Goal: Task Accomplishment & Management: Use online tool/utility

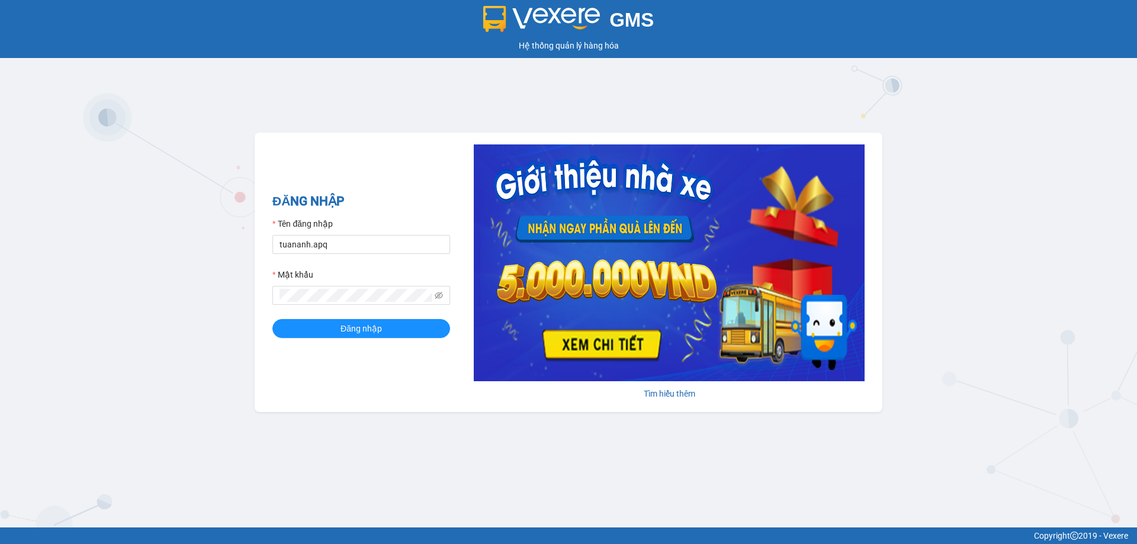
click at [391, 234] on div "Tên đăng nhập" at bounding box center [361, 226] width 178 height 18
click at [412, 239] on input "tuananh.apq" at bounding box center [361, 244] width 178 height 19
click at [413, 239] on input "tuananh." at bounding box center [361, 244] width 178 height 19
type input "vvanh.apq"
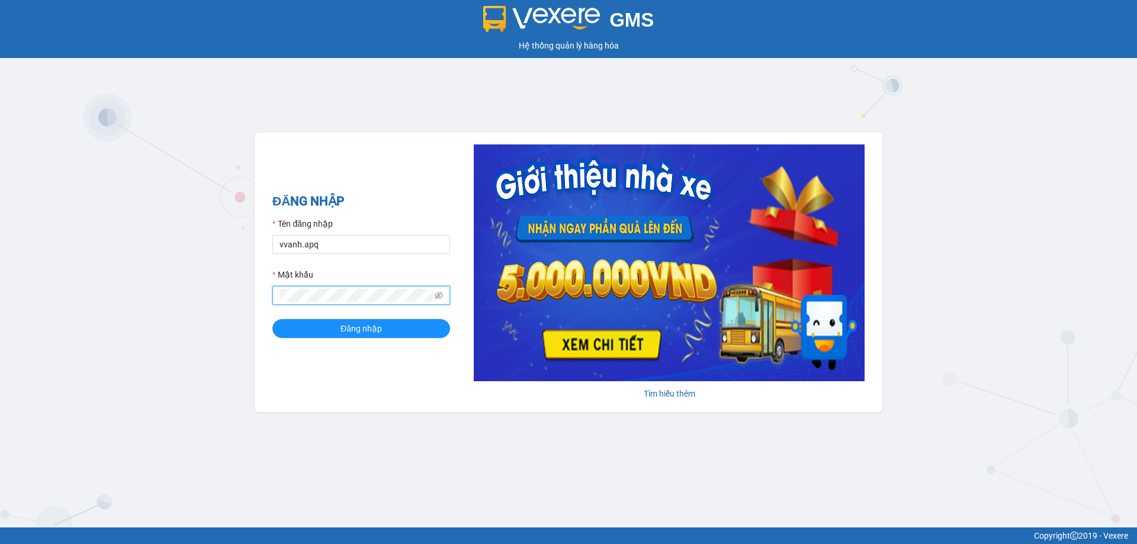
click at [272, 319] on button "Đăng nhập" at bounding box center [361, 328] width 178 height 19
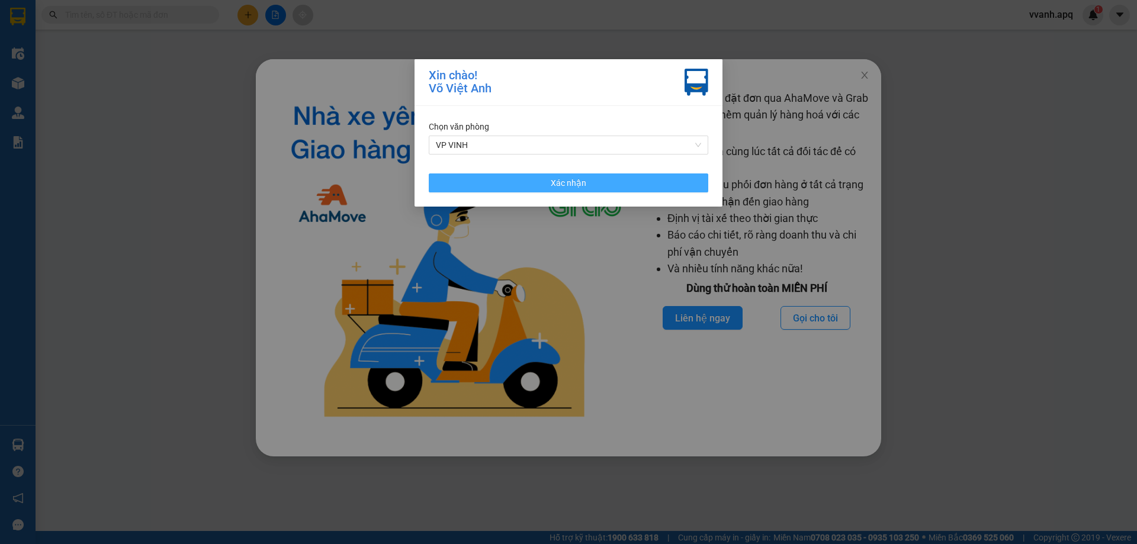
click at [496, 181] on button "Xác nhận" at bounding box center [569, 183] width 280 height 19
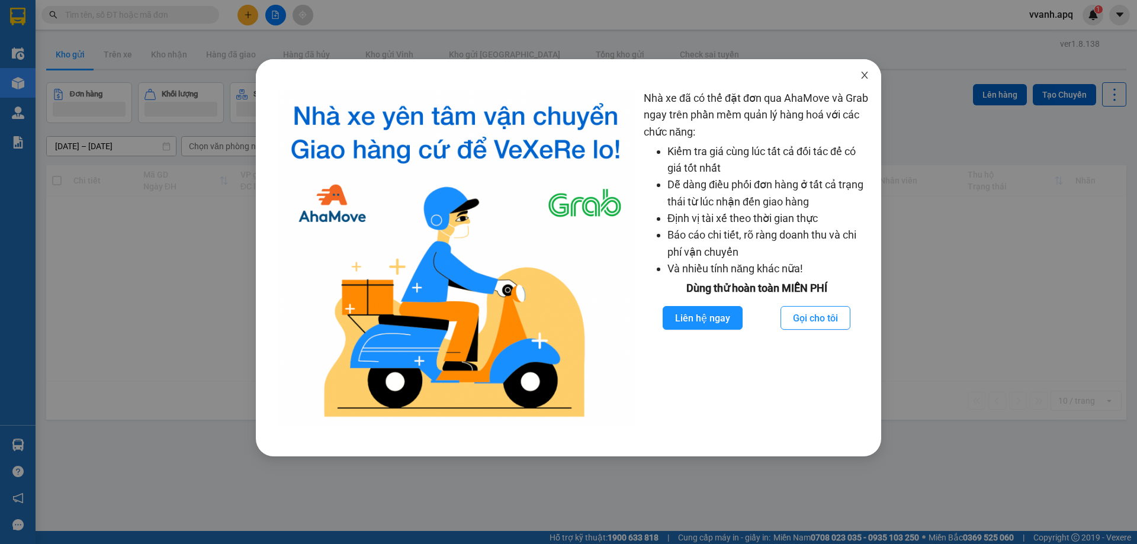
click at [866, 75] on icon "close" at bounding box center [864, 75] width 7 height 7
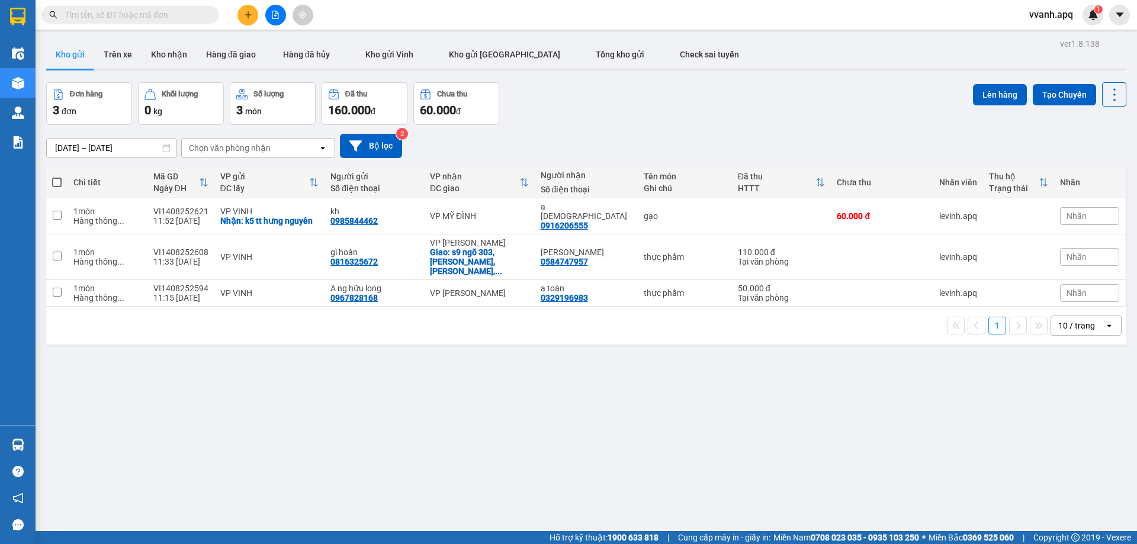
click at [112, 21] on input "text" at bounding box center [135, 14] width 140 height 13
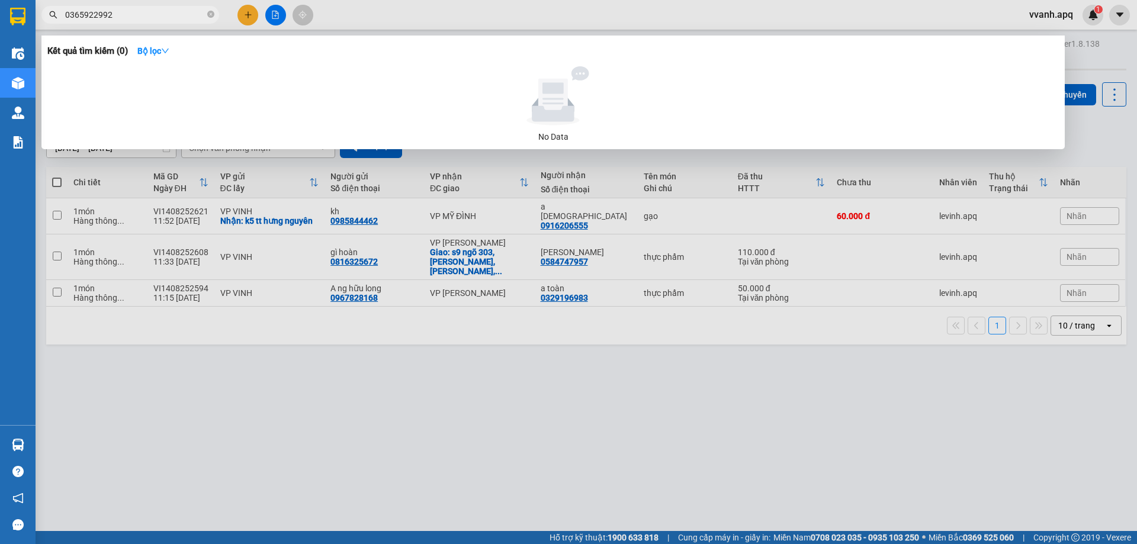
click at [176, 18] on input "0365922992" at bounding box center [135, 14] width 140 height 13
type input "0365922992"
click at [274, 428] on div at bounding box center [568, 272] width 1137 height 544
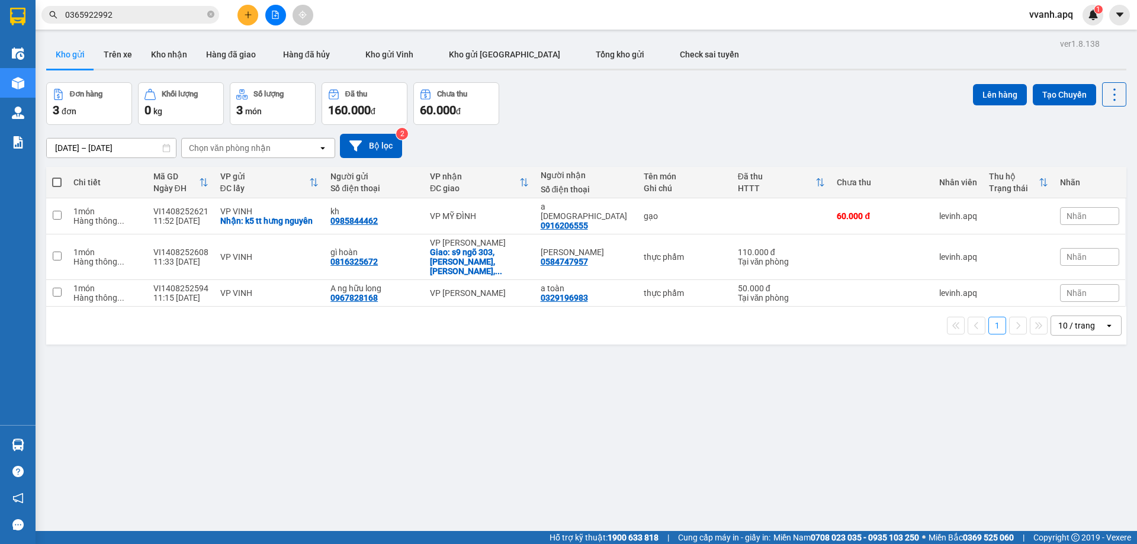
click at [597, 114] on div "Đơn hàng 3 đơn Khối lượng 0 kg Số lượng 3 món Đã thu 160.000 đ Chưa thu 60.000 …" at bounding box center [586, 103] width 1080 height 43
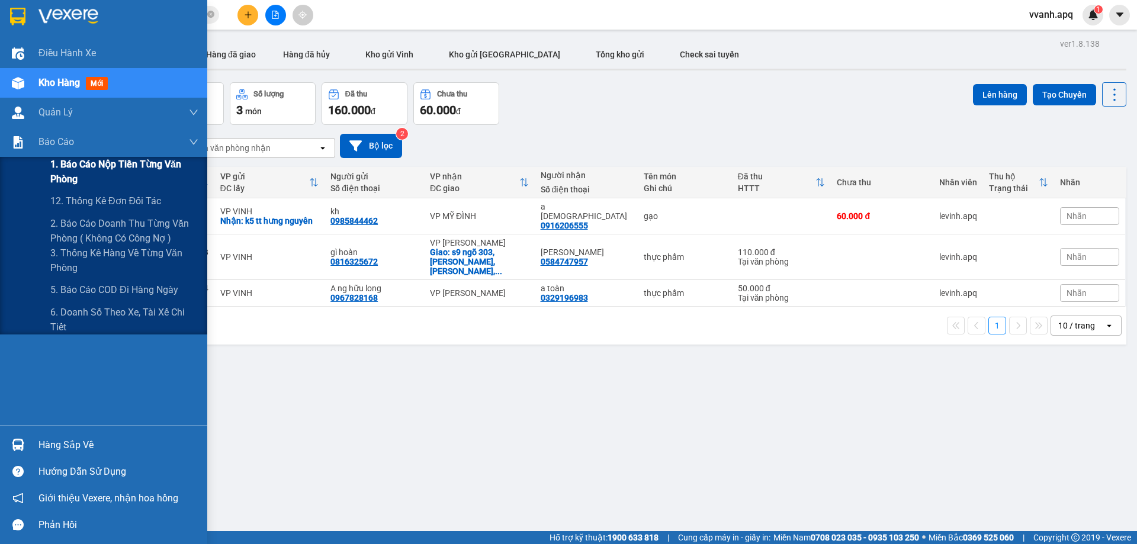
click at [98, 161] on span "1. Báo cáo nộp tiền từng văn phòng" at bounding box center [124, 172] width 148 height 30
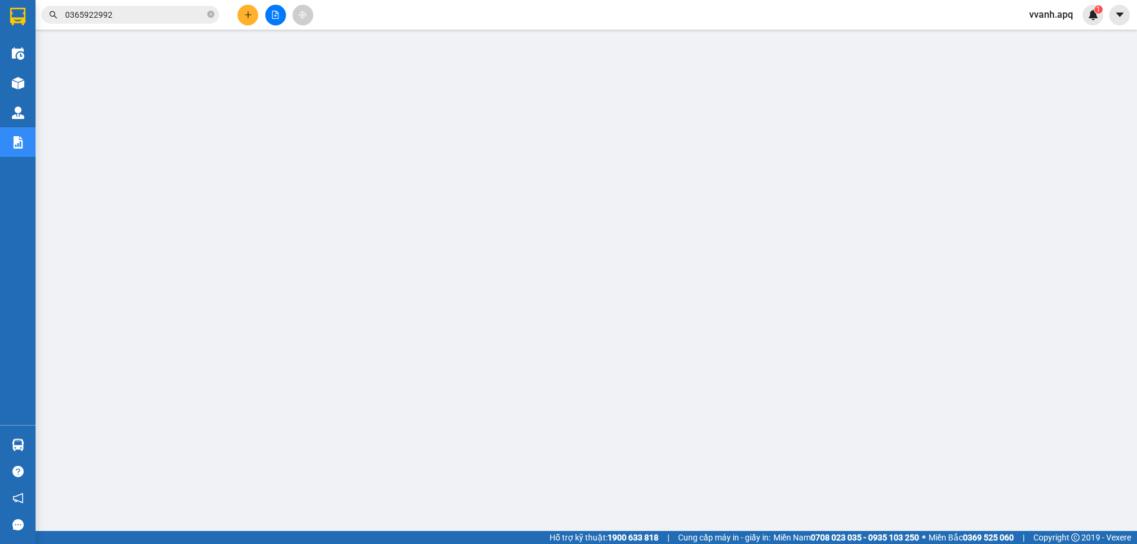
click at [252, 22] on button at bounding box center [247, 15] width 21 height 21
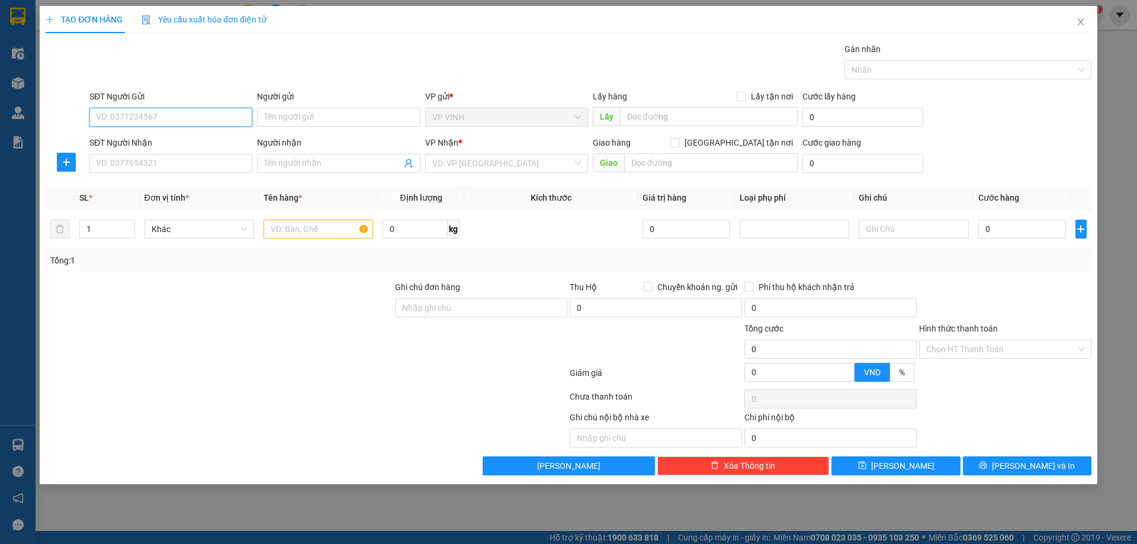
click at [146, 117] on input "SĐT Người Gửi" at bounding box center [170, 117] width 163 height 19
type input "0944424498"
click at [189, 143] on div "0944424498 - tám vân" at bounding box center [171, 140] width 149 height 13
type input "tám vân"
type input "0944424498"
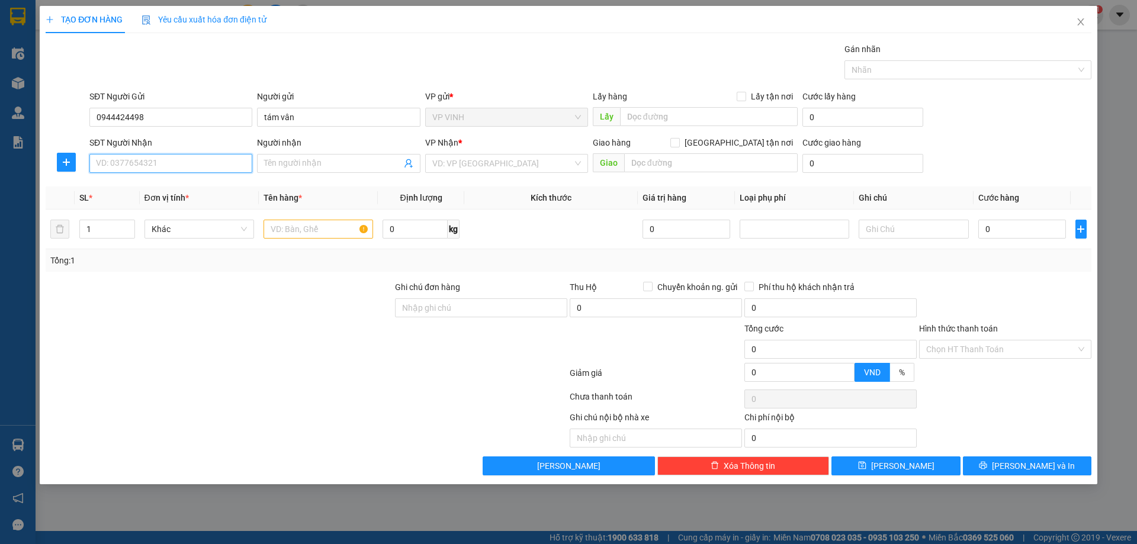
click at [194, 161] on input "SĐT Người Nhận" at bounding box center [170, 163] width 163 height 19
click at [192, 206] on div "0983128890 - chị hoa" at bounding box center [171, 206] width 149 height 13
type input "0983128890"
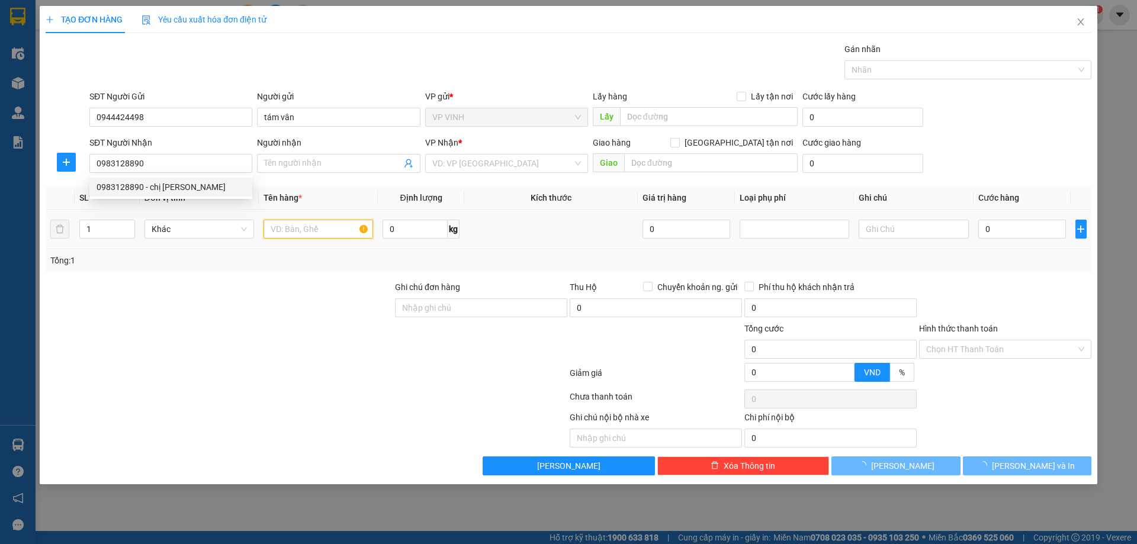
type input "chị hoa"
click at [298, 234] on input "text" at bounding box center [319, 229] width 110 height 19
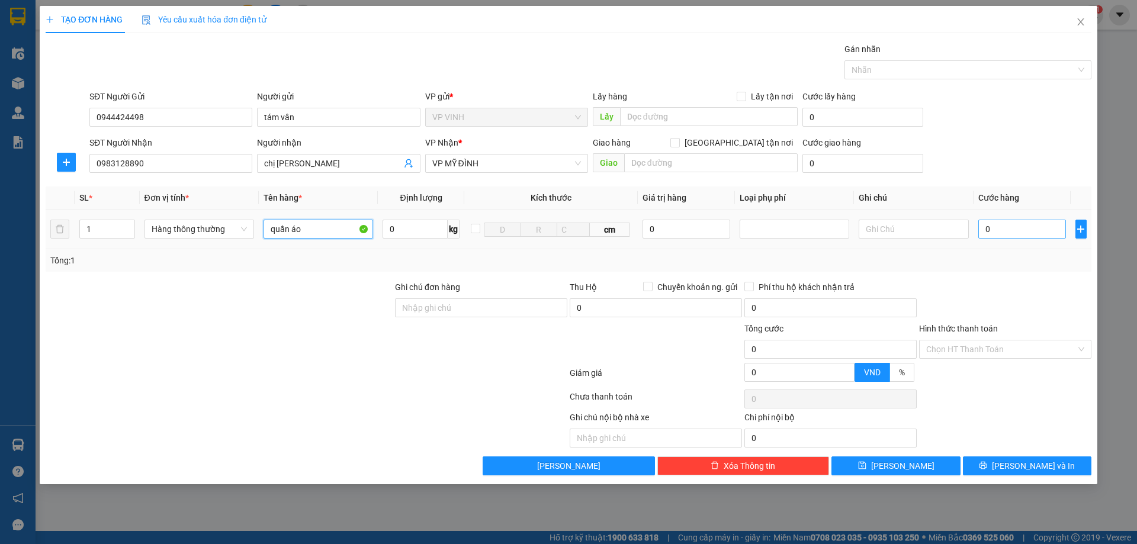
type input "quần áo"
click at [1039, 236] on input "0" at bounding box center [1022, 229] width 88 height 19
type input "5"
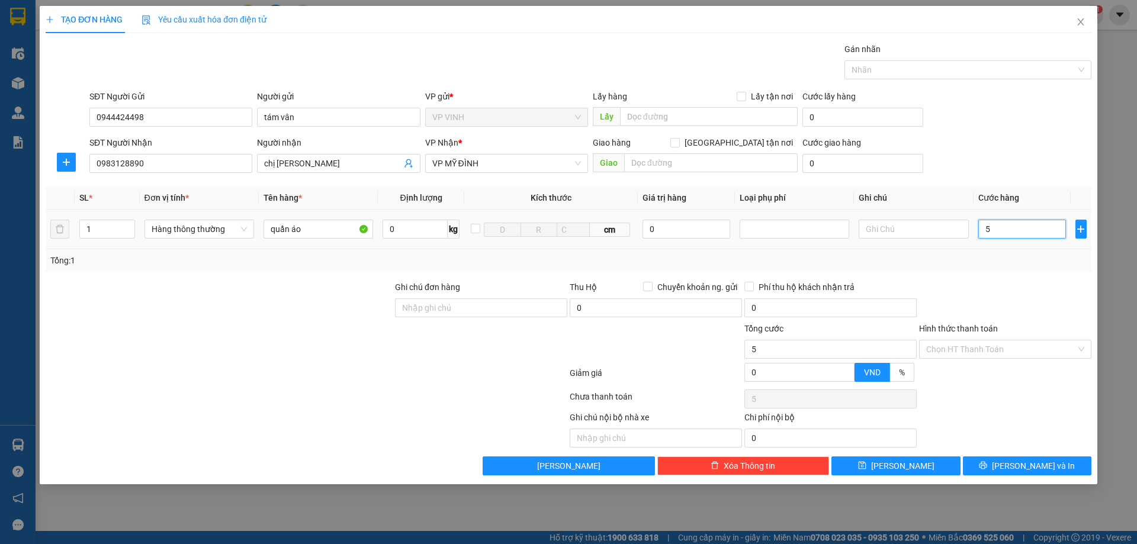
type input "50"
type input "50.000"
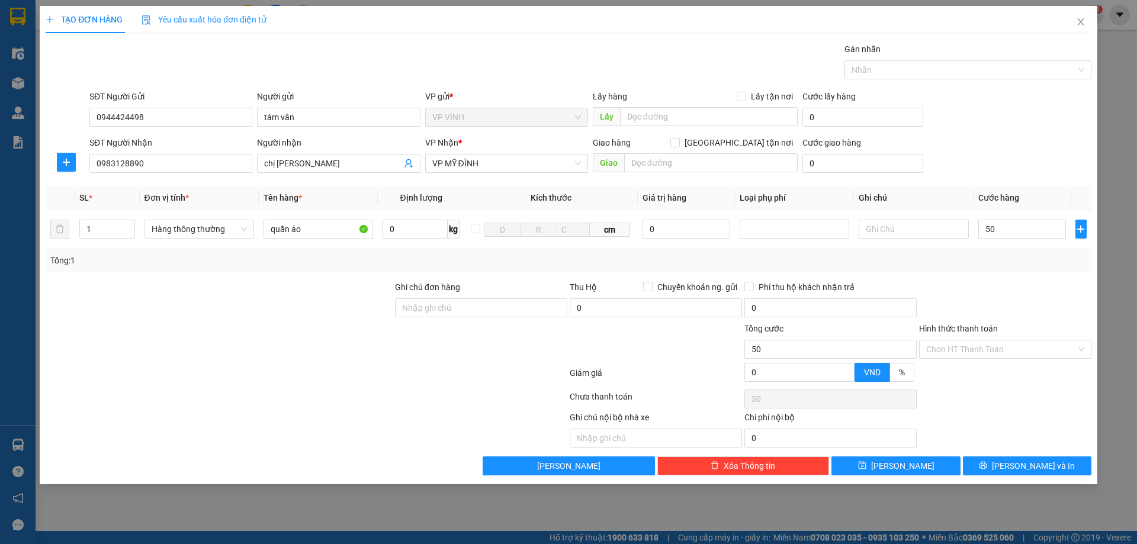
type input "50.000"
click at [1024, 281] on div at bounding box center [1005, 301] width 175 height 41
click at [1010, 460] on button "Lưu và In" at bounding box center [1027, 466] width 129 height 19
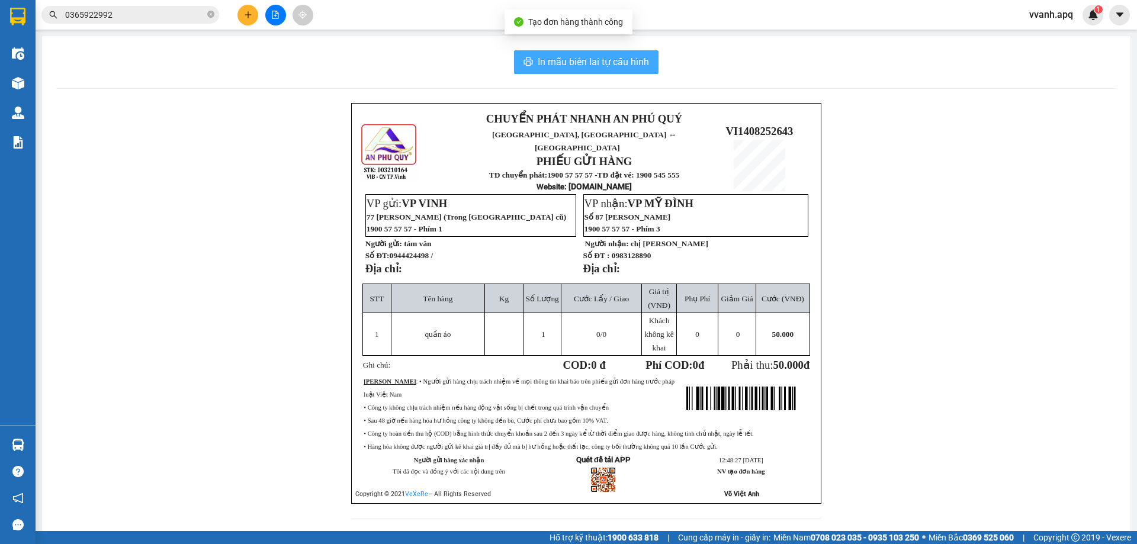
click at [551, 65] on span "In mẫu biên lai tự cấu hình" at bounding box center [593, 61] width 111 height 15
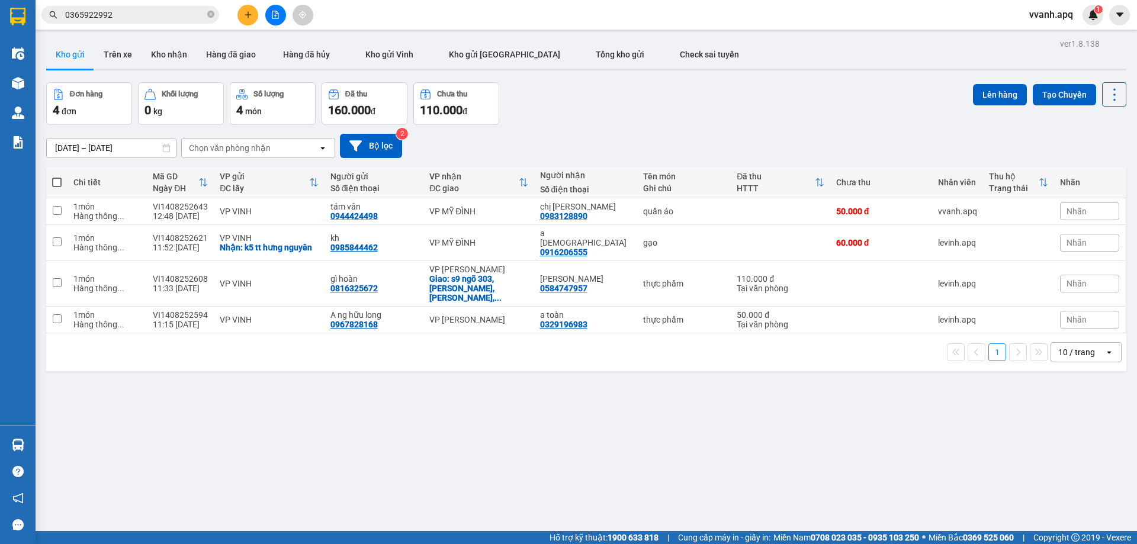
click at [659, 401] on div "ver 1.8.138 Kho gửi Trên xe Kho nhận Hàng đã giao Hàng đã hủy Kho gửi Vinh Kho …" at bounding box center [586, 308] width 1090 height 544
click at [278, 18] on icon "file-add" at bounding box center [275, 15] width 7 height 8
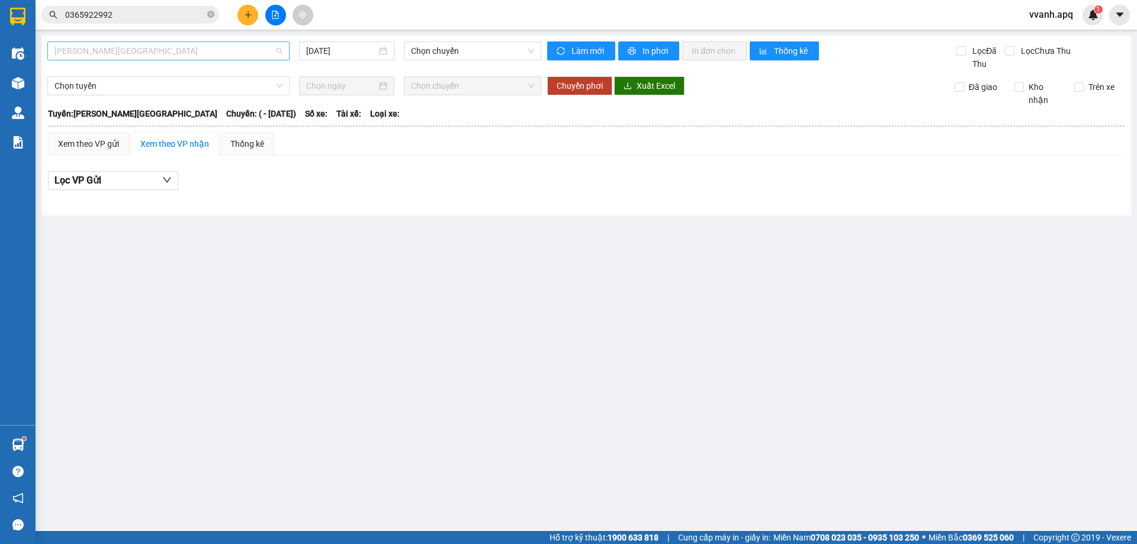
click at [176, 48] on span "Gia Lâm - Mỹ Đình" at bounding box center [168, 51] width 228 height 18
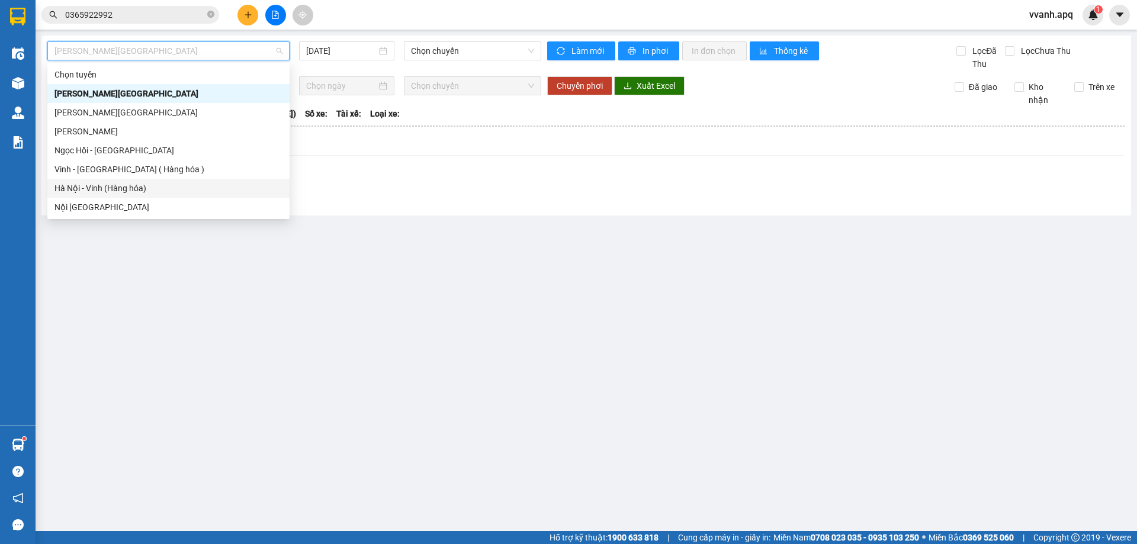
click at [120, 185] on div "Hà Nội - Vinh (Hàng hóa)" at bounding box center [168, 188] width 228 height 13
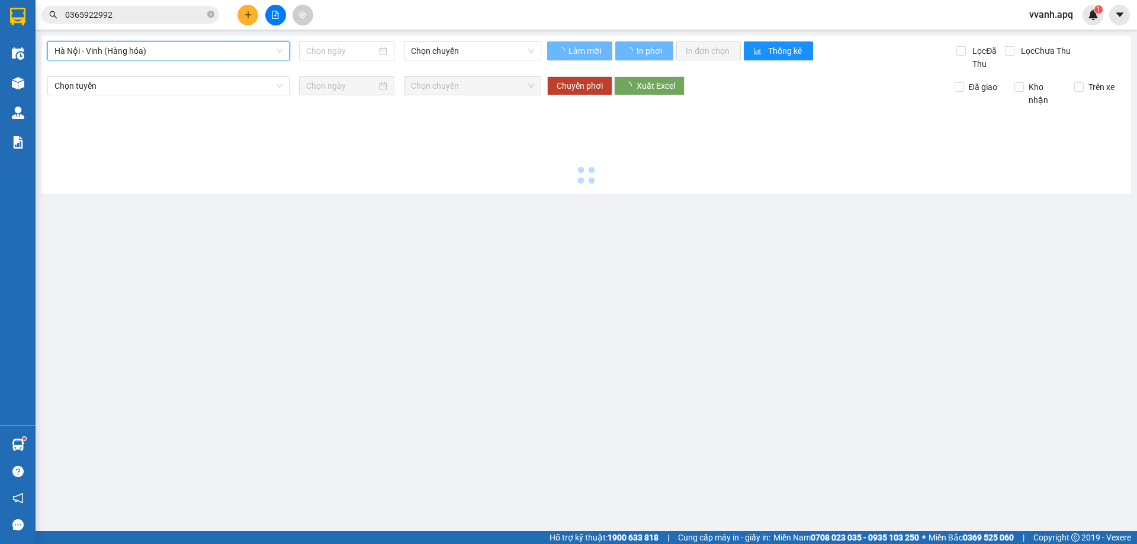
type input "14/08/2025"
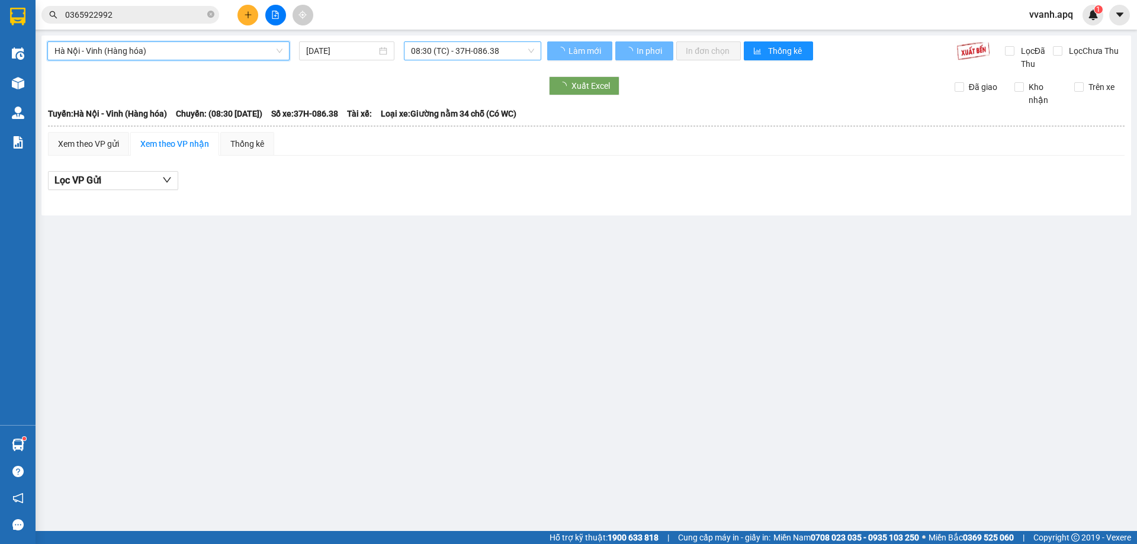
click at [473, 56] on span "08:30 (TC) - 37H-086.38" at bounding box center [472, 51] width 123 height 18
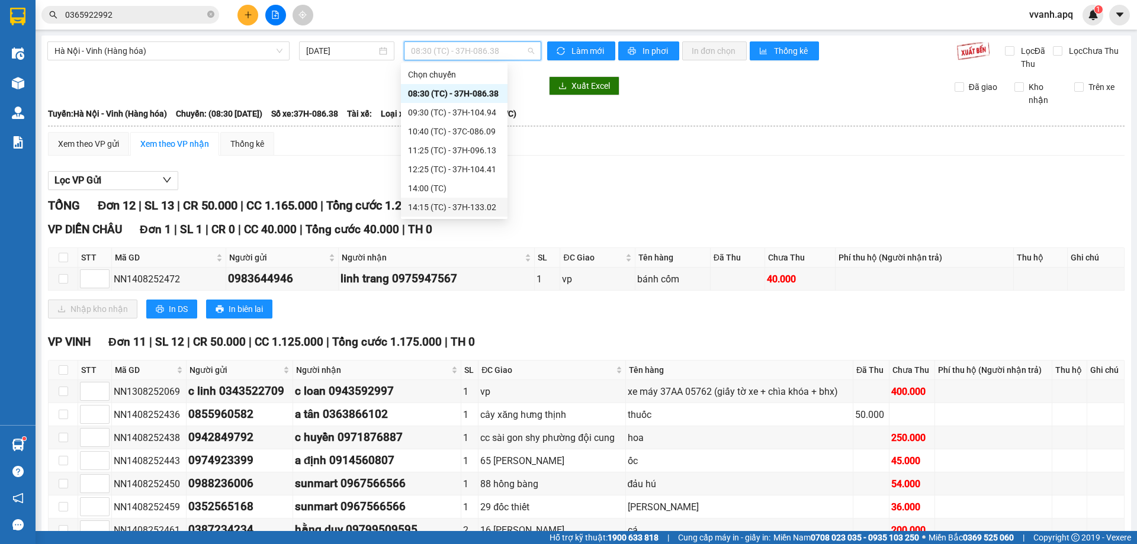
click at [480, 201] on div "14:15 (TC) - 37H-133.02" at bounding box center [454, 207] width 92 height 13
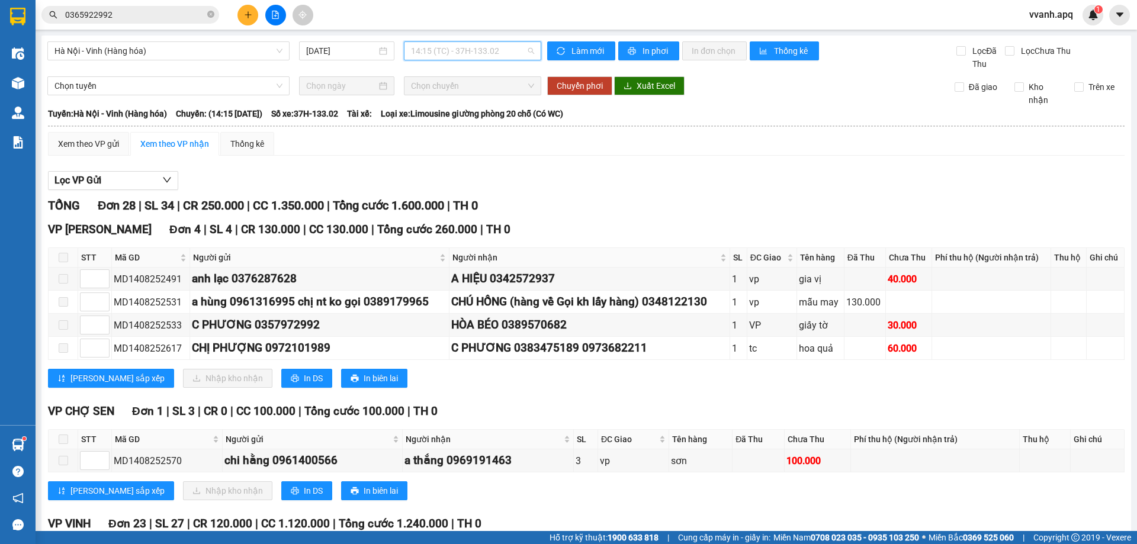
click at [446, 49] on span "14:15 (TC) - 37H-133.02" at bounding box center [472, 51] width 123 height 18
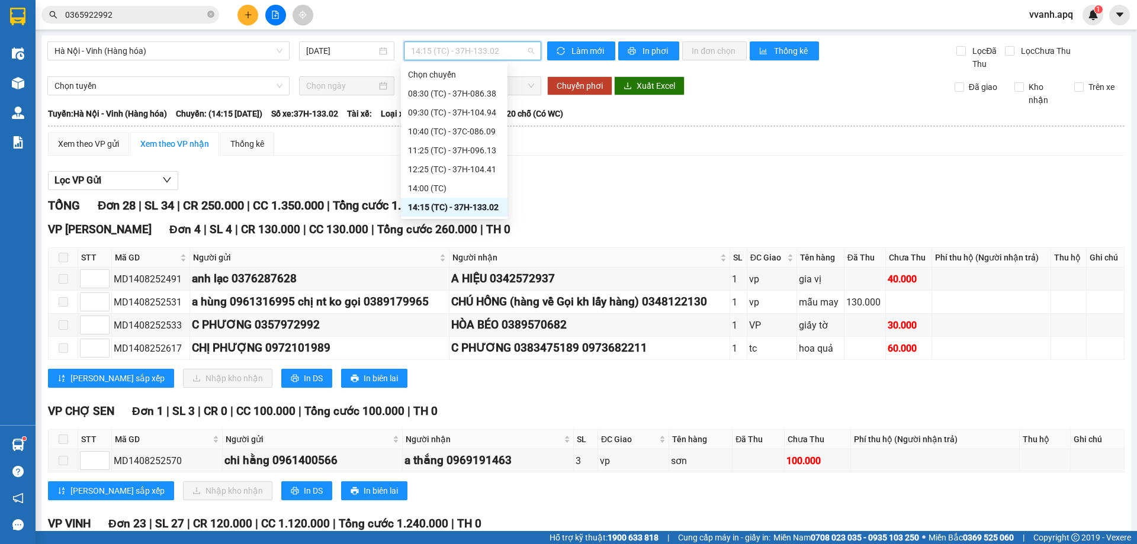
scroll to position [237, 0]
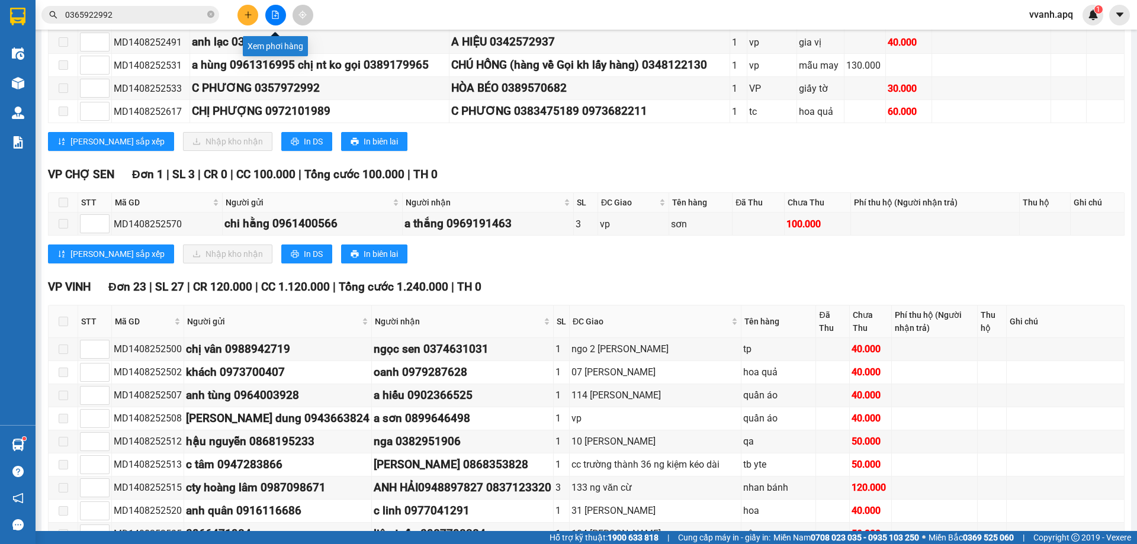
click at [277, 10] on button at bounding box center [275, 15] width 21 height 21
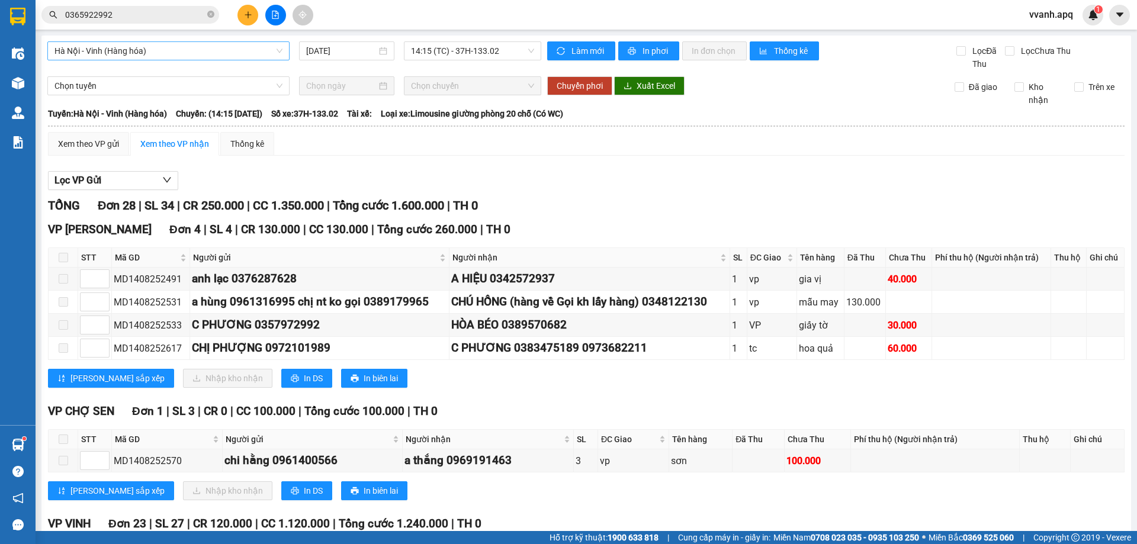
click at [208, 54] on span "Hà Nội - Vinh (Hàng hóa)" at bounding box center [168, 51] width 228 height 18
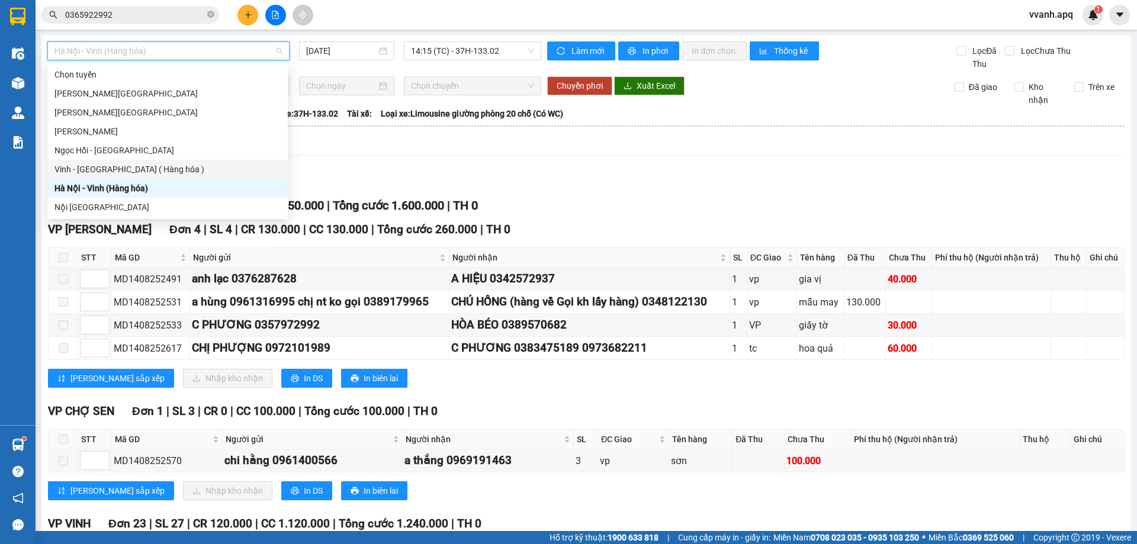
click at [153, 163] on div "Vinh - Hà Nội ( Hàng hóa )" at bounding box center [167, 169] width 226 height 13
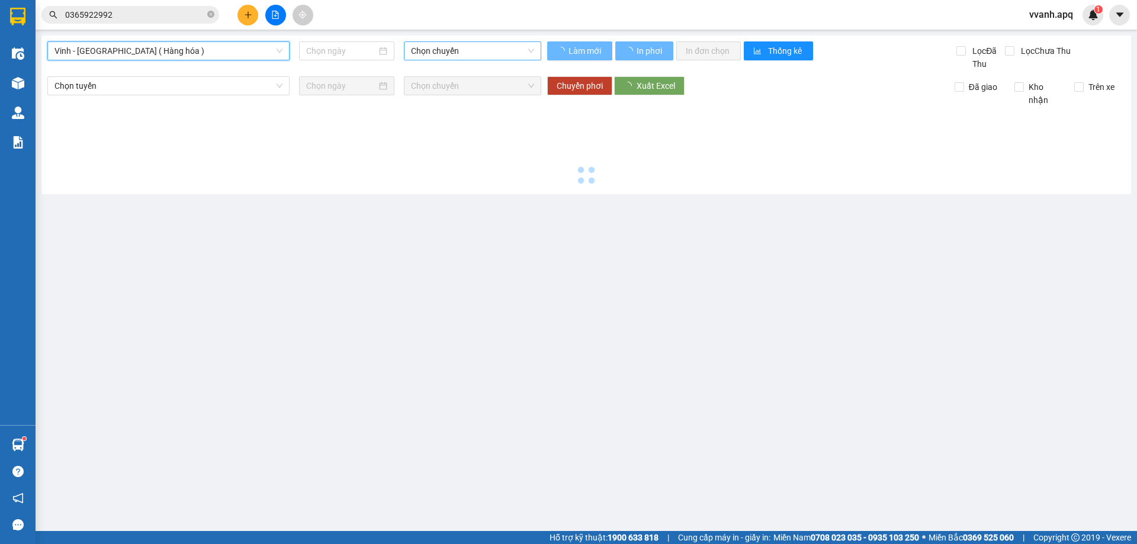
type input "14/08/2025"
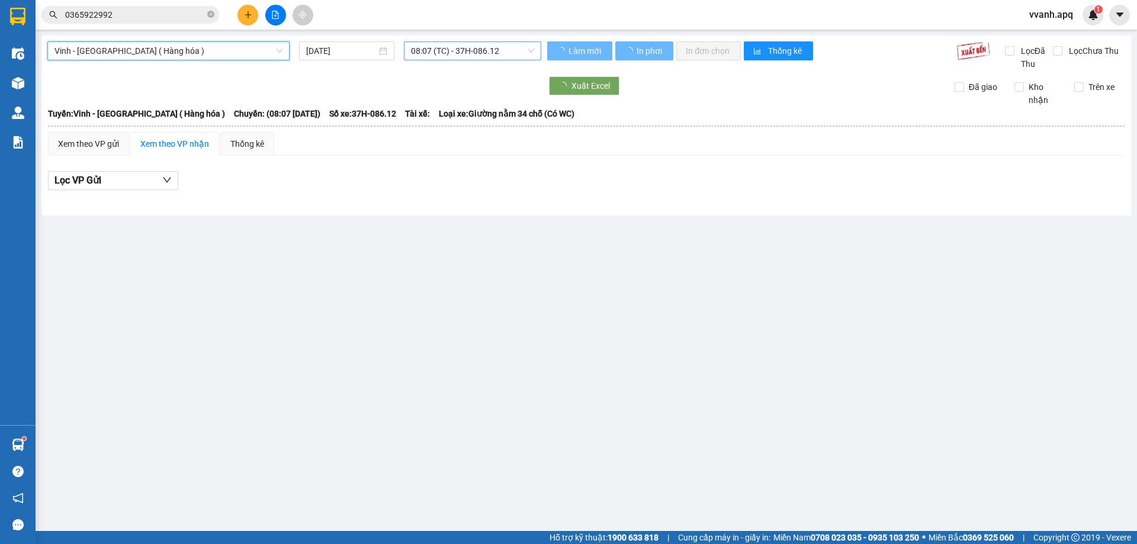
click at [463, 50] on span "08:07 (TC) - 37H-086.12" at bounding box center [472, 51] width 123 height 18
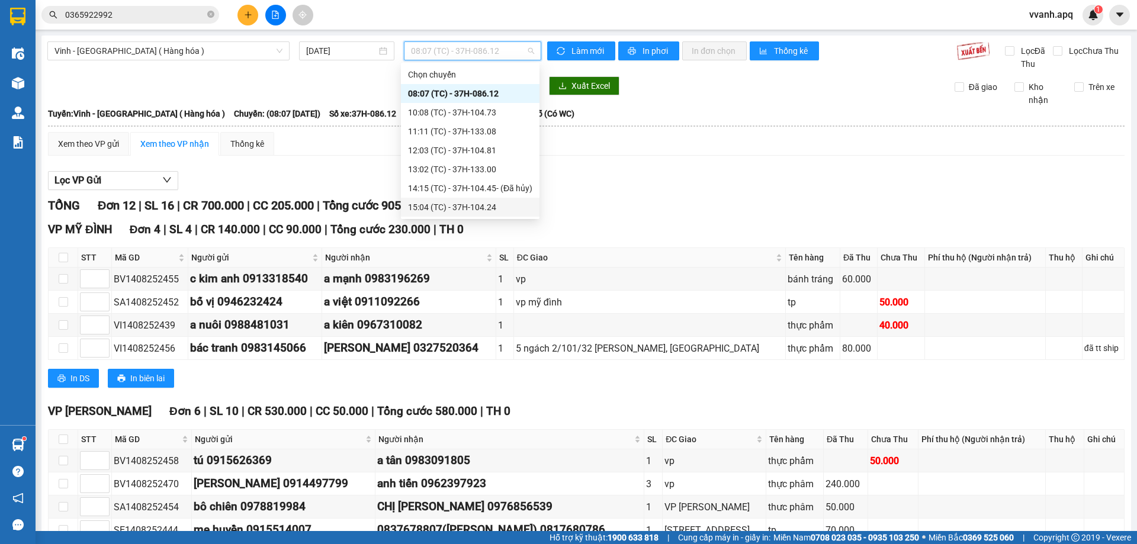
scroll to position [19, 0]
click at [17, 85] on img at bounding box center [18, 83] width 12 height 12
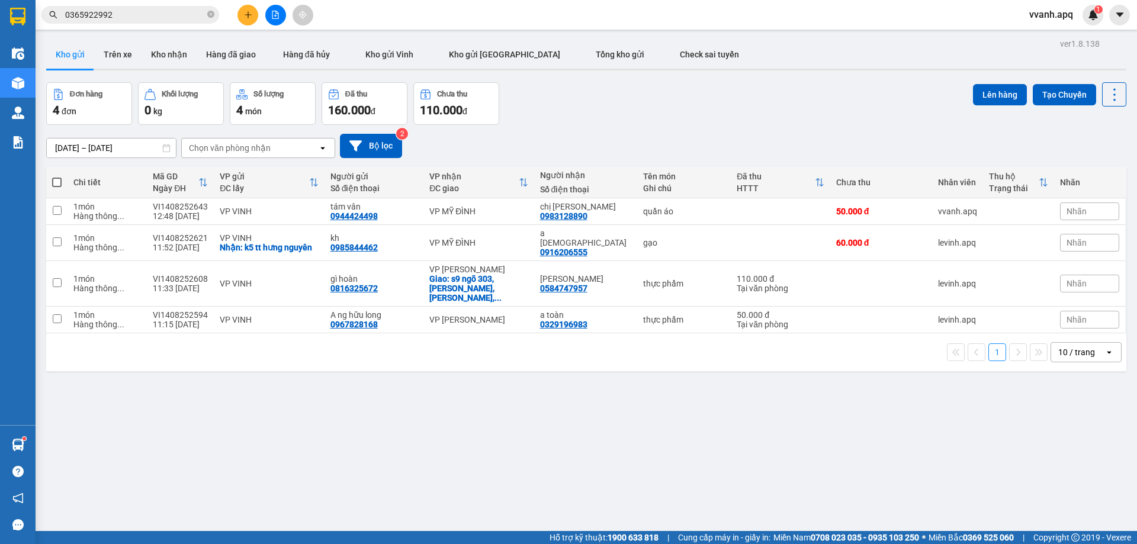
click at [435, 370] on div "ver 1.8.138 Kho gửi Trên xe Kho nhận Hàng đã giao Hàng đã hủy Kho gửi Vinh Kho …" at bounding box center [586, 308] width 1090 height 544
click at [394, 158] on button "Bộ lọc" at bounding box center [371, 146] width 62 height 24
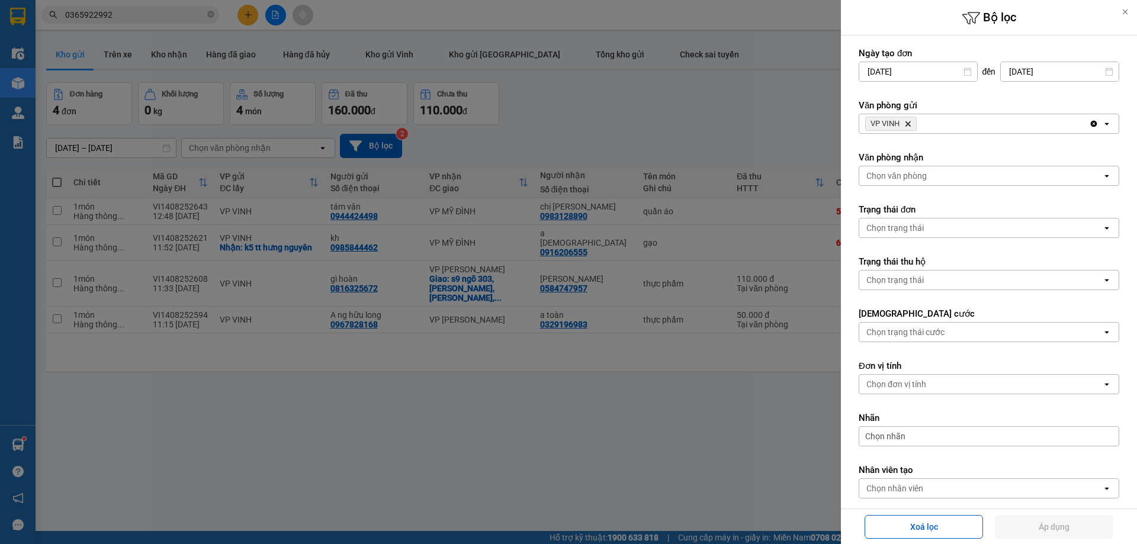
click at [908, 124] on icon "VP VINH, close by backspace" at bounding box center [908, 123] width 5 height 5
click at [908, 124] on div "Chọn văn phòng" at bounding box center [896, 124] width 60 height 12
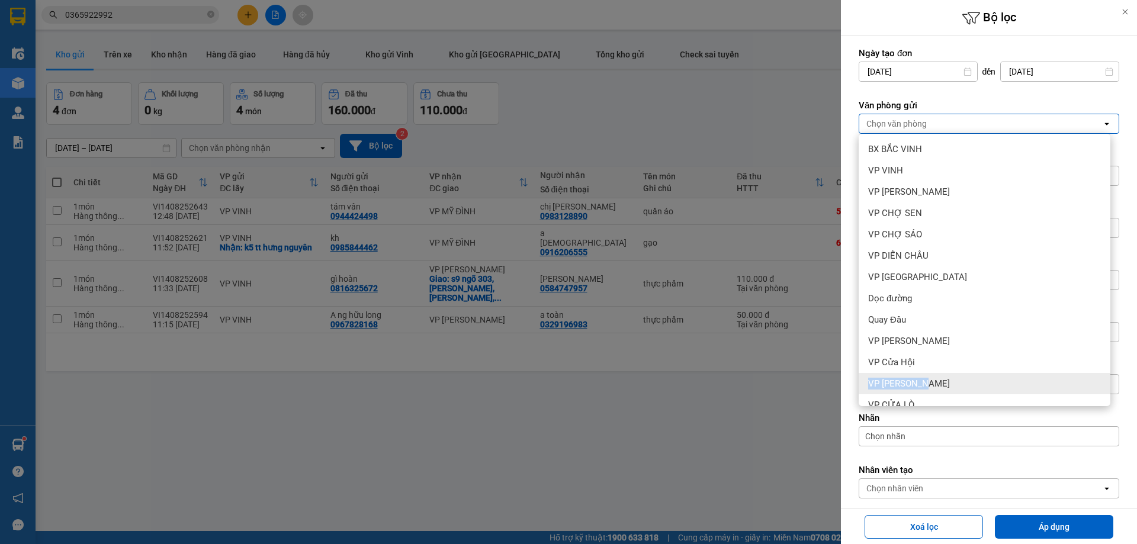
drag, startPoint x: 929, startPoint y: 364, endPoint x: 932, endPoint y: 394, distance: 29.8
click at [932, 394] on ul "BX BẮC VINH VP VINH VP THANH CHƯƠNG VP CHỢ SEN VP CHỢ SÁO VP DIỄN CHÂU VP Cầu Y…" at bounding box center [985, 270] width 252 height 272
click at [933, 395] on div "VP CỬA LÒ" at bounding box center [985, 404] width 252 height 21
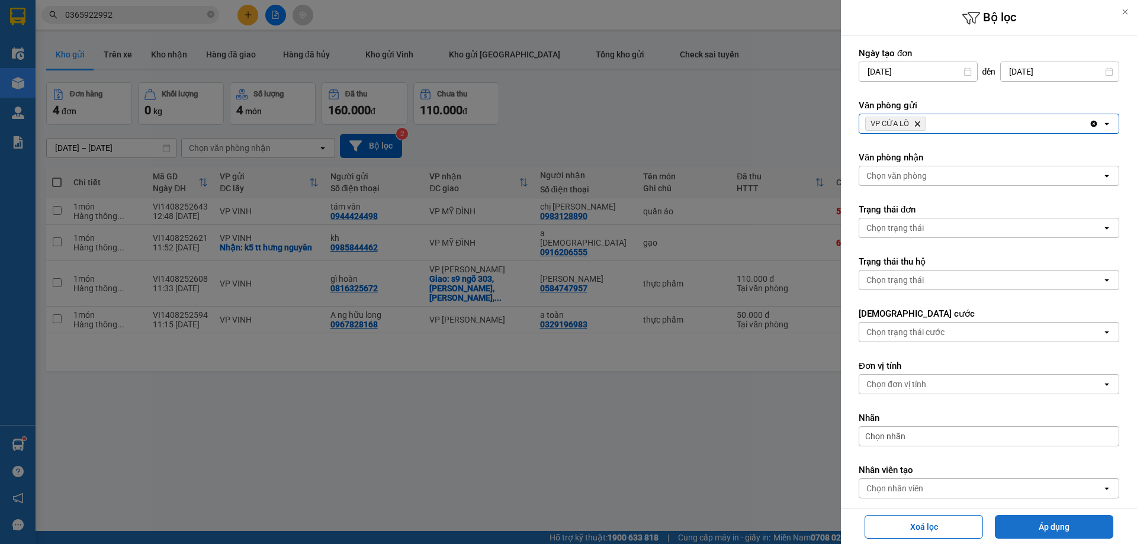
click at [1067, 523] on button "Áp dụng" at bounding box center [1054, 527] width 118 height 24
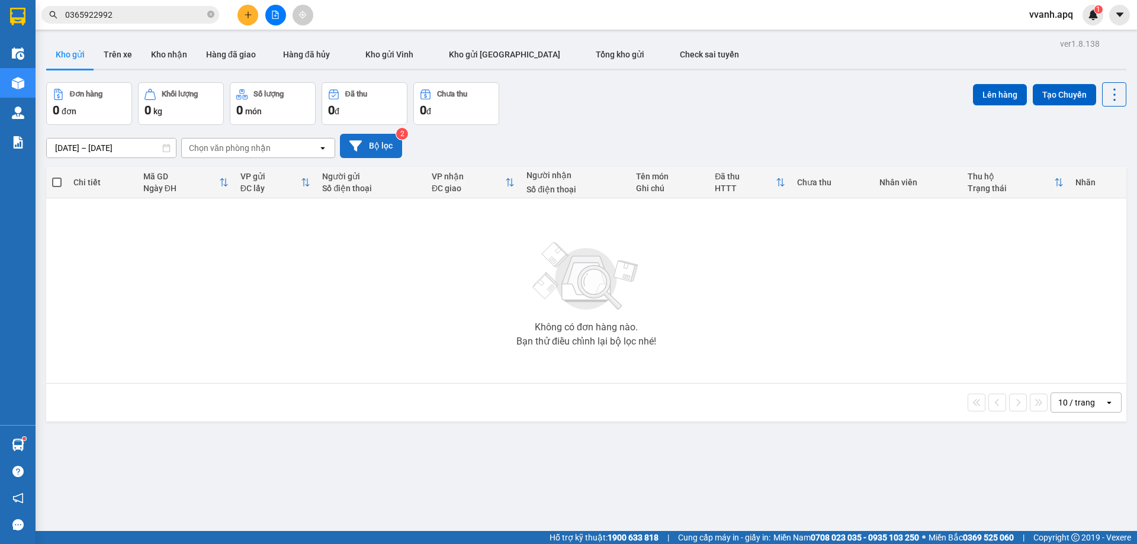
click at [360, 157] on button "Bộ lọc" at bounding box center [371, 146] width 62 height 24
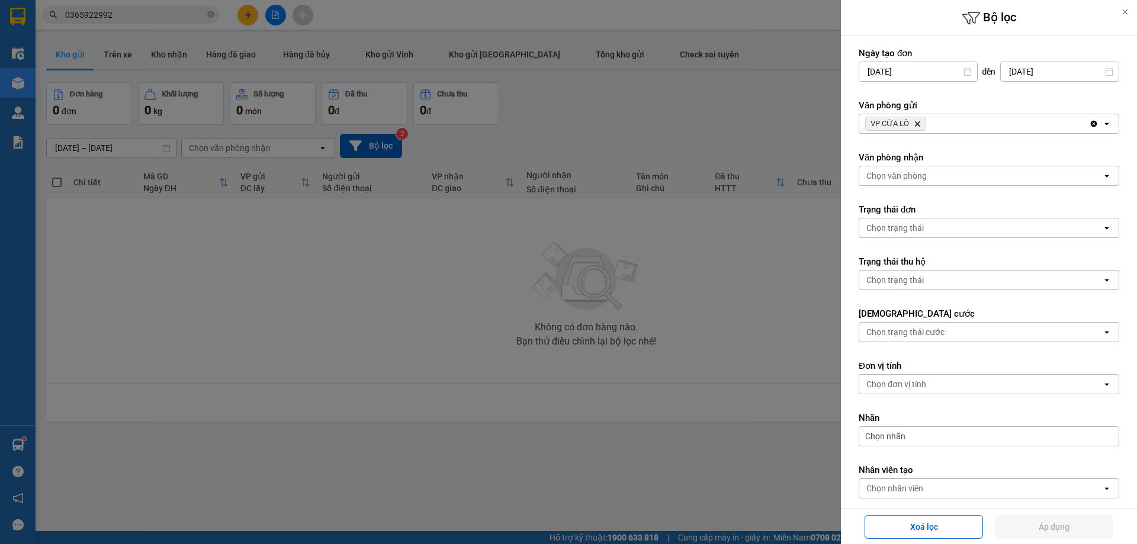
click at [923, 118] on span "VP CỬA LÒ Delete" at bounding box center [895, 124] width 61 height 14
click at [916, 121] on icon "Delete" at bounding box center [917, 123] width 7 height 7
click at [916, 121] on div "Chọn văn phòng" at bounding box center [896, 124] width 60 height 12
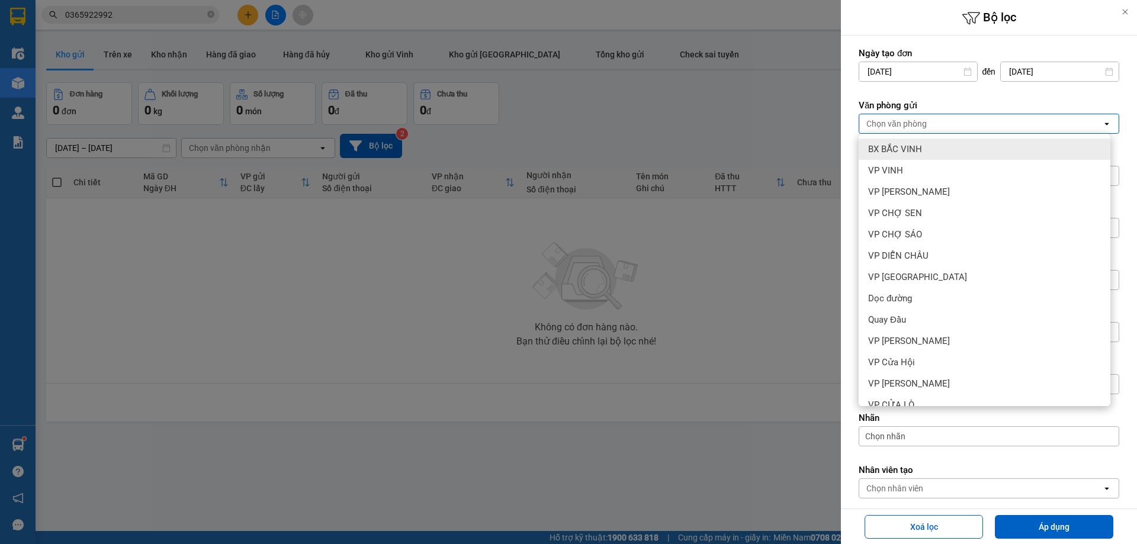
click at [916, 143] on span "BX BẮC VINH" at bounding box center [895, 149] width 54 height 12
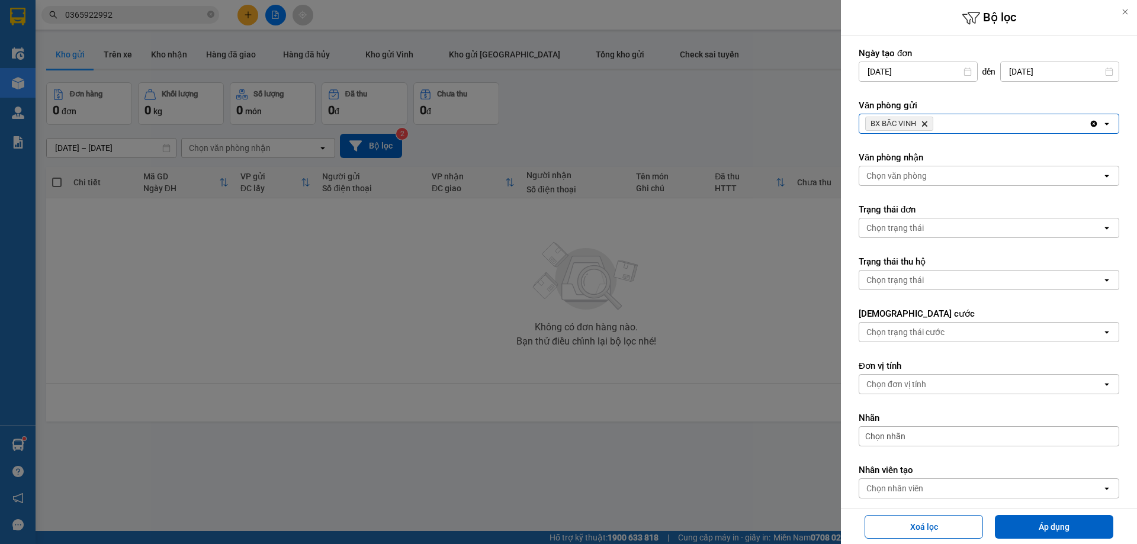
click at [967, 129] on div "BX BẮC VINH Delete" at bounding box center [974, 123] width 230 height 19
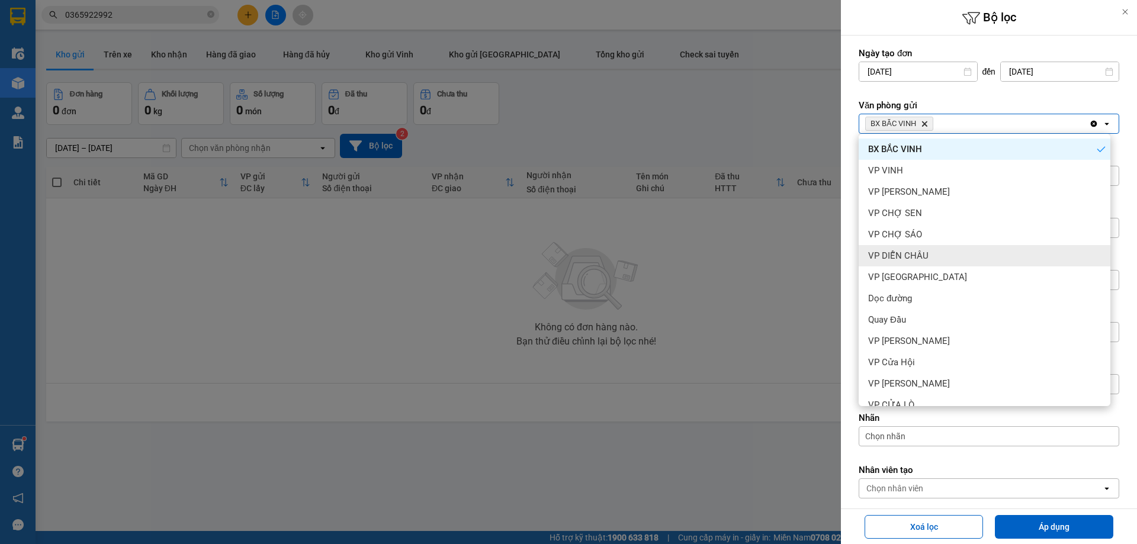
click at [944, 259] on div "VP DIỄN CHÂU" at bounding box center [985, 255] width 252 height 21
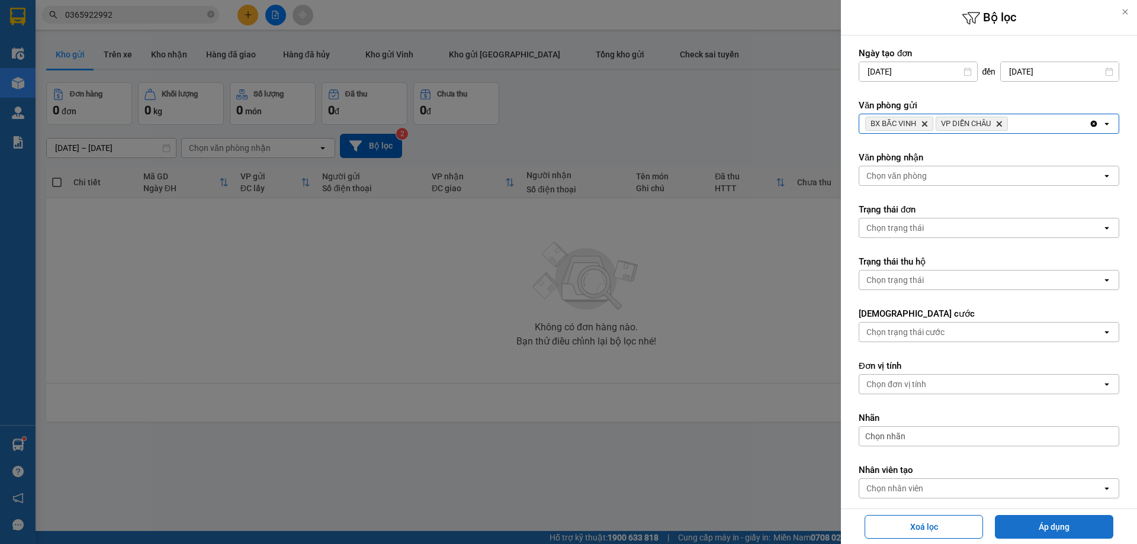
click at [1042, 527] on button "Áp dụng" at bounding box center [1054, 527] width 118 height 24
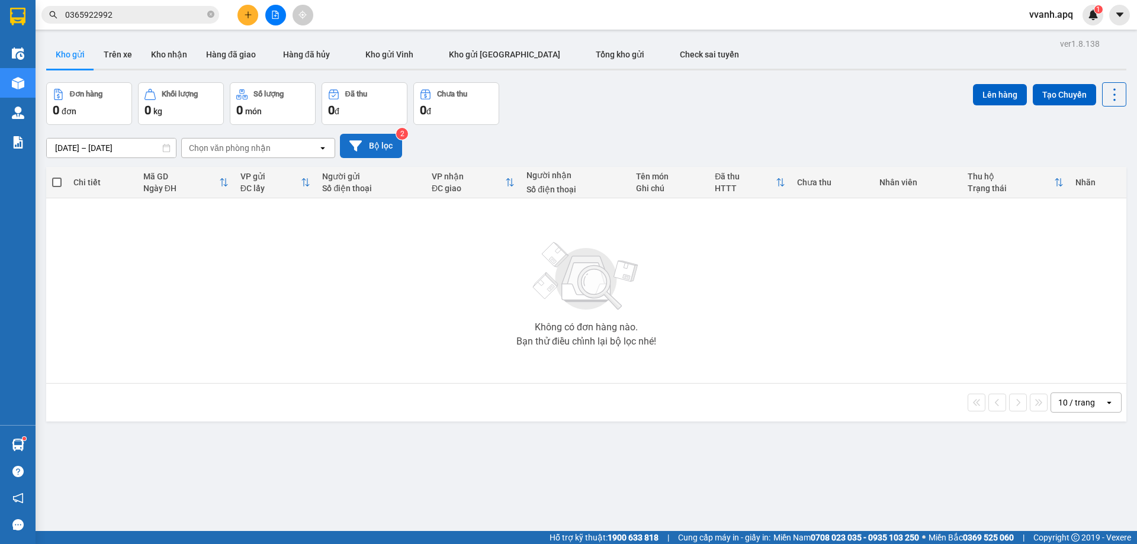
click at [373, 143] on button "Bộ lọc" at bounding box center [371, 146] width 62 height 24
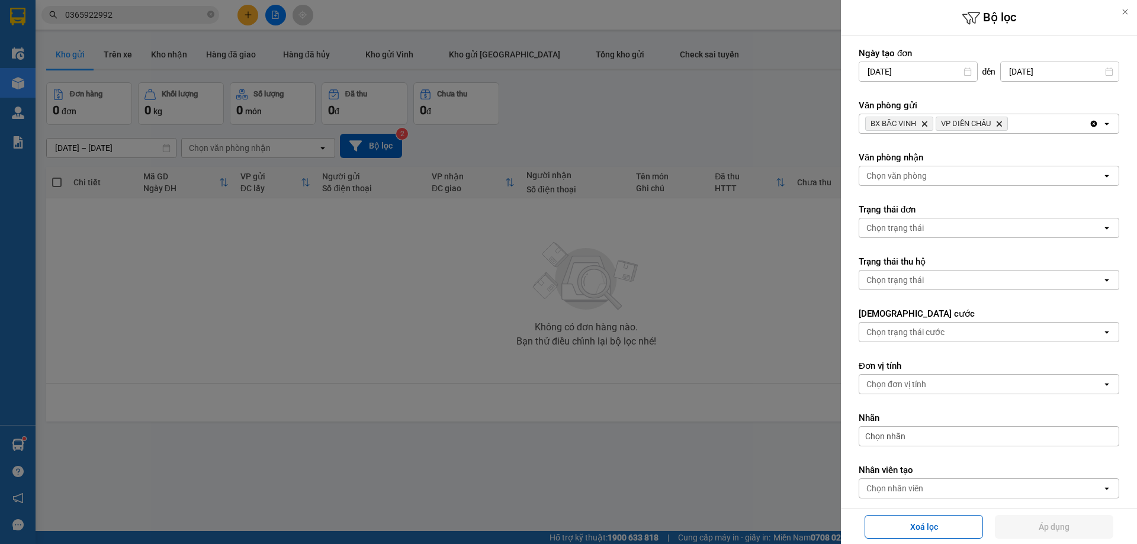
click at [925, 123] on icon "Delete" at bounding box center [924, 123] width 7 height 7
click at [925, 123] on span "VP DIỄN CHÂU Delete" at bounding box center [901, 124] width 72 height 14
click at [928, 124] on icon "Delete" at bounding box center [928, 123] width 7 height 7
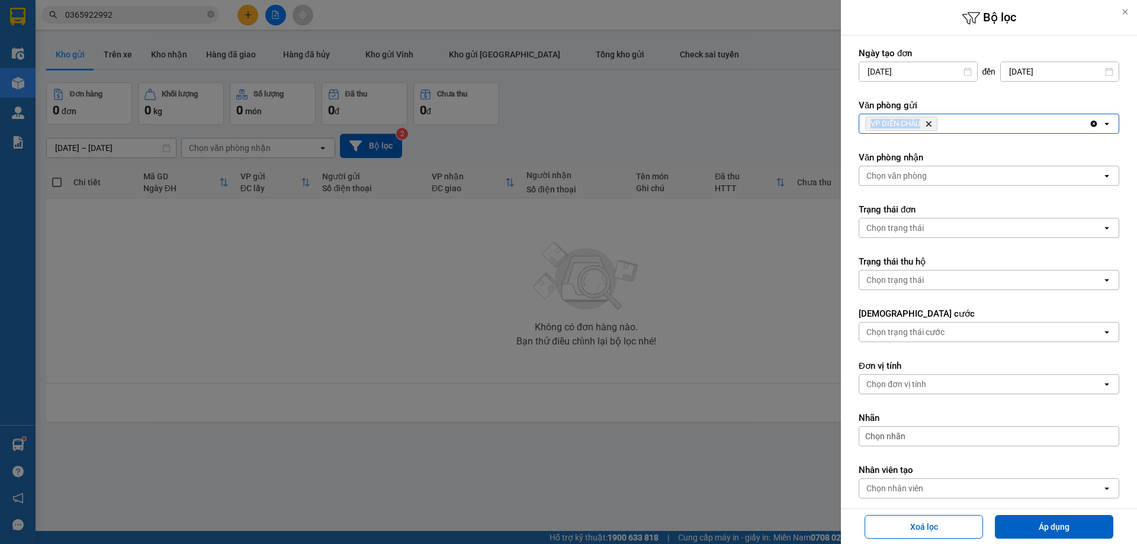
click at [928, 124] on div "VP DIỄN CHÂU Delete" at bounding box center [974, 123] width 230 height 19
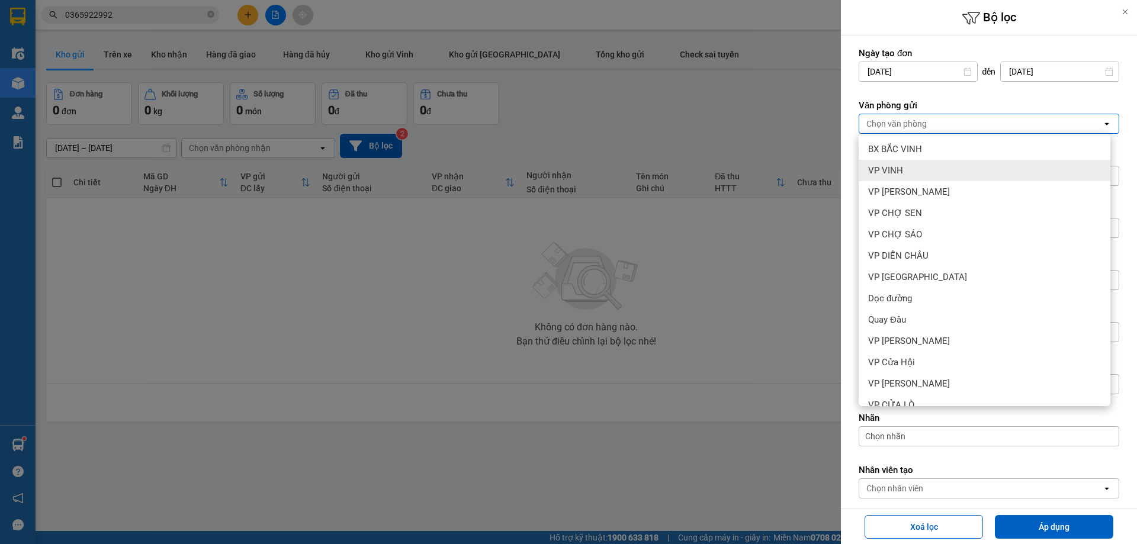
drag, startPoint x: 903, startPoint y: 168, endPoint x: 951, endPoint y: 415, distance: 251.7
click at [903, 168] on div "VP VINH" at bounding box center [985, 170] width 252 height 21
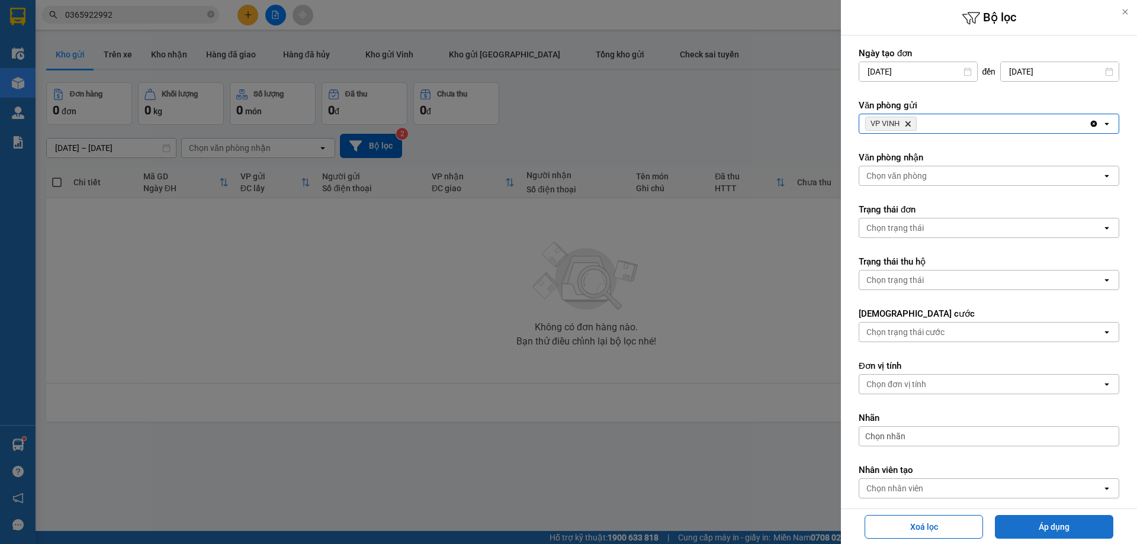
click at [1001, 517] on button "Áp dụng" at bounding box center [1054, 527] width 118 height 24
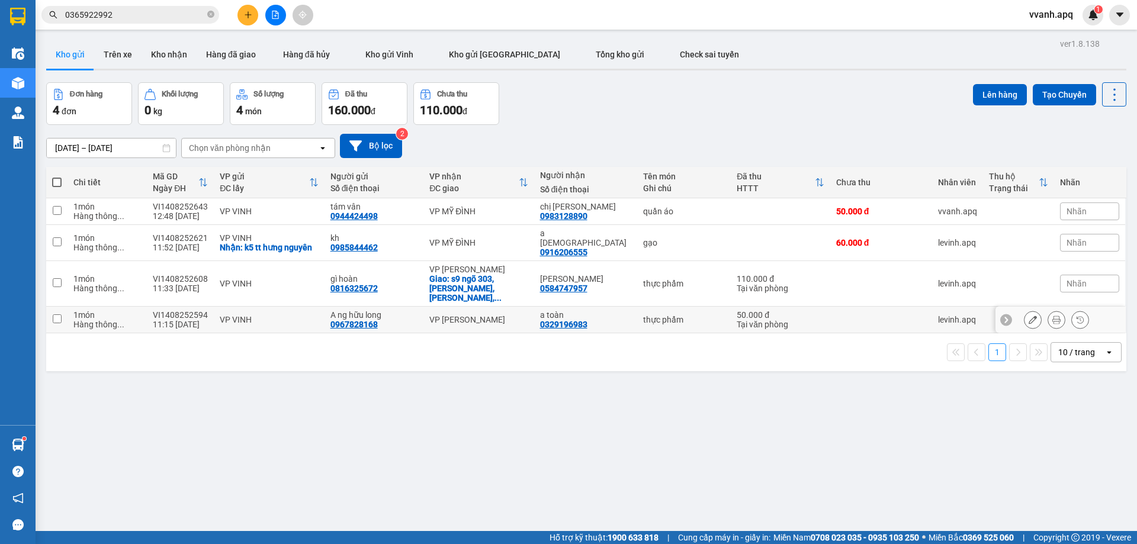
click at [752, 320] on div "Tại văn phòng" at bounding box center [780, 324] width 87 height 9
checkbox input "true"
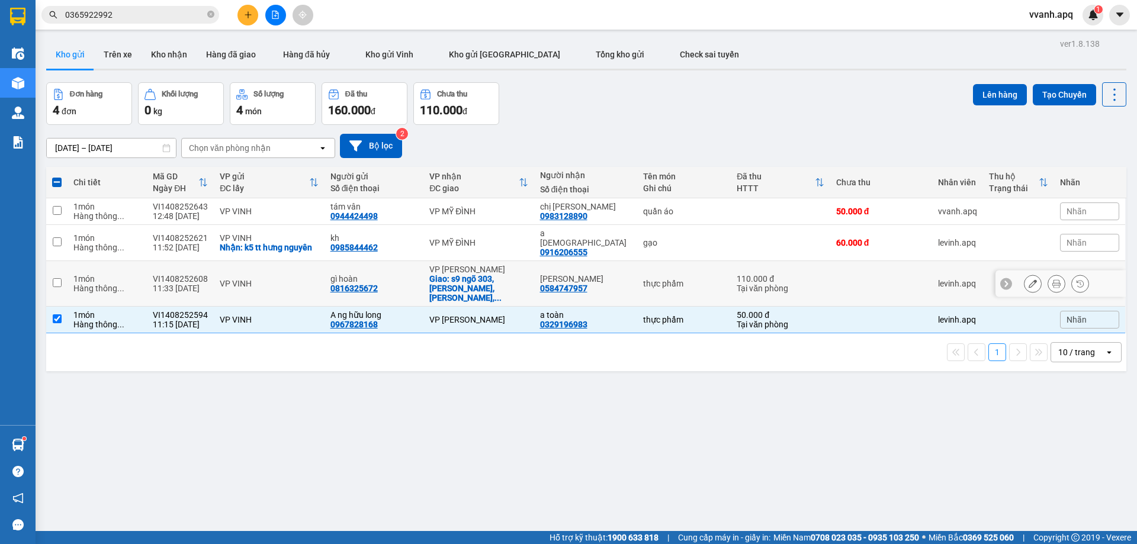
click at [747, 284] on div "Tại văn phòng" at bounding box center [780, 288] width 87 height 9
checkbox input "true"
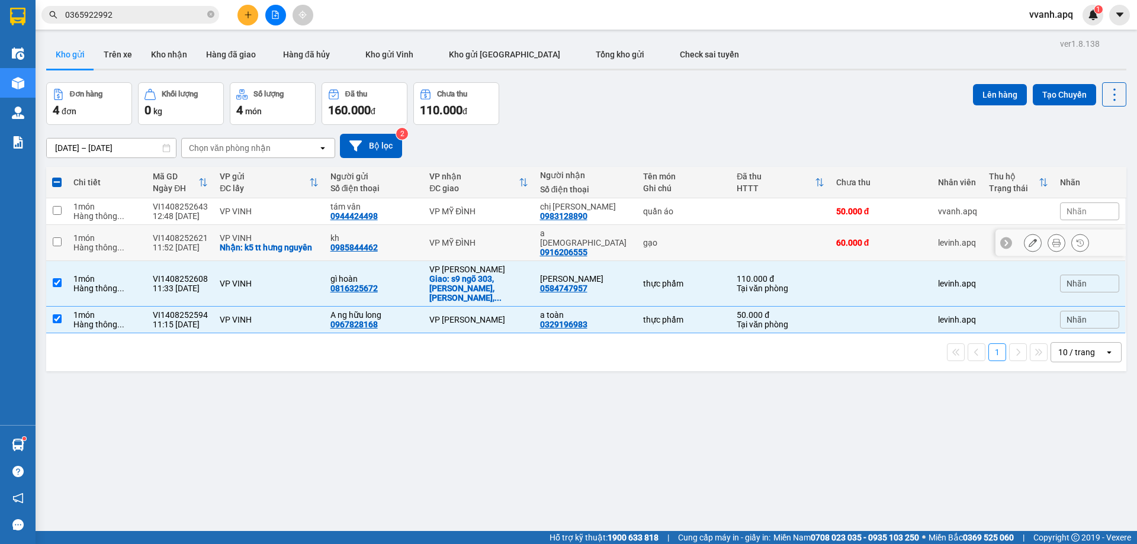
click at [734, 240] on td at bounding box center [780, 243] width 99 height 36
checkbox input "true"
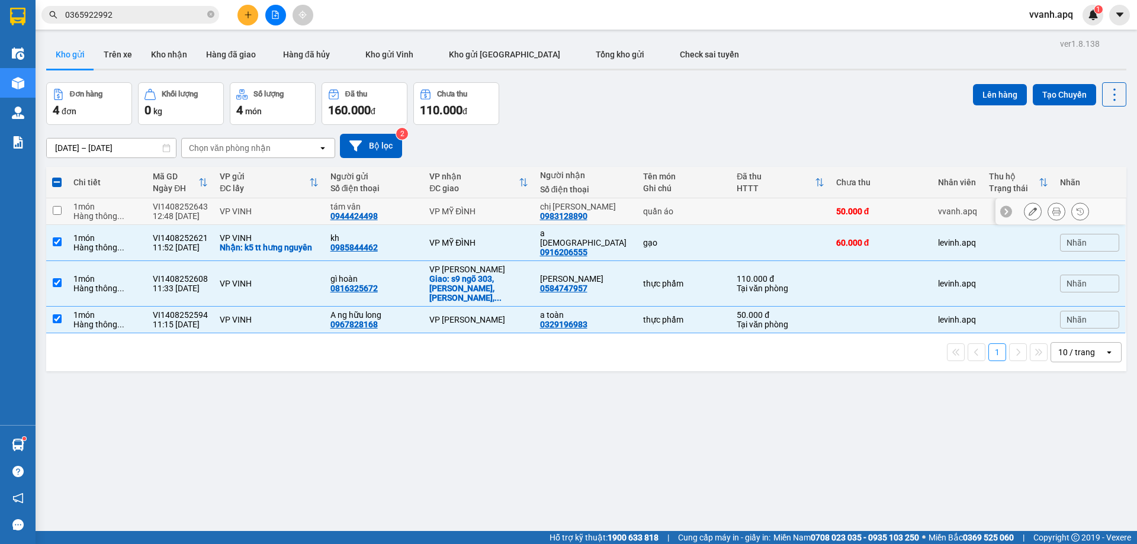
click at [731, 213] on td at bounding box center [780, 211] width 99 height 27
checkbox input "true"
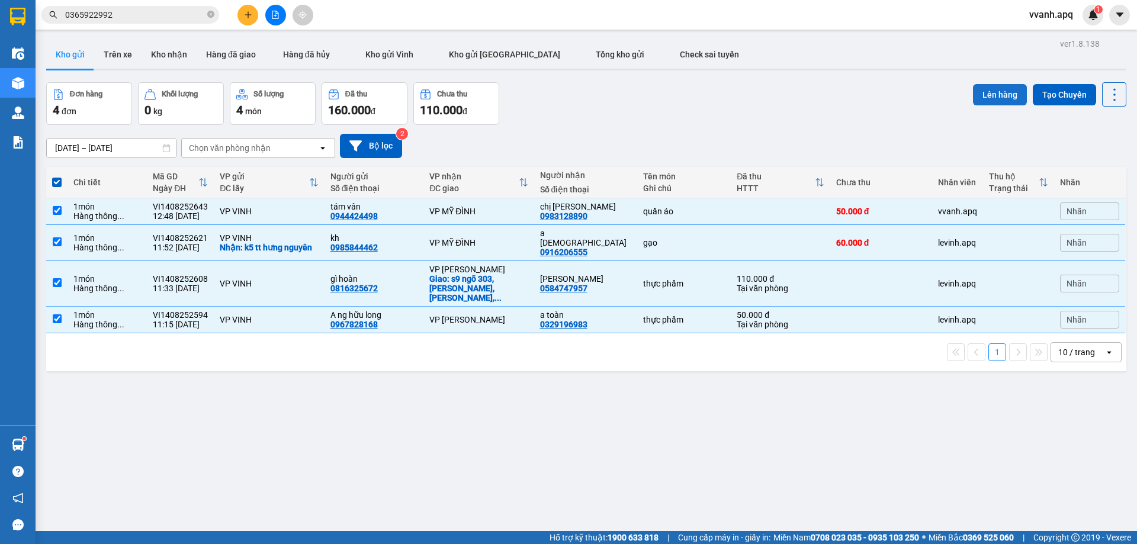
click at [976, 96] on button "Lên hàng" at bounding box center [1000, 94] width 54 height 21
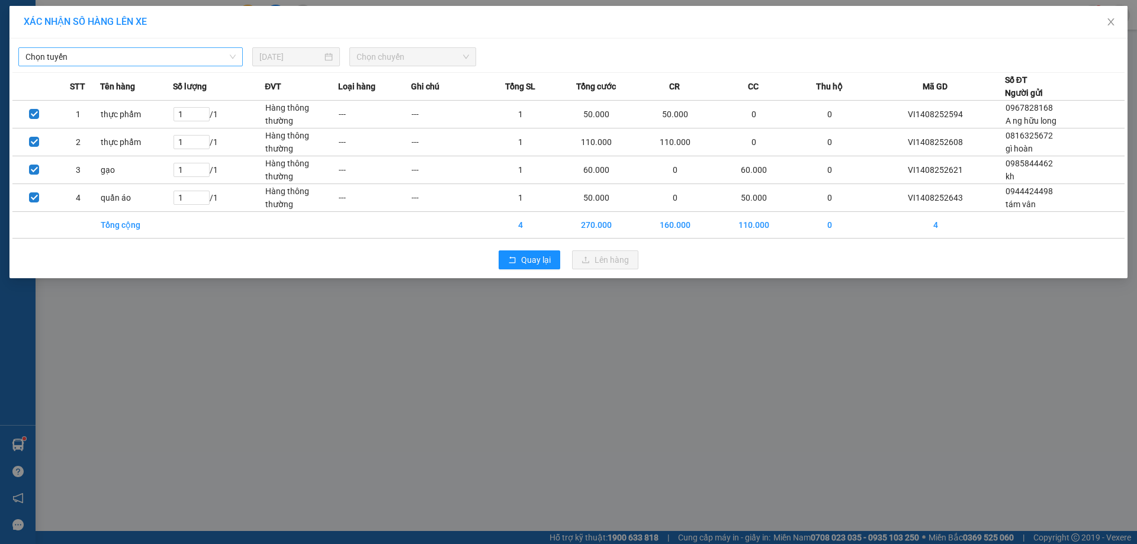
click at [132, 57] on span "Chọn tuyến" at bounding box center [130, 57] width 210 height 18
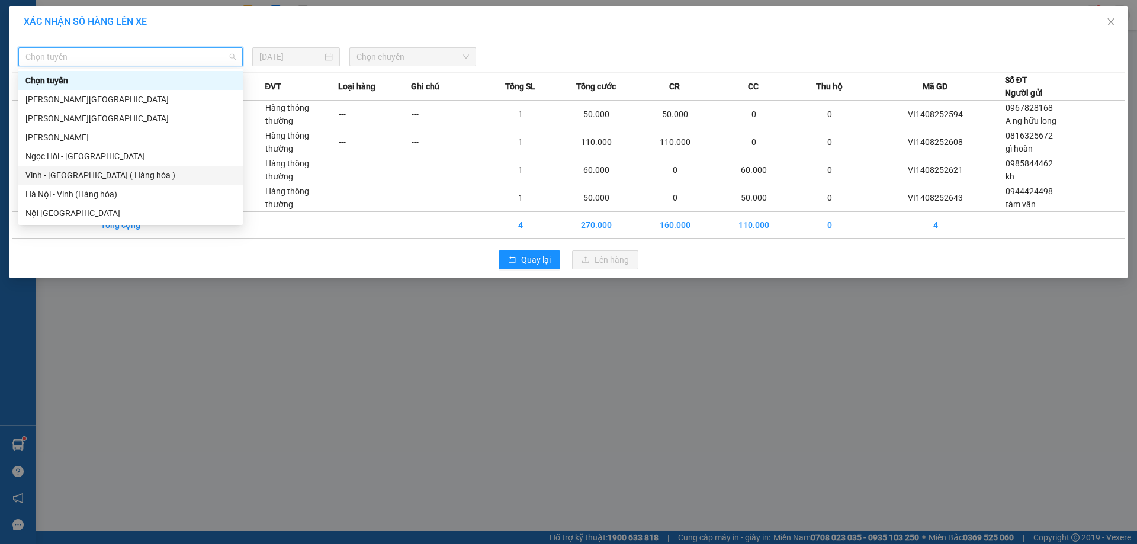
click at [133, 181] on div "Vinh - Hà Nội ( Hàng hóa )" at bounding box center [130, 175] width 210 height 13
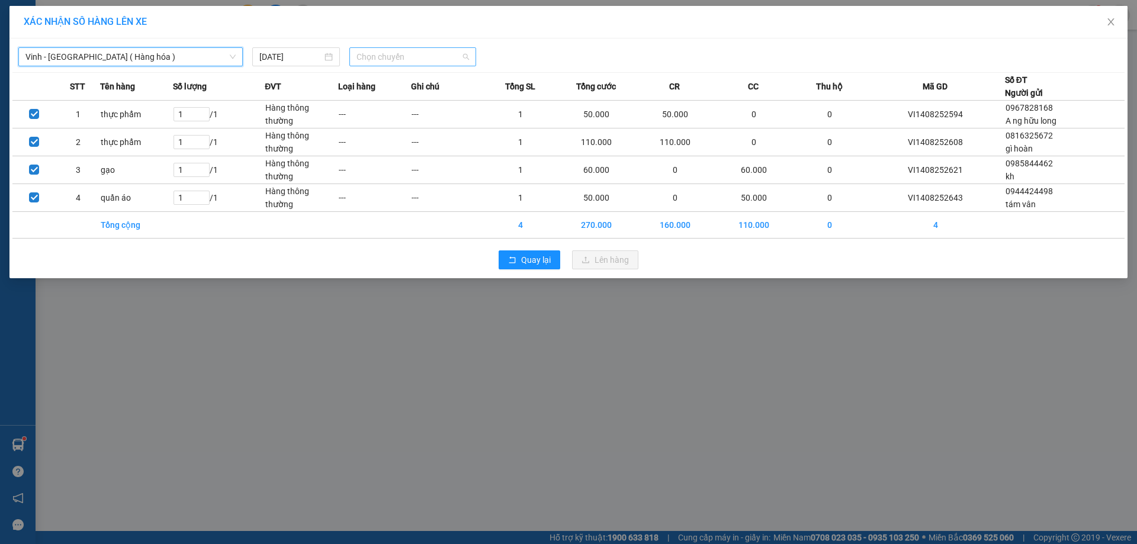
click at [473, 56] on div "Chọn chuyến" at bounding box center [412, 56] width 127 height 19
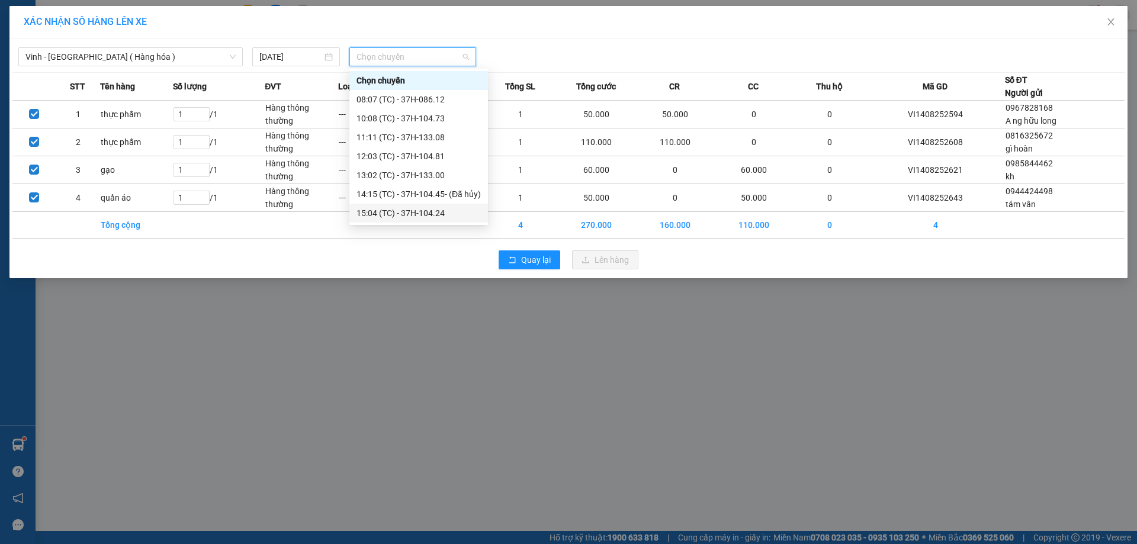
click at [419, 212] on div "15:04 (TC) - 37H-104.24" at bounding box center [419, 213] width 124 height 13
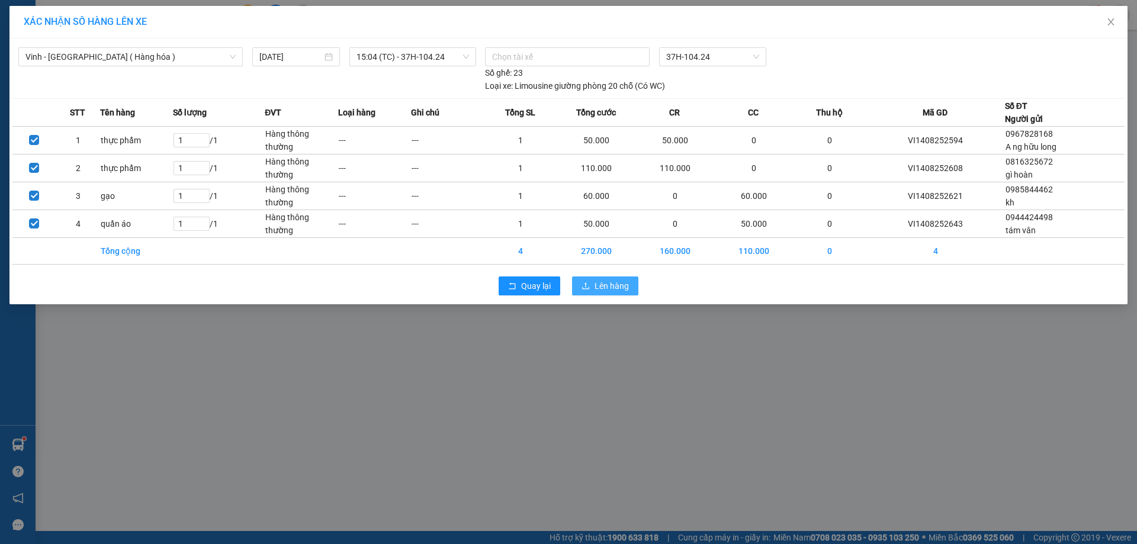
click at [584, 287] on icon "upload" at bounding box center [586, 286] width 8 height 8
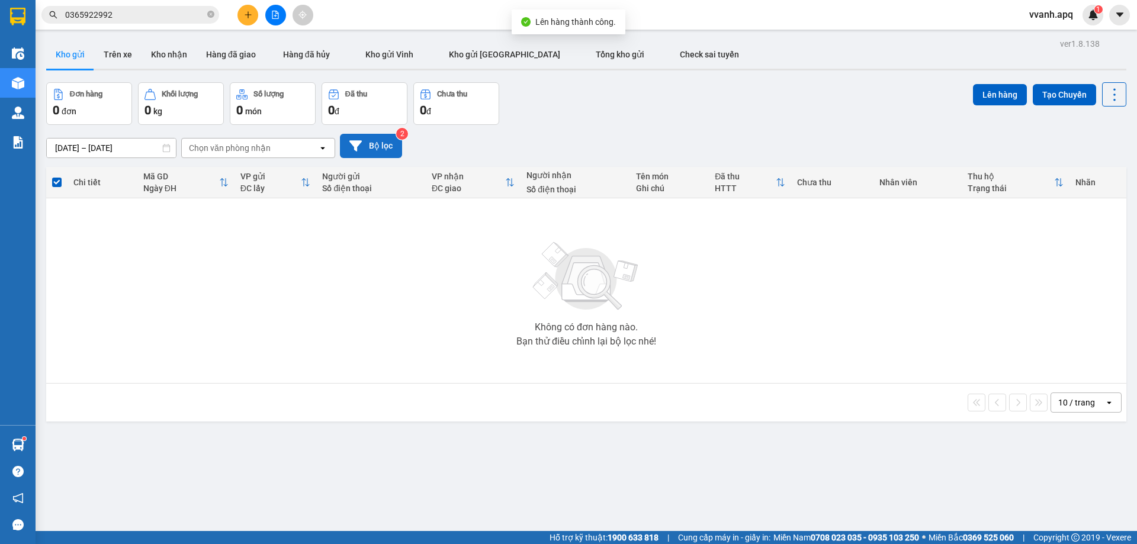
click at [391, 143] on button "Bộ lọc" at bounding box center [371, 146] width 62 height 24
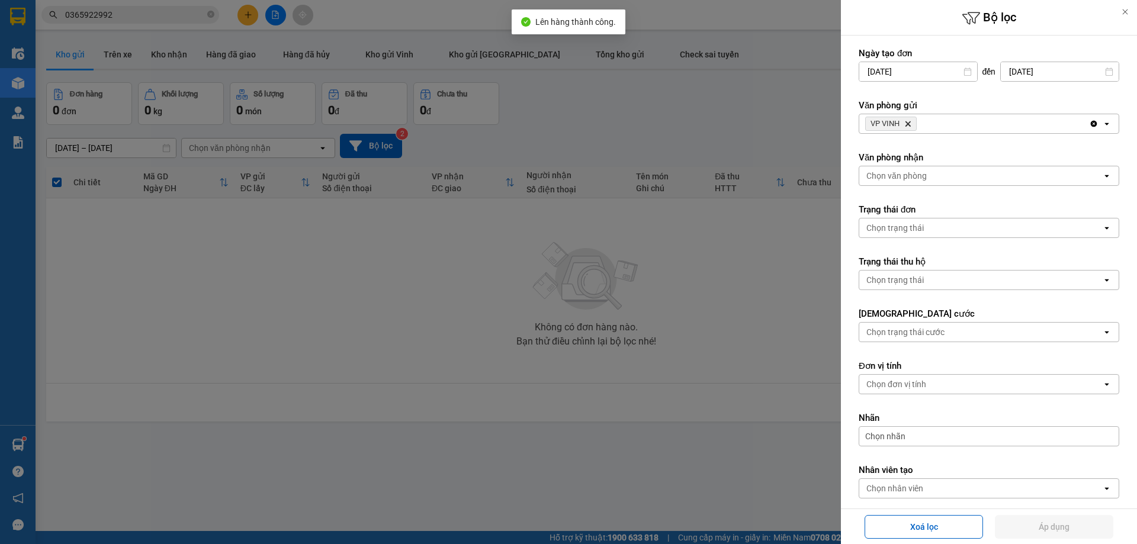
click at [911, 124] on icon "Delete" at bounding box center [907, 123] width 7 height 7
click at [911, 124] on div "Chọn văn phòng" at bounding box center [896, 124] width 60 height 12
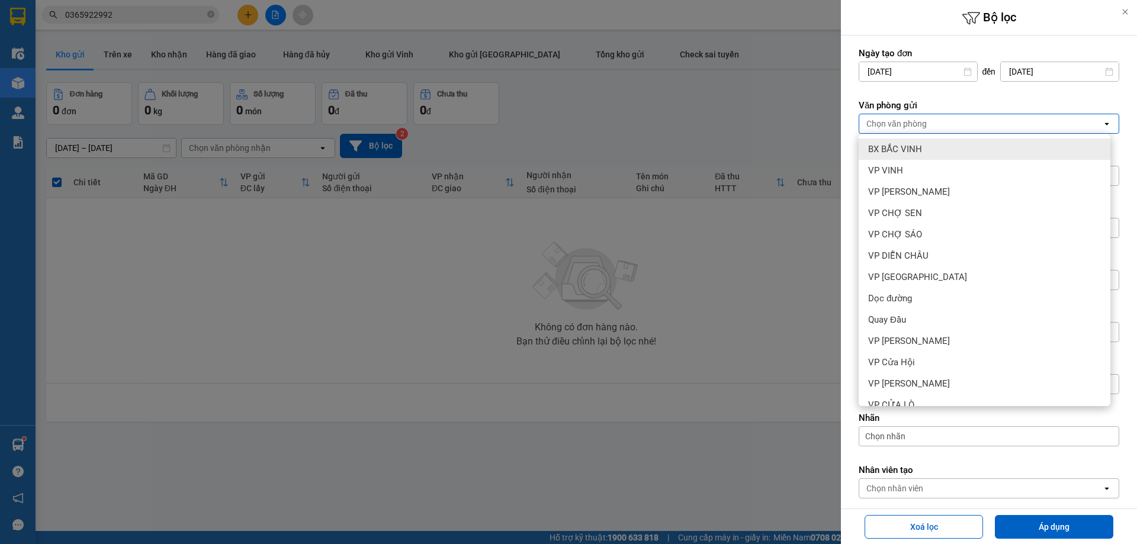
click at [671, 125] on div at bounding box center [568, 272] width 1137 height 544
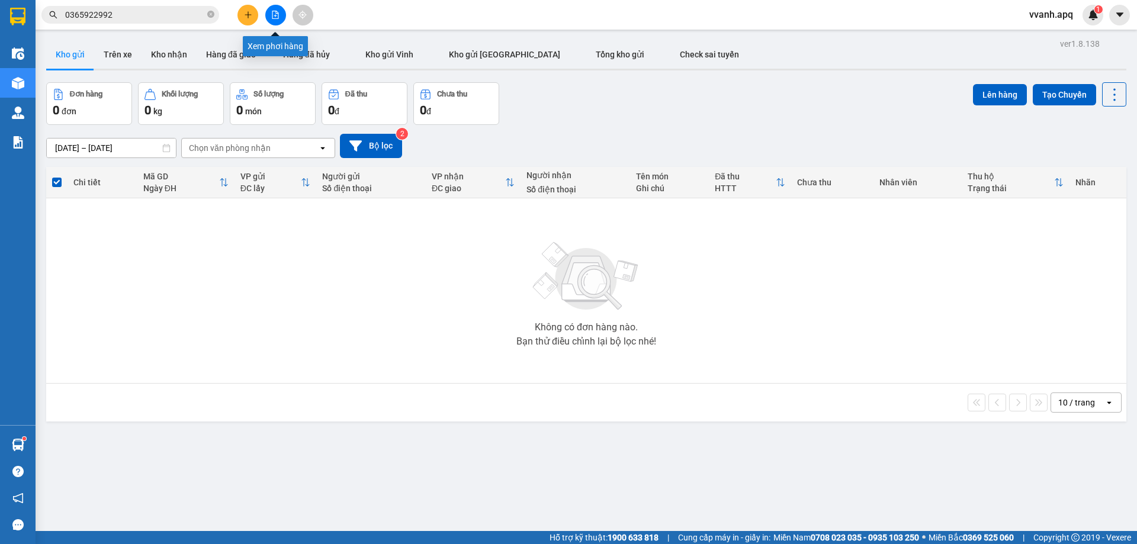
click at [273, 17] on icon "file-add" at bounding box center [275, 15] width 8 height 8
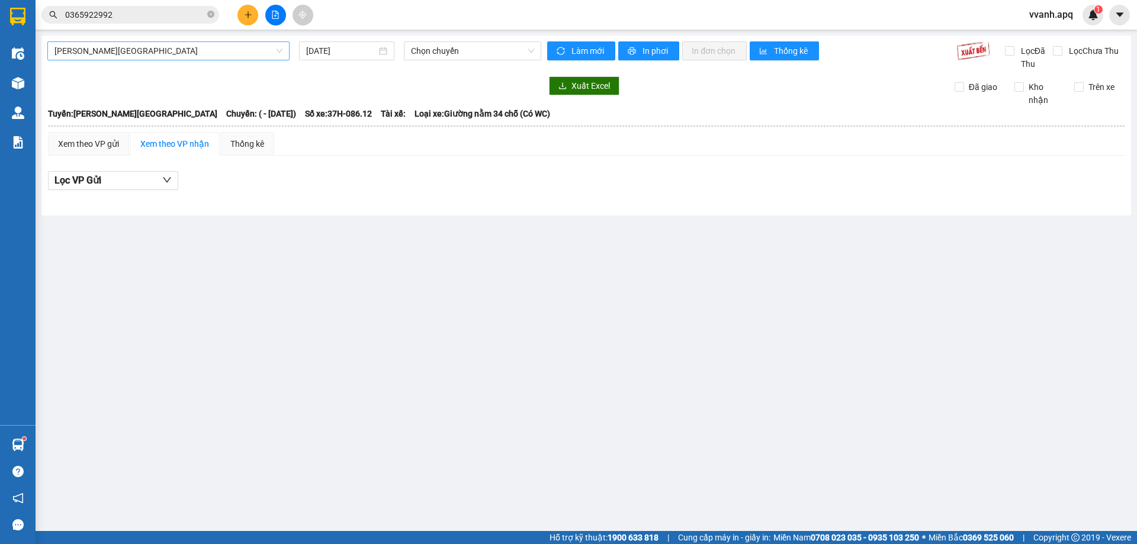
drag, startPoint x: 190, startPoint y: 51, endPoint x: 185, endPoint y: 57, distance: 7.6
click at [190, 51] on span "Gia Lâm - Mỹ Đình" at bounding box center [168, 51] width 228 height 18
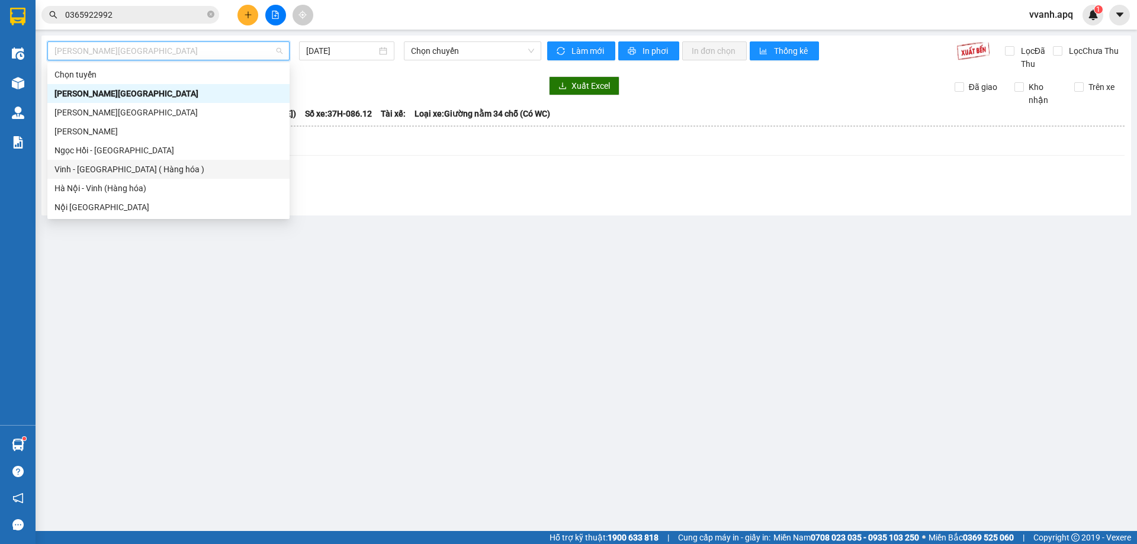
click at [115, 164] on div "Vinh - Hà Nội ( Hàng hóa )" at bounding box center [168, 169] width 228 height 13
type input "14/08/2025"
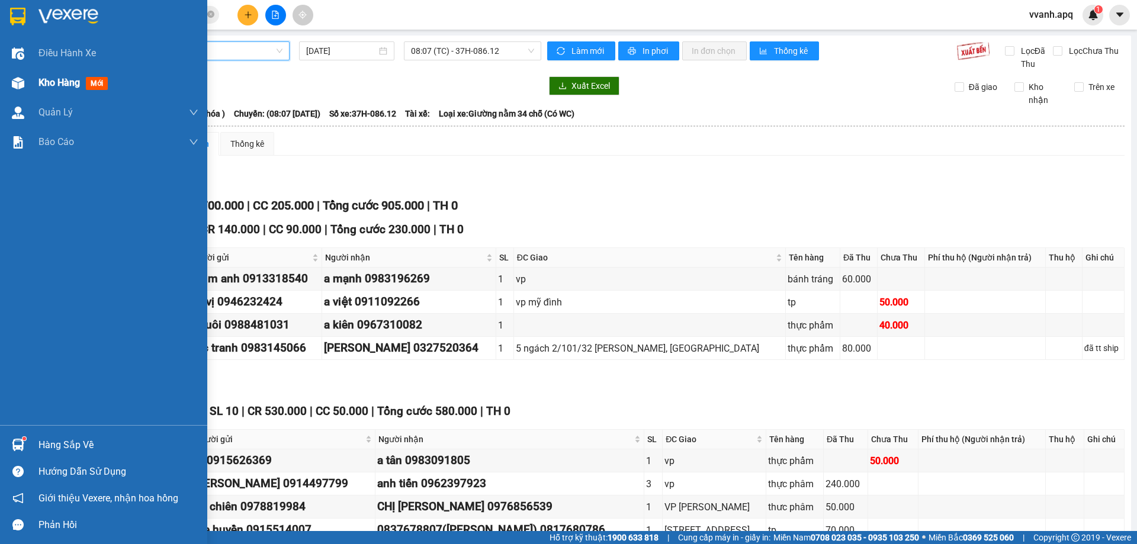
click at [24, 80] on img at bounding box center [18, 83] width 12 height 12
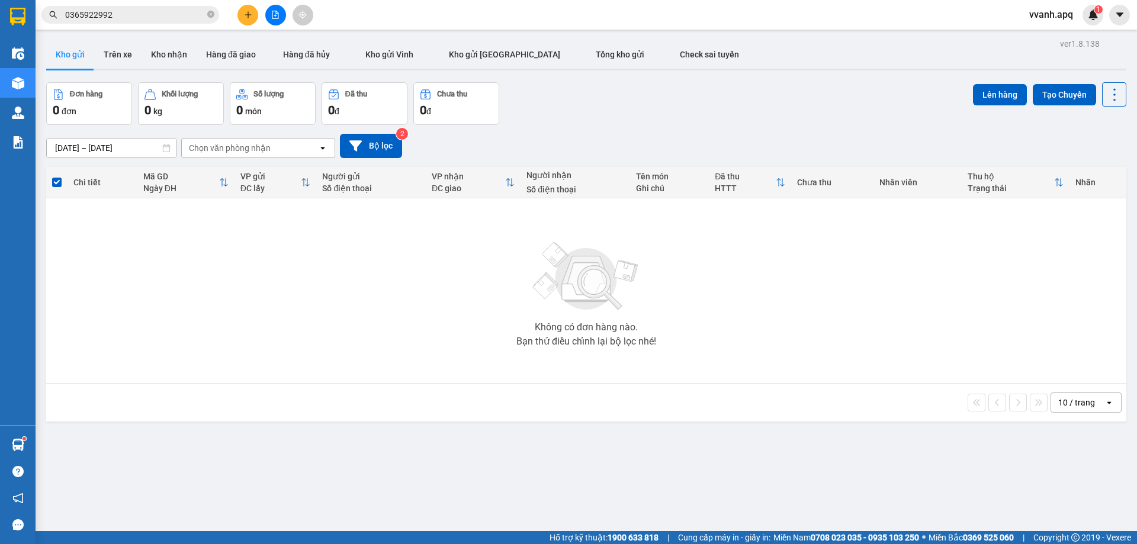
click at [237, 15] on button at bounding box center [247, 15] width 21 height 21
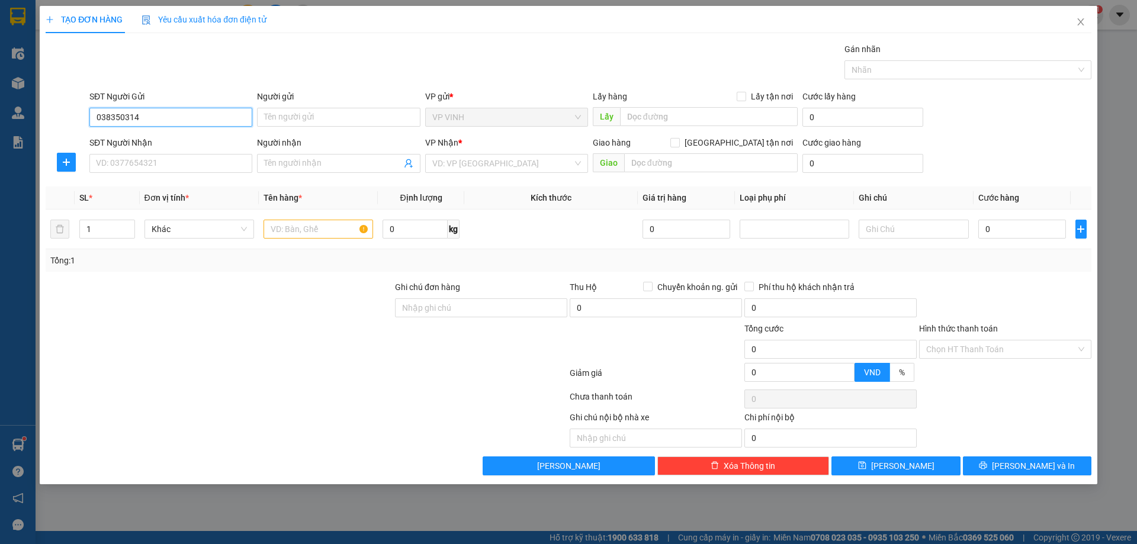
type input "0383503149"
click at [214, 136] on div "0383503149 - a duy" at bounding box center [171, 140] width 149 height 13
type input "a duy"
type input "0383503149"
click at [208, 152] on div "SĐT Người Nhận" at bounding box center [170, 145] width 163 height 18
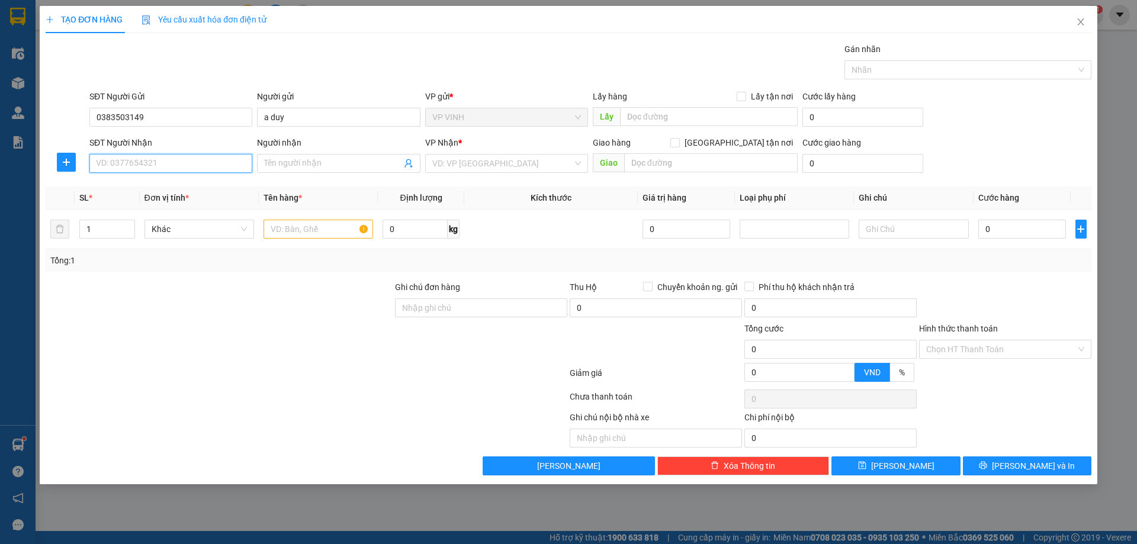
click at [210, 155] on input "SĐT Người Nhận" at bounding box center [170, 163] width 163 height 19
click at [205, 183] on div "0983493689 - nhật nam" at bounding box center [171, 187] width 149 height 13
type input "0983493689"
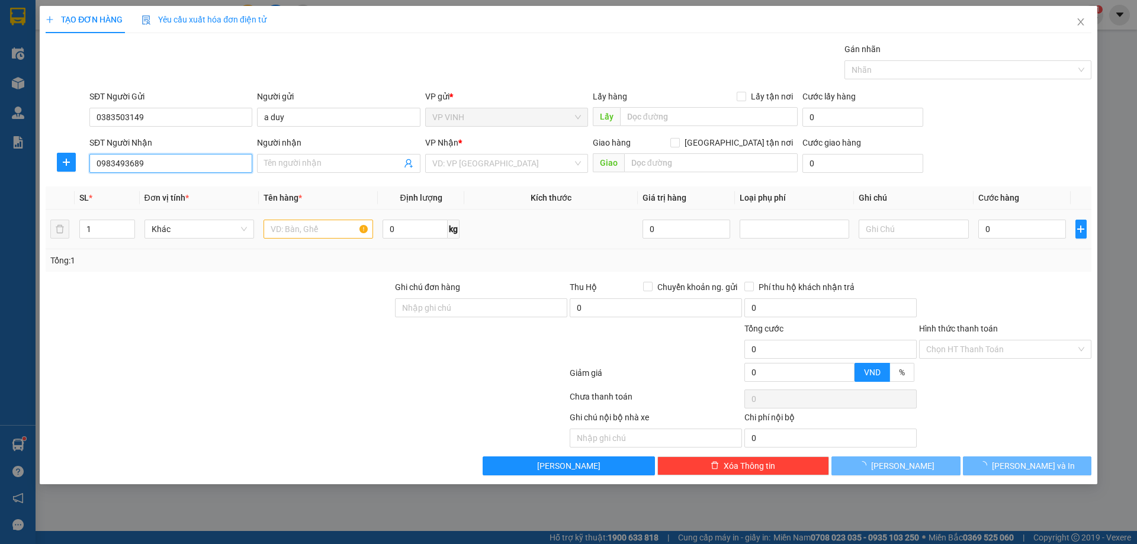
type input "nhật nam"
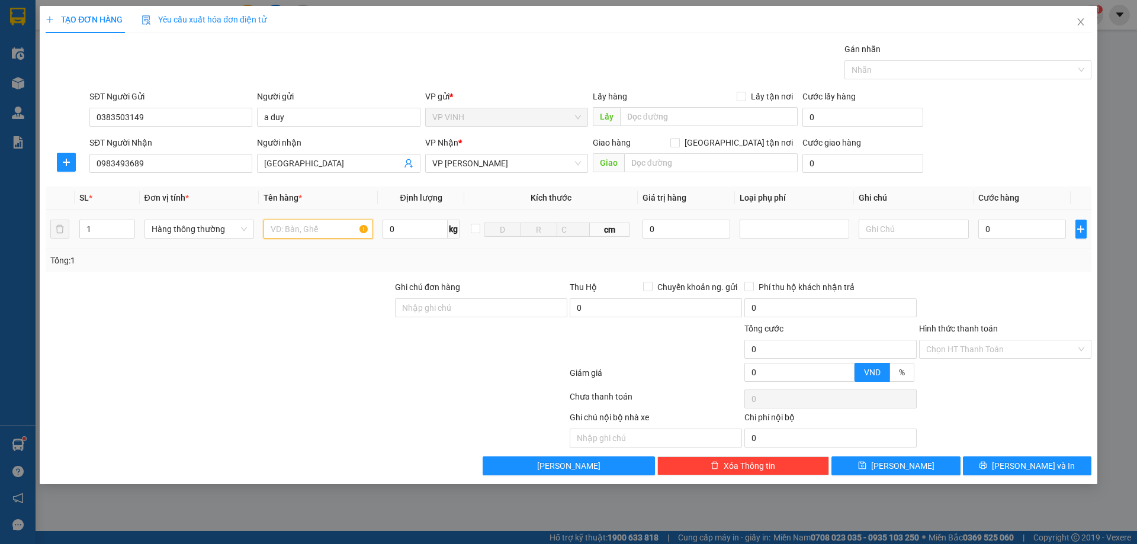
click at [309, 227] on input "text" at bounding box center [319, 229] width 110 height 19
type input "linh kiện điện thoại"
click at [658, 234] on input "0" at bounding box center [687, 229] width 88 height 19
click at [785, 224] on div at bounding box center [795, 229] width 104 height 14
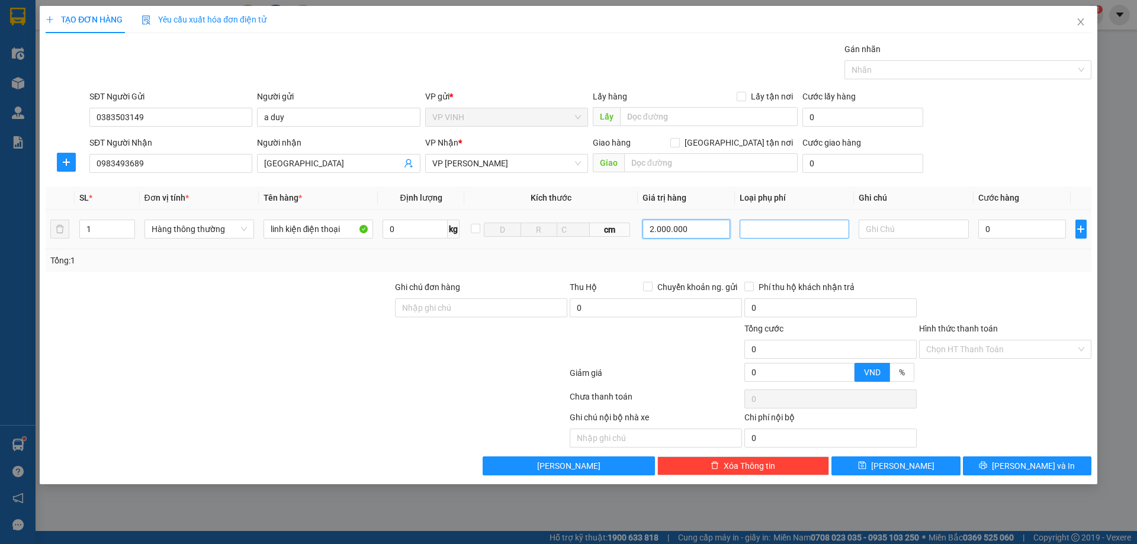
type input "2.000.000"
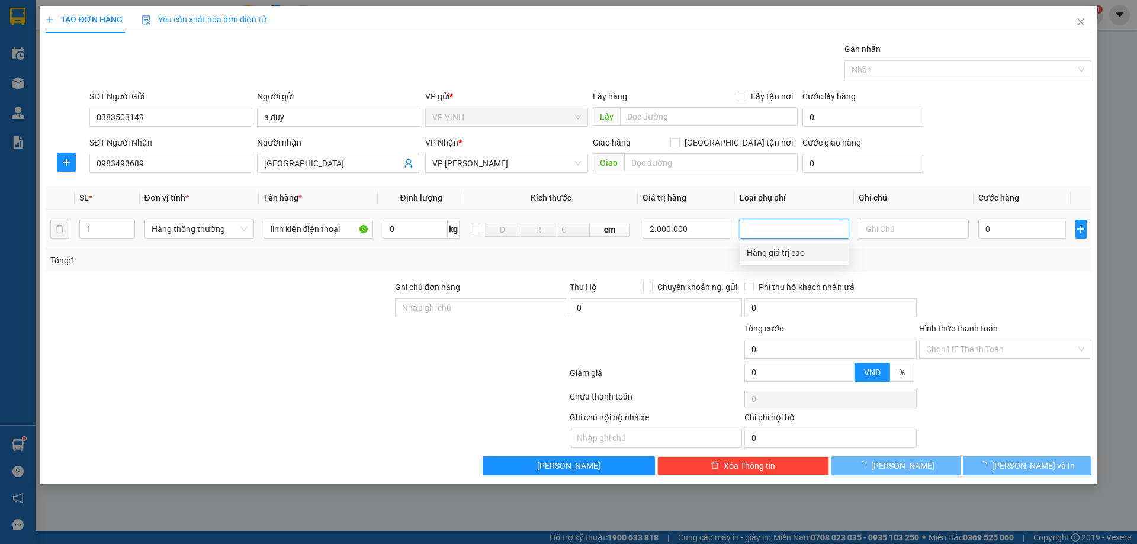
click at [794, 251] on div "Hàng giá trị cao" at bounding box center [794, 252] width 95 height 13
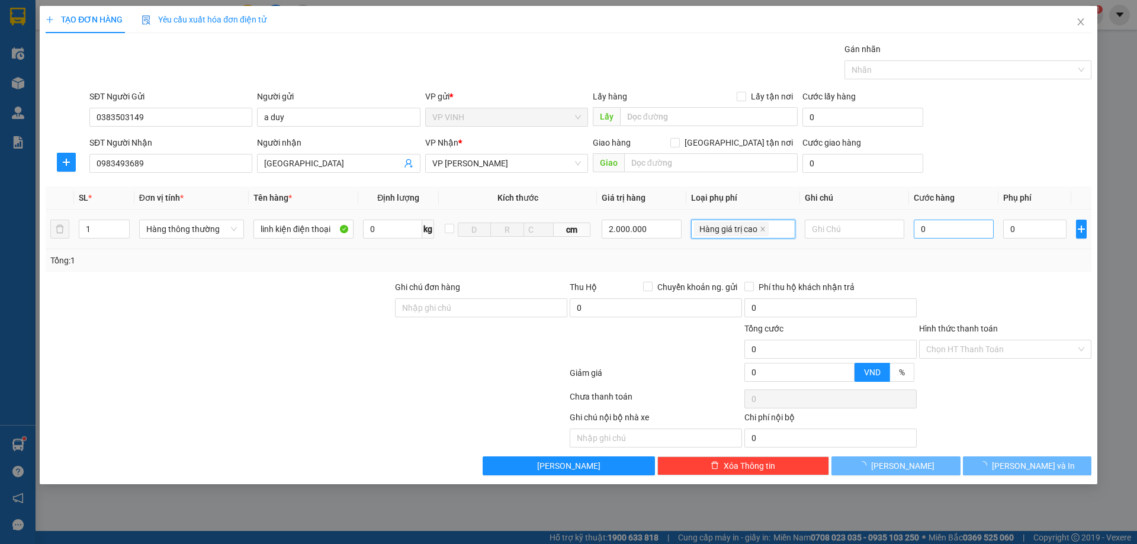
type input "10.000"
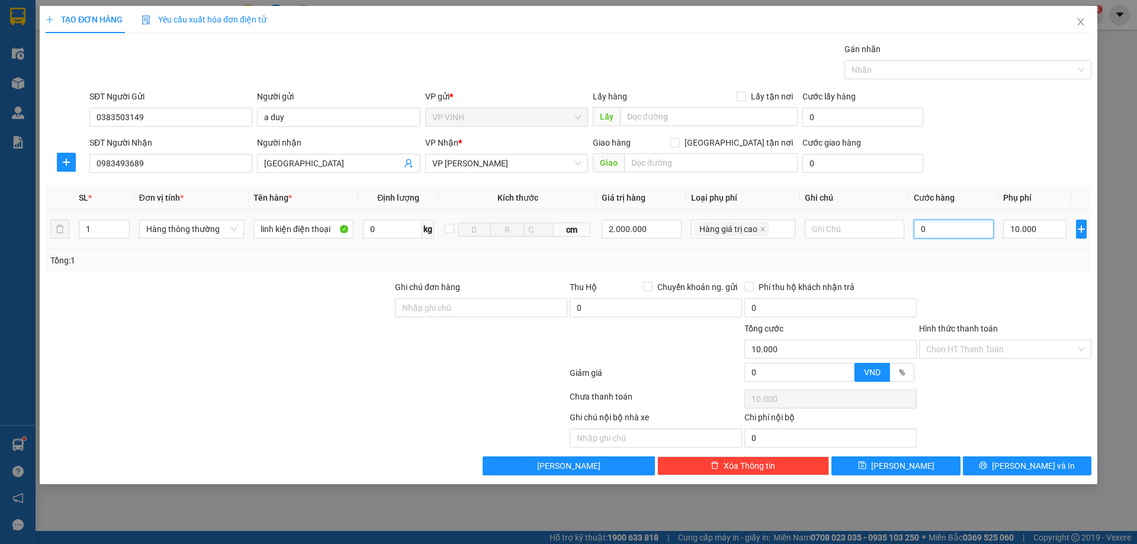
click at [937, 229] on input "0" at bounding box center [954, 229] width 81 height 19
type input "50"
type input "10.050"
click at [974, 280] on div "Transit Pickup Surcharge Ids Transit Deliver Surcharge Ids Transit Deliver Surc…" at bounding box center [569, 259] width 1046 height 433
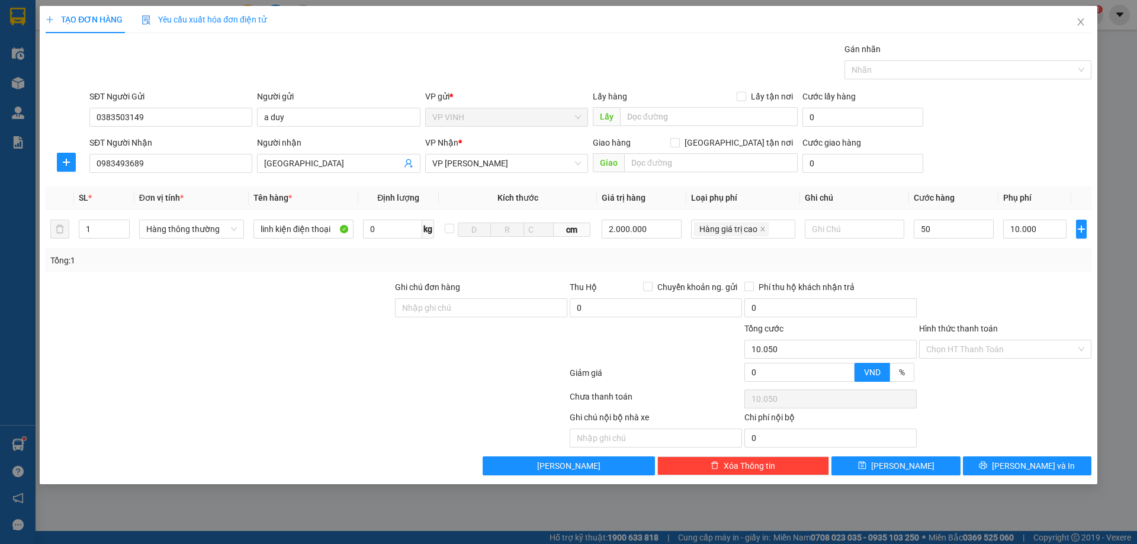
type input "50.000"
type input "60.000"
click at [1030, 468] on span "Lưu và In" at bounding box center [1033, 466] width 83 height 13
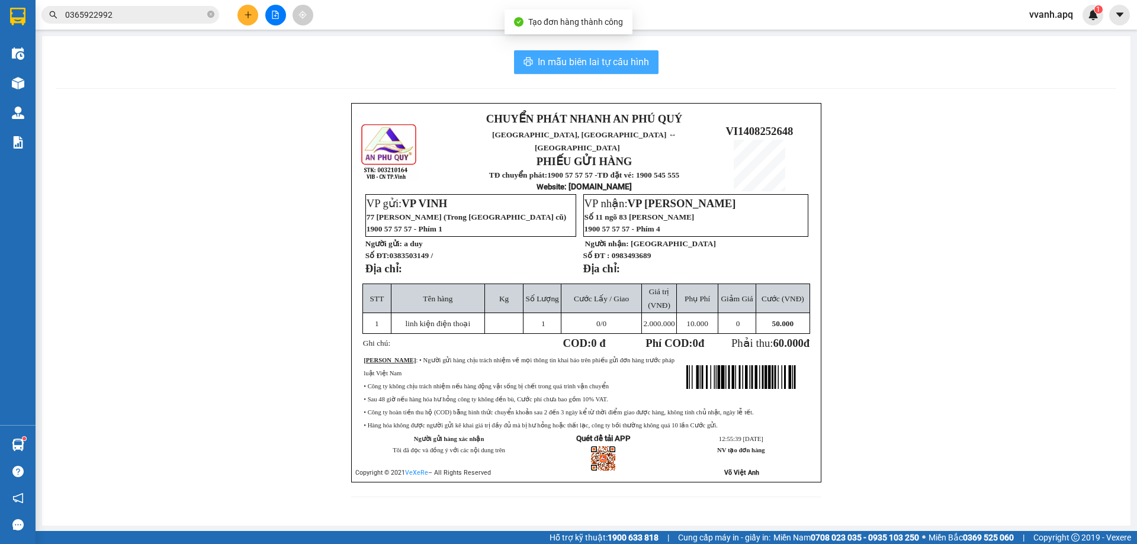
click at [621, 72] on button "In mẫu biên lai tự cấu hình" at bounding box center [586, 62] width 145 height 24
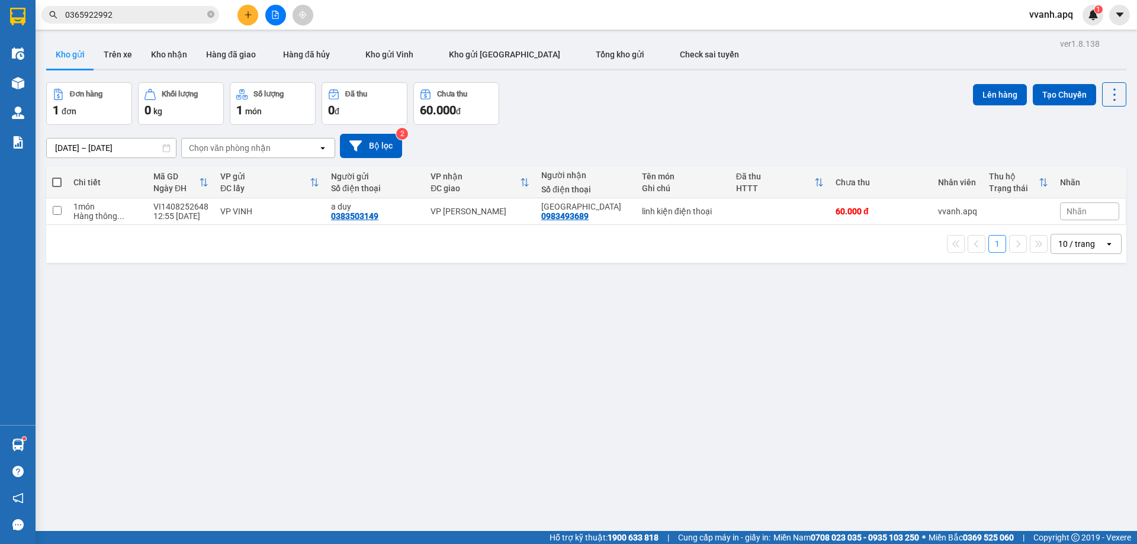
click at [747, 278] on div "ver 1.8.138 Kho gửi Trên xe Kho nhận Hàng đã giao Hàng đã hủy Kho gửi Vinh Kho …" at bounding box center [586, 308] width 1090 height 544
click at [743, 213] on td at bounding box center [779, 211] width 99 height 27
checkbox input "true"
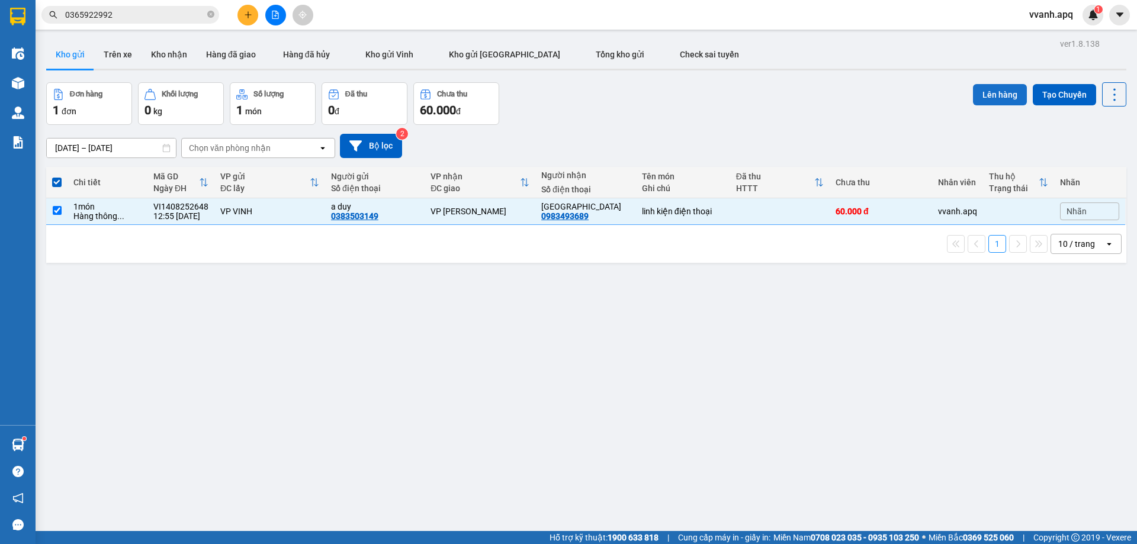
click at [995, 88] on button "Lên hàng" at bounding box center [1000, 94] width 54 height 21
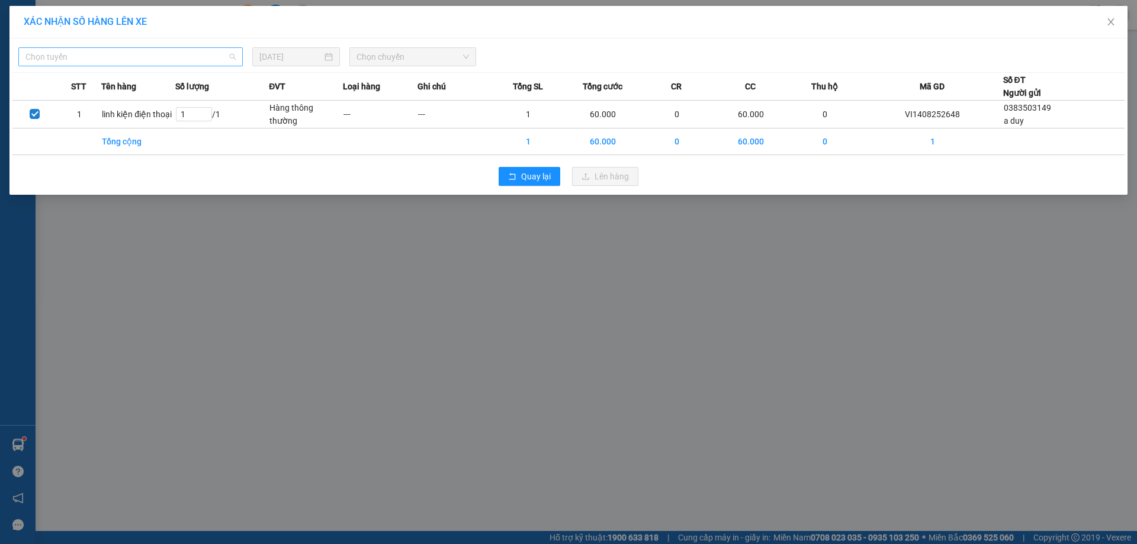
click at [139, 52] on span "Chọn tuyến" at bounding box center [130, 57] width 210 height 18
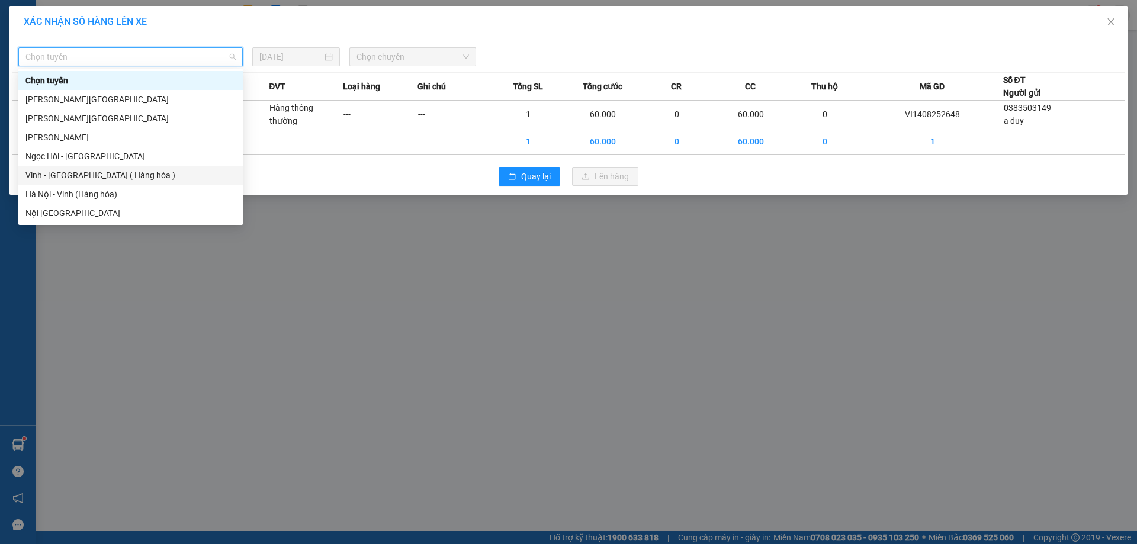
drag, startPoint x: 70, startPoint y: 179, endPoint x: 136, endPoint y: 163, distance: 67.8
click at [70, 179] on div "Vinh - Hà Nội ( Hàng hóa )" at bounding box center [130, 175] width 210 height 13
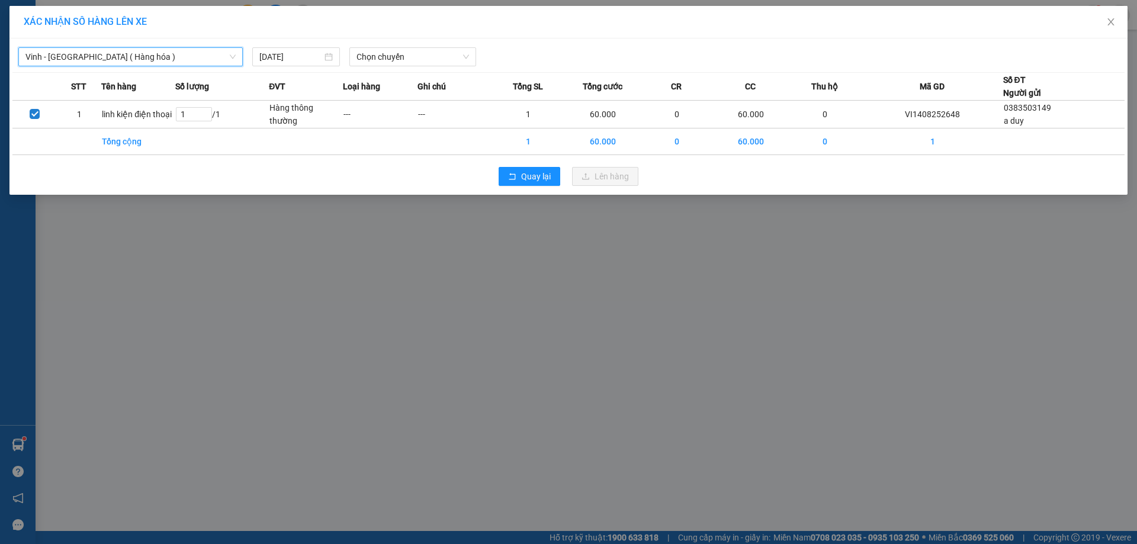
click at [432, 46] on div "Vinh - Hà Nội ( Hàng hóa ) Vinh - Hà Nội ( Hàng hóa ) 14/08/2025 Chọn chuyến" at bounding box center [568, 53] width 1112 height 25
click at [432, 49] on span "Chọn chuyến" at bounding box center [413, 57] width 113 height 18
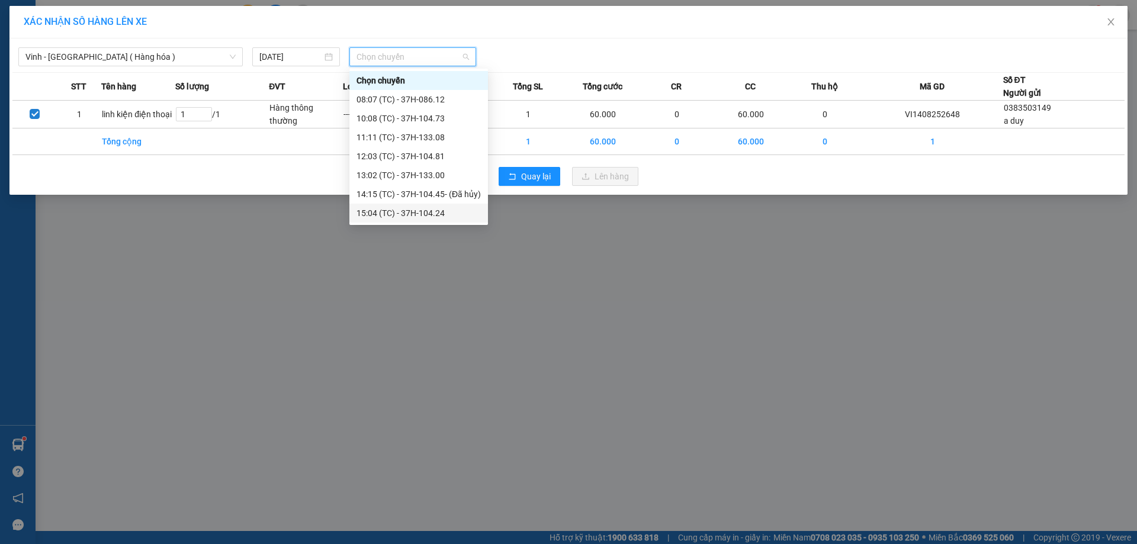
click at [416, 210] on div "15:04 (TC) - 37H-104.24" at bounding box center [419, 213] width 124 height 13
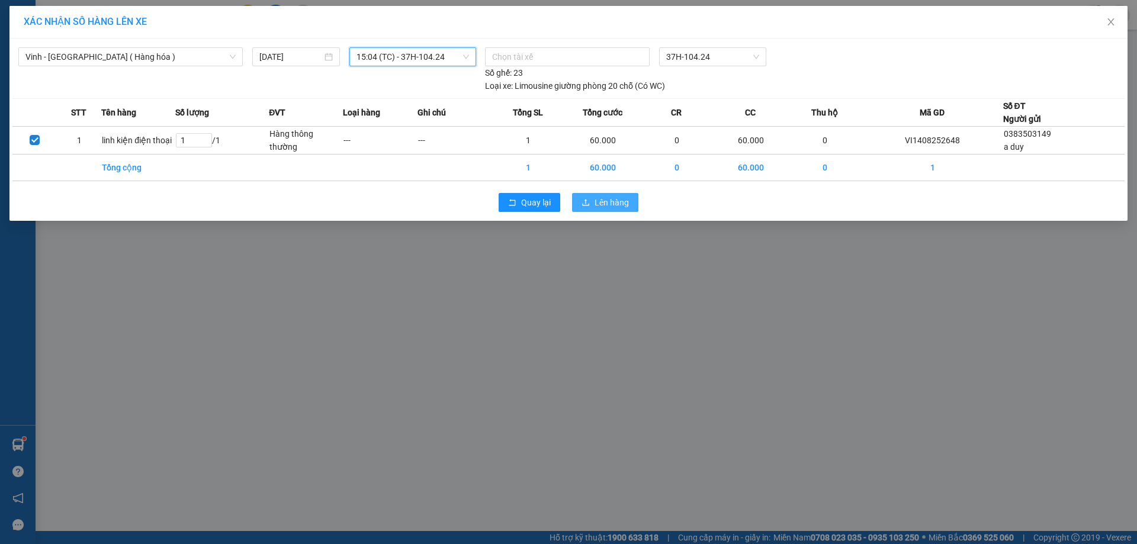
click at [608, 200] on span "Lên hàng" at bounding box center [612, 202] width 34 height 13
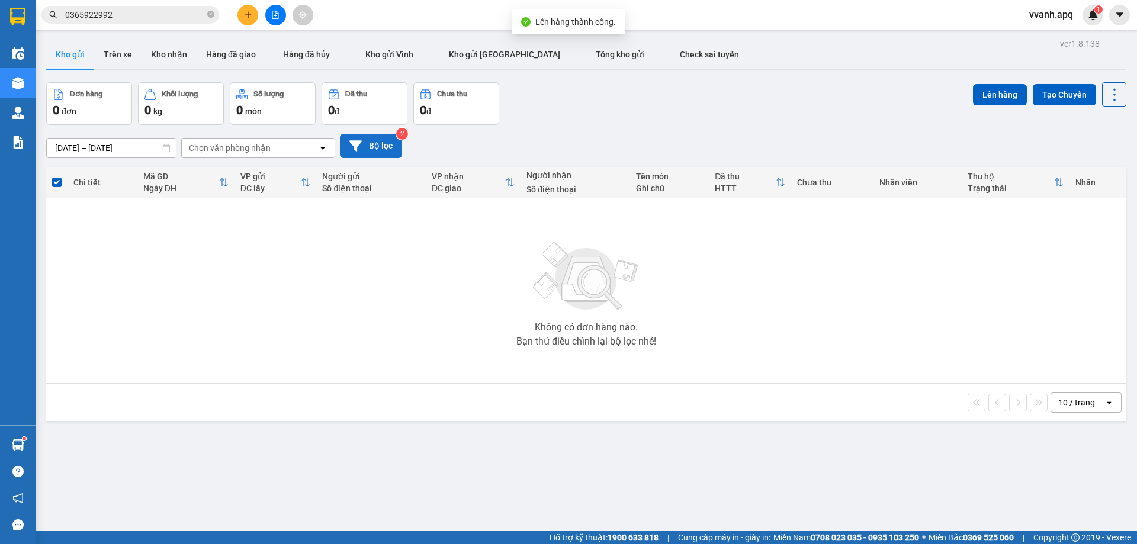
click at [386, 150] on button "Bộ lọc" at bounding box center [371, 146] width 62 height 24
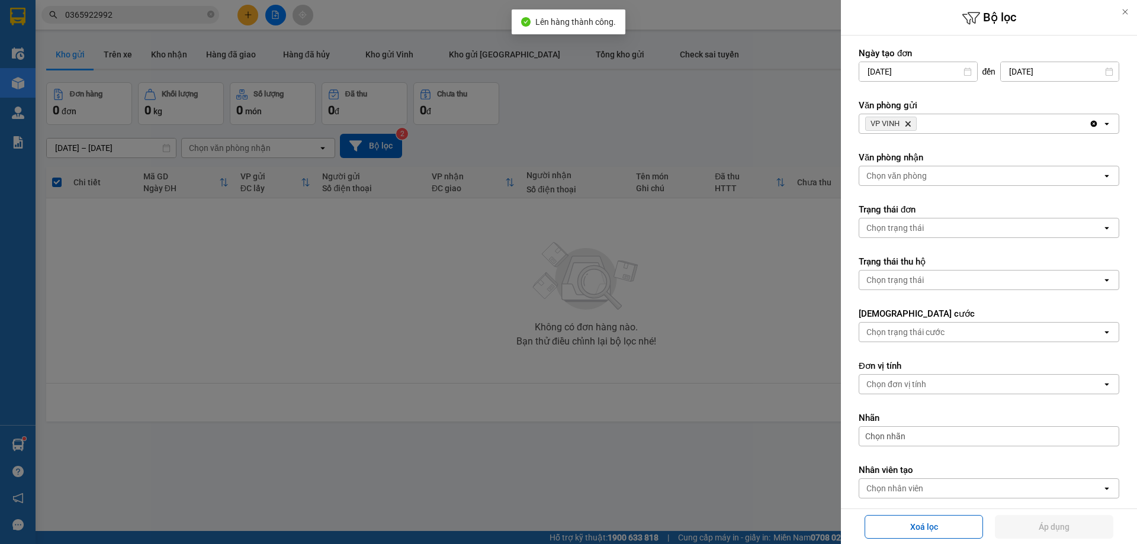
click at [596, 146] on div at bounding box center [568, 272] width 1137 height 544
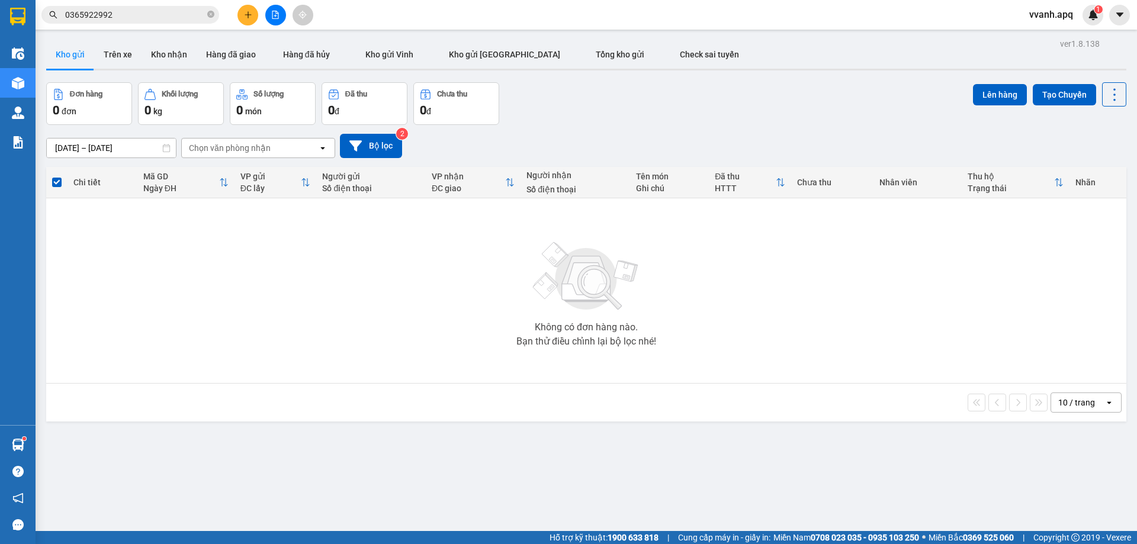
click at [270, 19] on button at bounding box center [275, 15] width 21 height 21
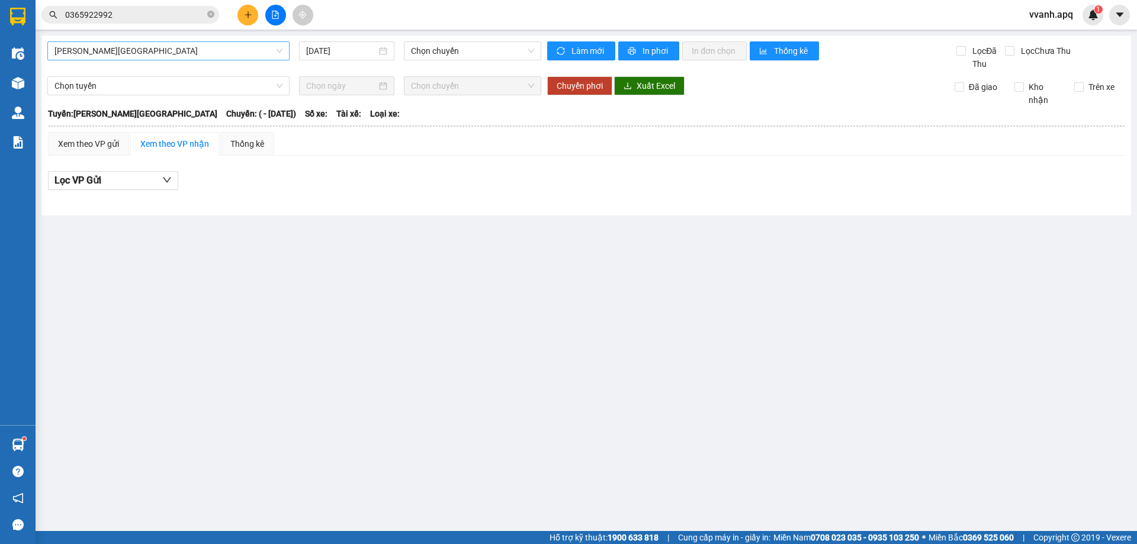
click at [191, 58] on span "Gia Lâm - Mỹ Đình" at bounding box center [168, 51] width 228 height 18
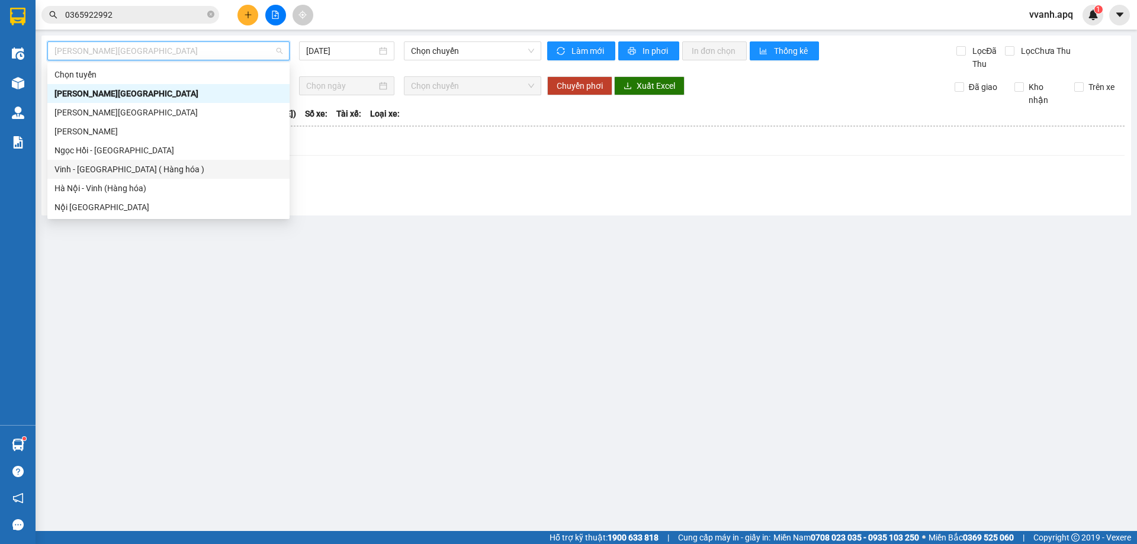
click at [121, 169] on div "Vinh - Hà Nội ( Hàng hóa )" at bounding box center [168, 169] width 228 height 13
type input "14/08/2025"
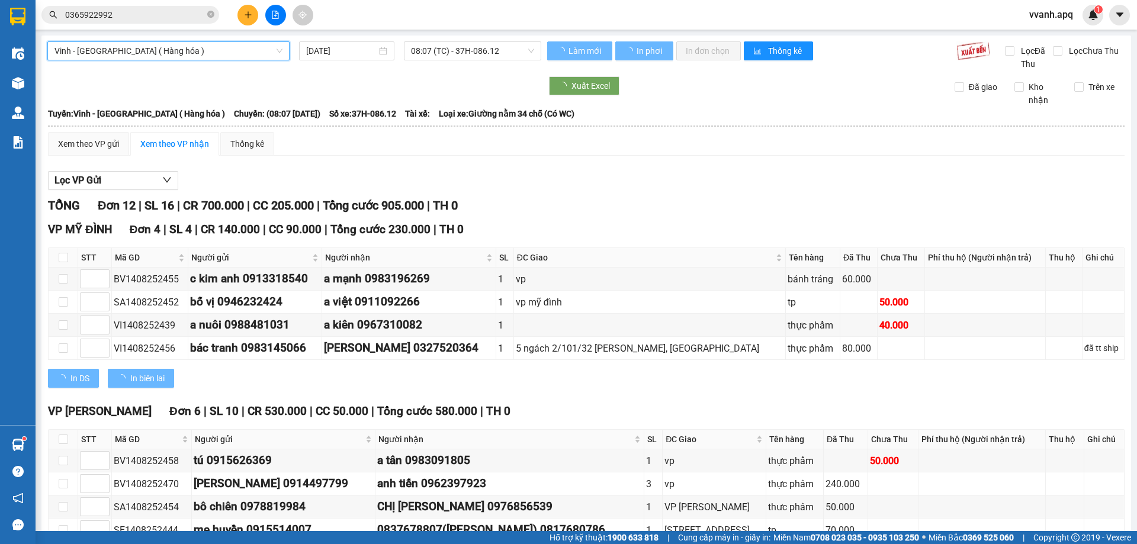
click at [413, 51] on span "08:07 (TC) - 37H-086.12" at bounding box center [472, 51] width 123 height 18
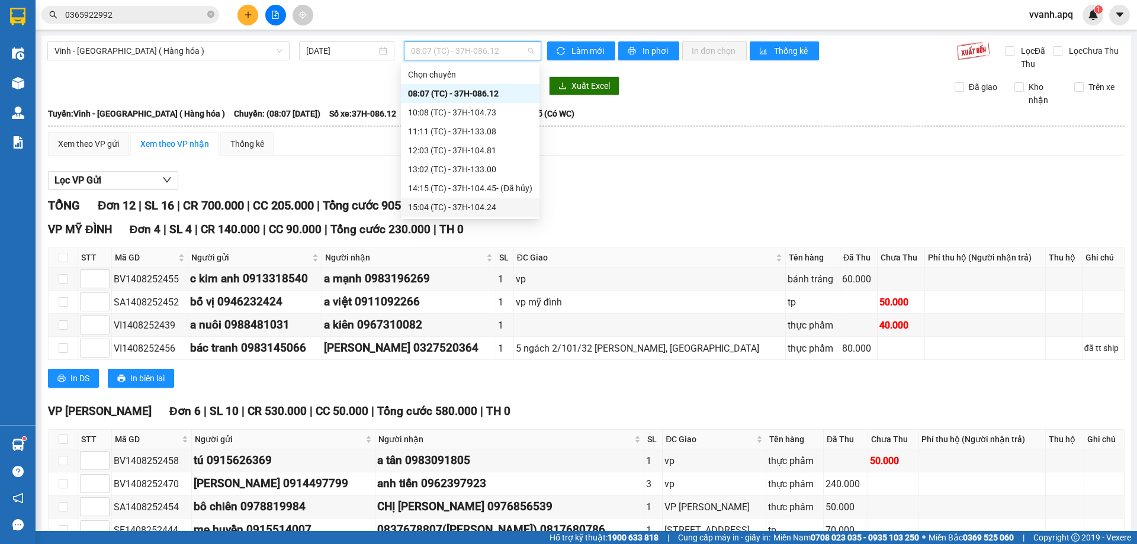
click at [449, 202] on div "15:04 (TC) - 37H-104.24" at bounding box center [470, 207] width 124 height 13
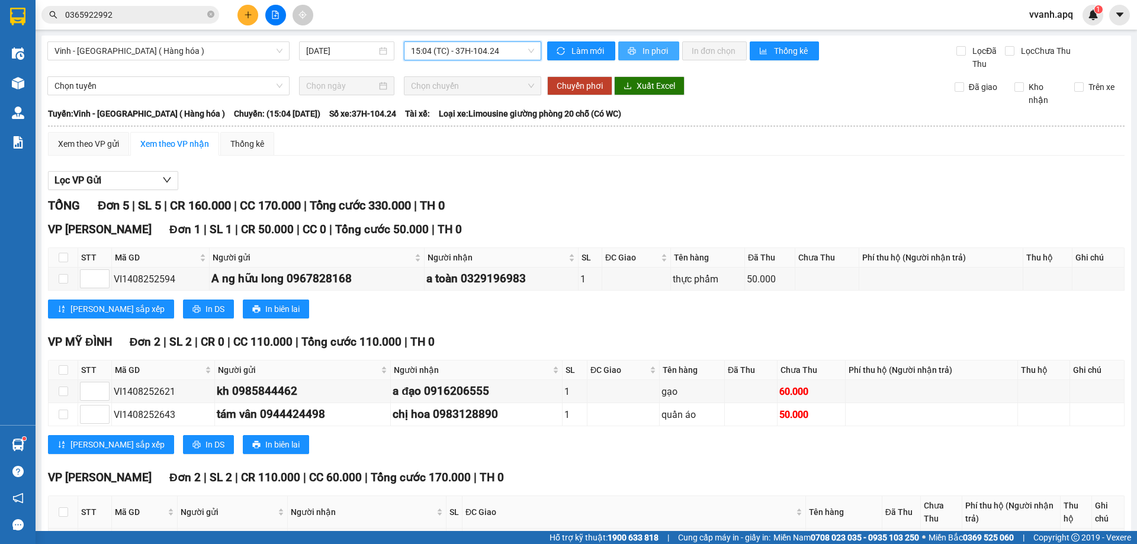
click at [646, 56] on span "In phơi" at bounding box center [656, 50] width 27 height 13
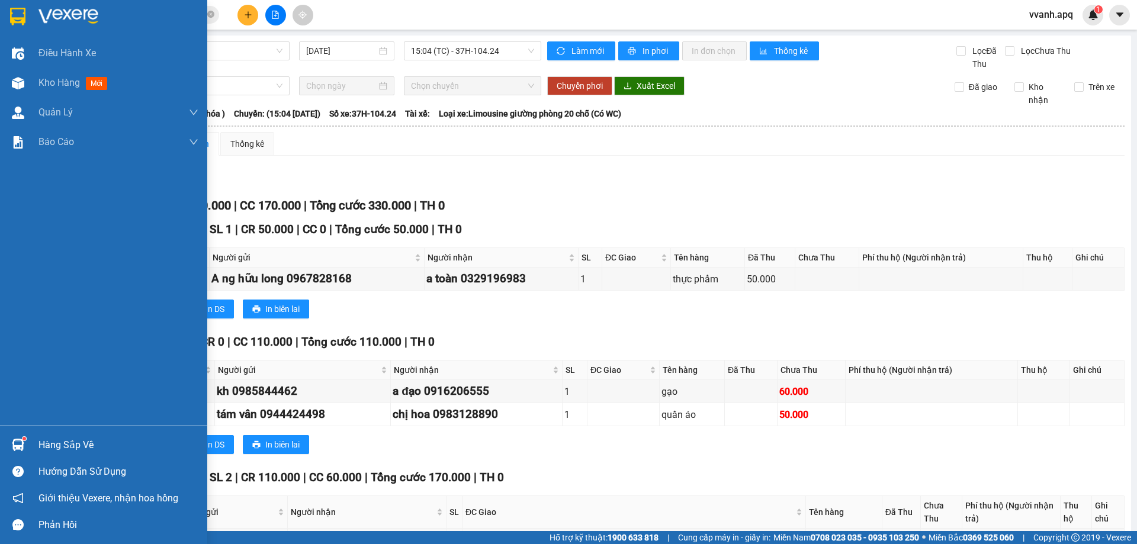
click at [17, 438] on div at bounding box center [18, 445] width 21 height 21
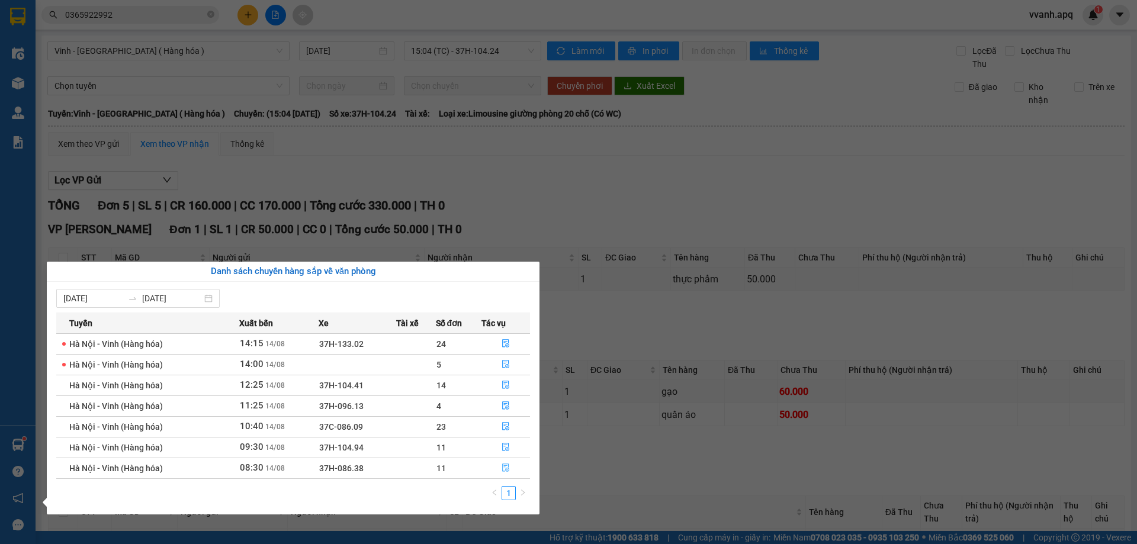
click at [506, 467] on icon "file-done" at bounding box center [506, 468] width 8 height 8
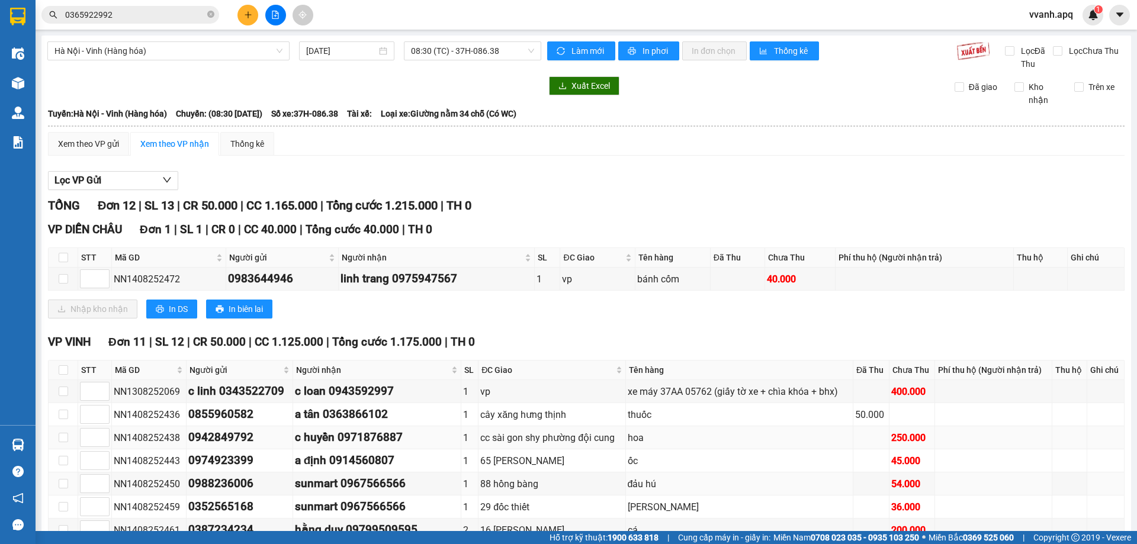
scroll to position [59, 0]
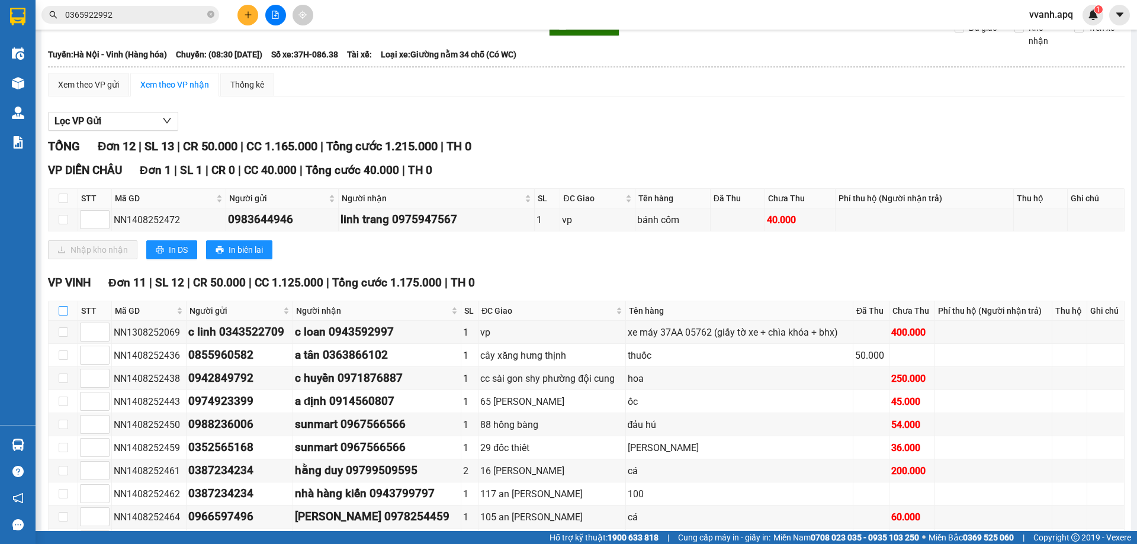
click at [64, 310] on input "checkbox" at bounding box center [63, 310] width 9 height 9
checkbox input "true"
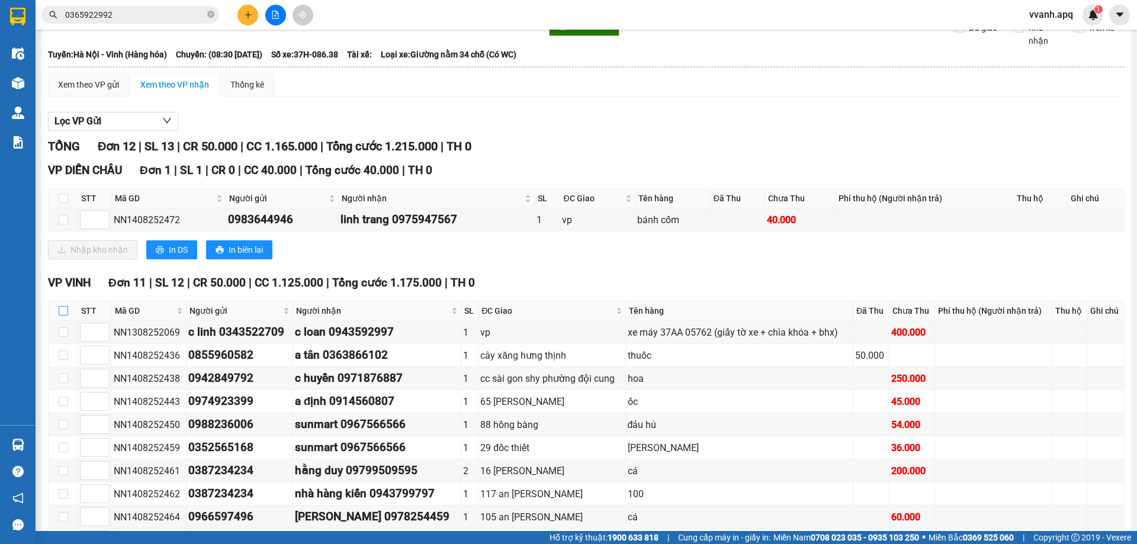
checkbox input "true"
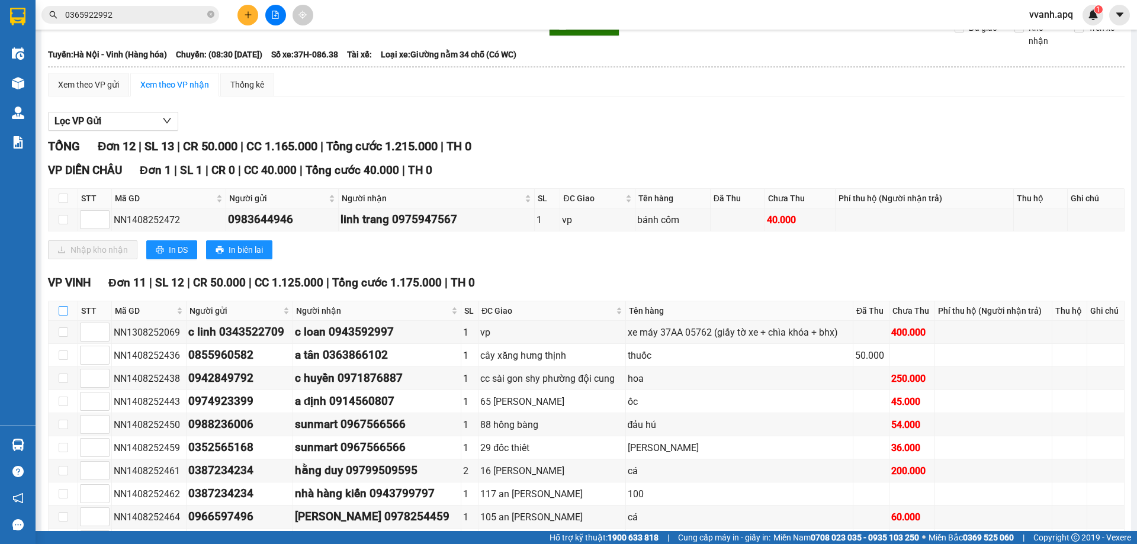
checkbox input "true"
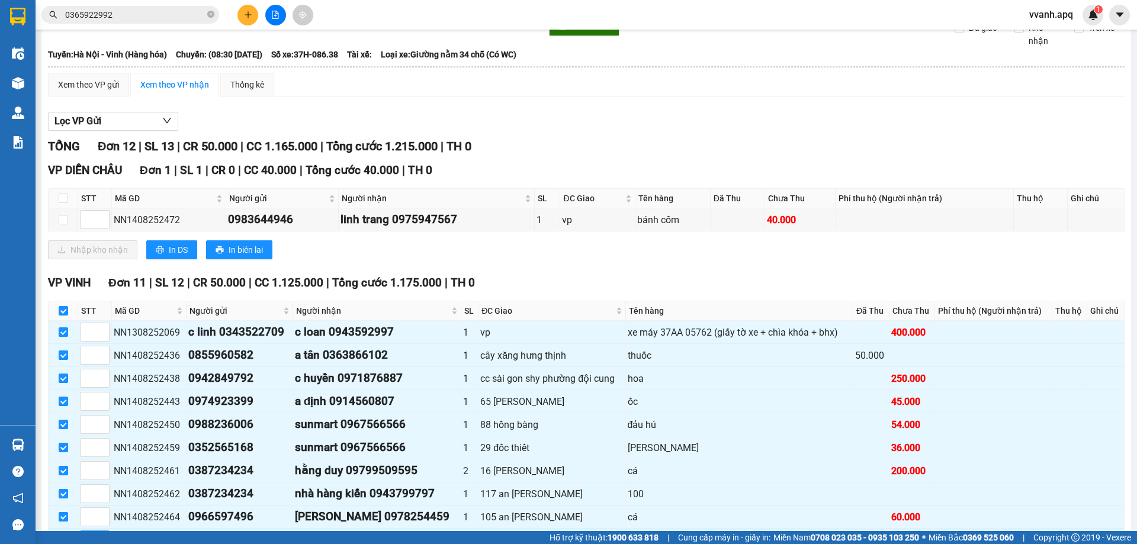
scroll to position [164, 0]
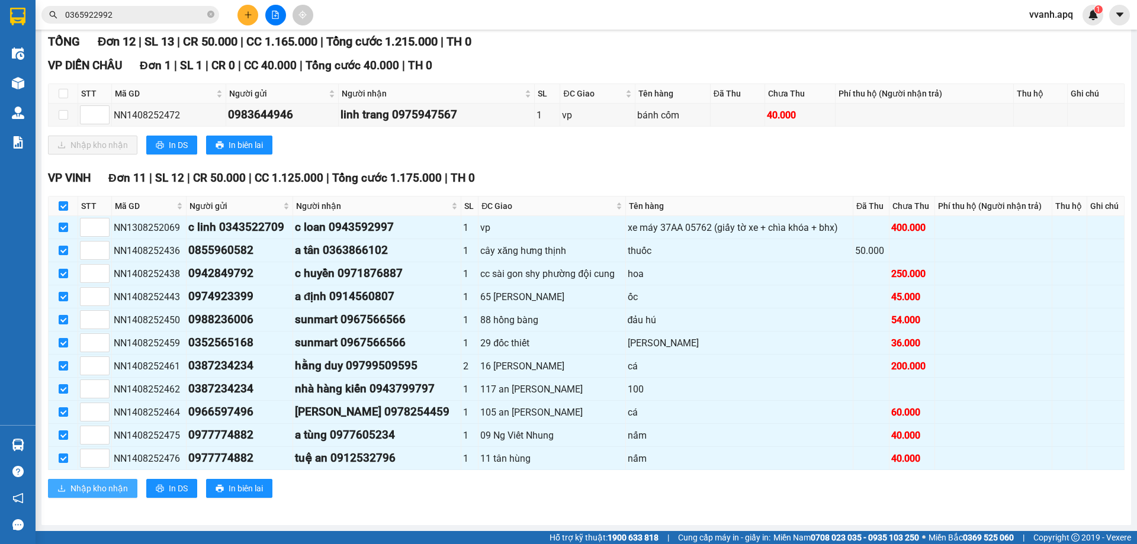
click at [108, 490] on span "Nhập kho nhận" at bounding box center [98, 488] width 57 height 13
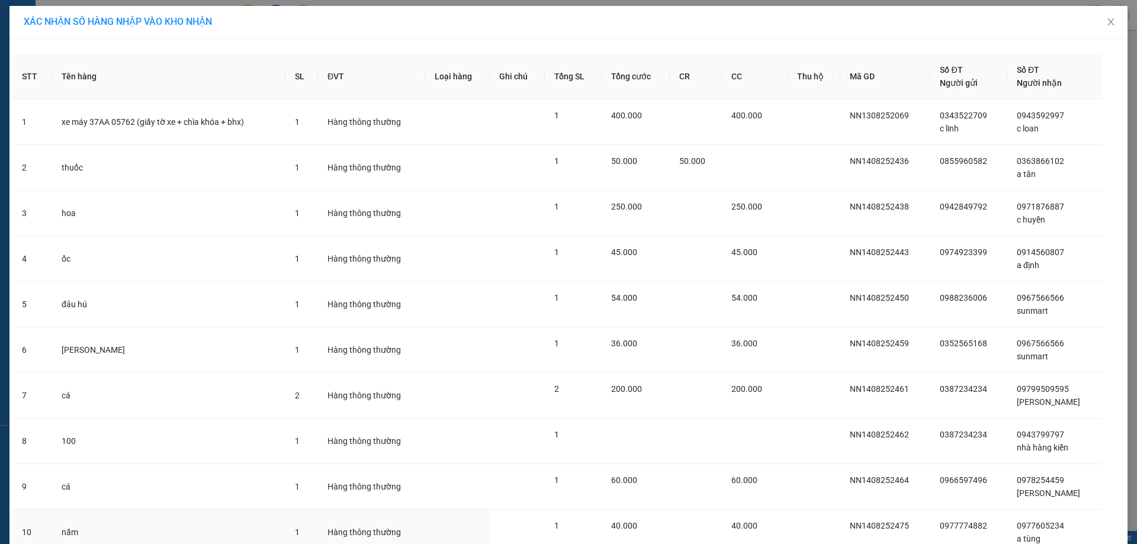
scroll to position [143, 0]
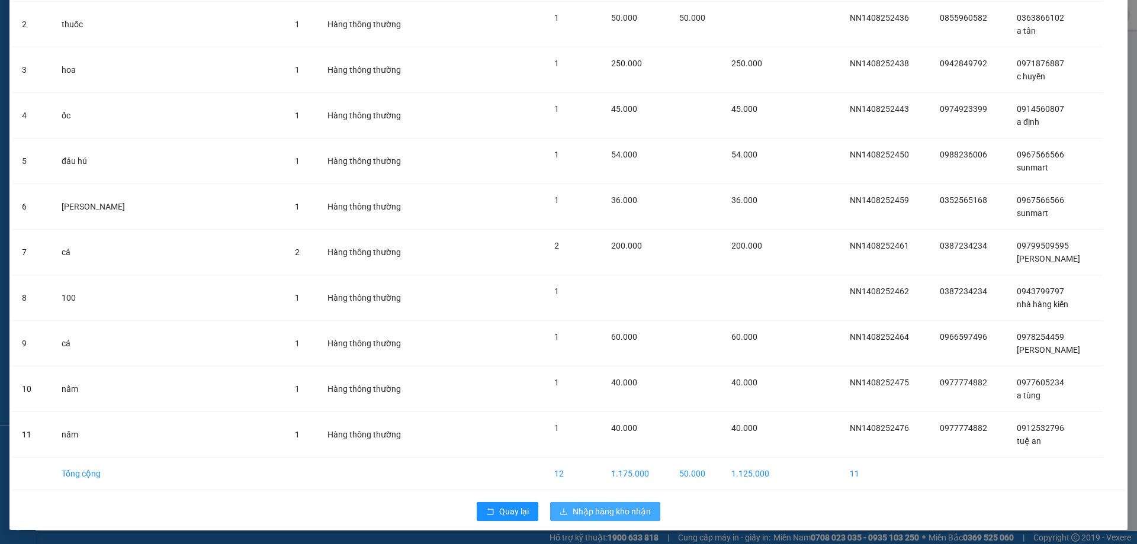
click at [572, 502] on button "Nhập hàng kho nhận" at bounding box center [605, 511] width 110 height 19
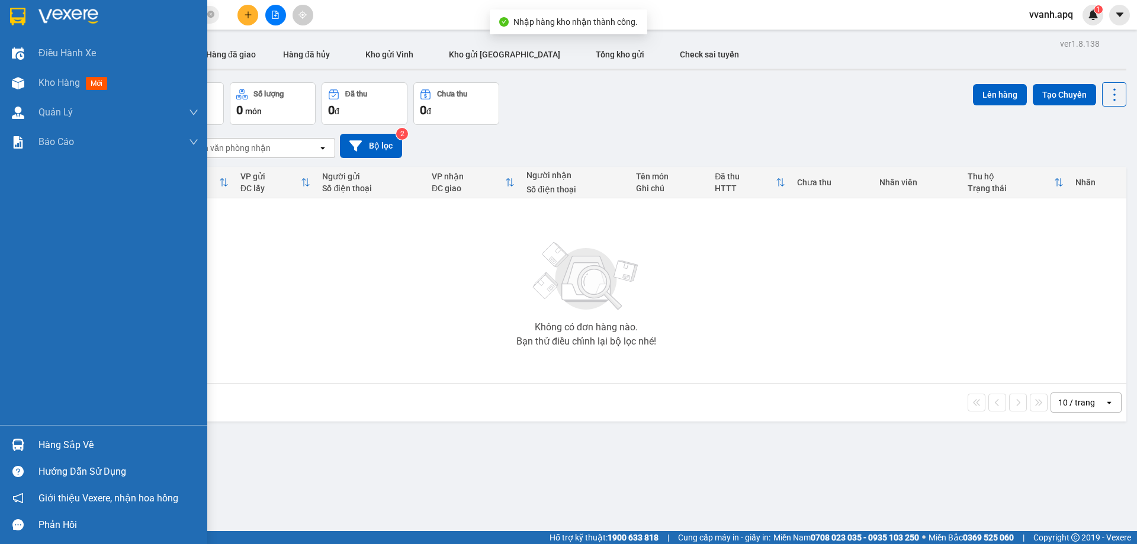
click at [21, 439] on img at bounding box center [18, 445] width 12 height 12
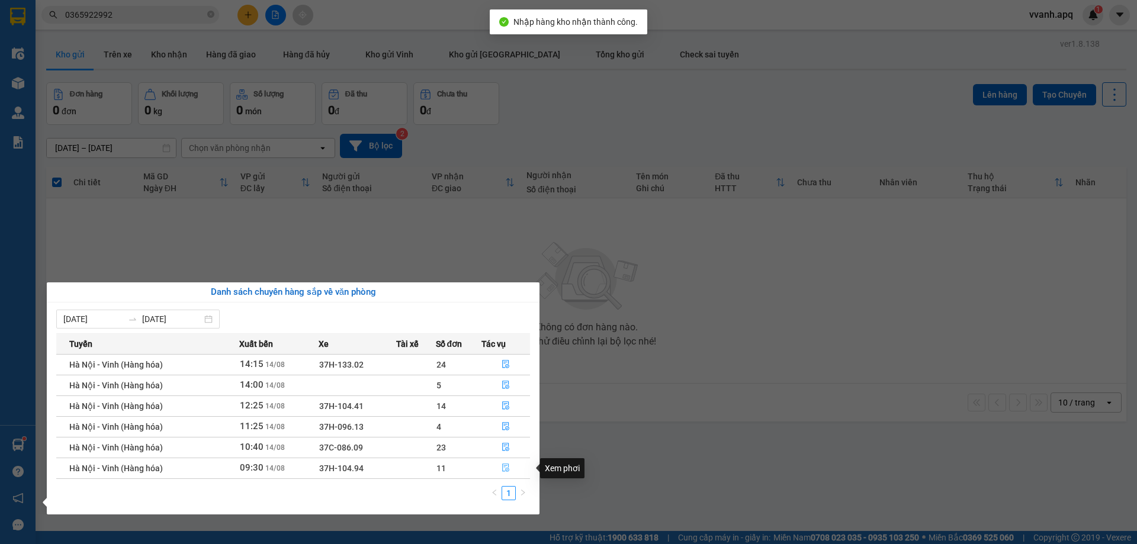
click at [503, 468] on icon "file-done" at bounding box center [505, 468] width 7 height 8
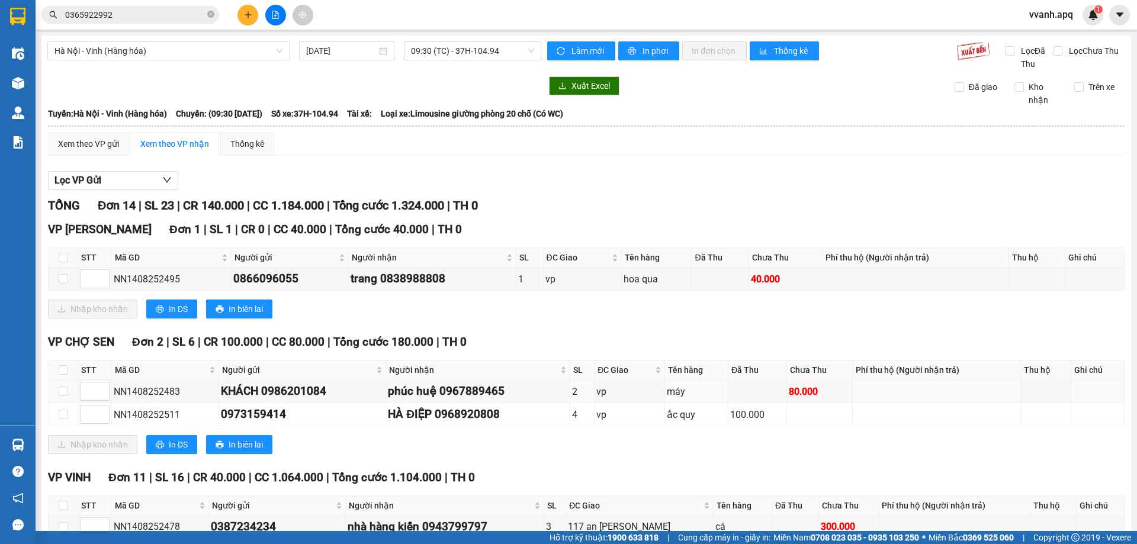
scroll to position [237, 0]
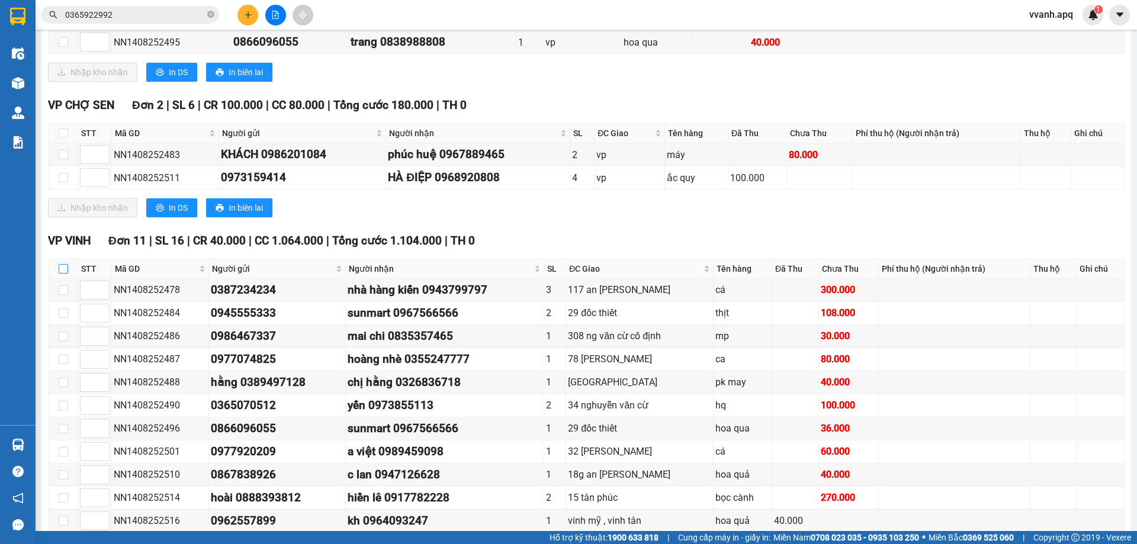
click at [66, 269] on input "checkbox" at bounding box center [63, 268] width 9 height 9
checkbox input "true"
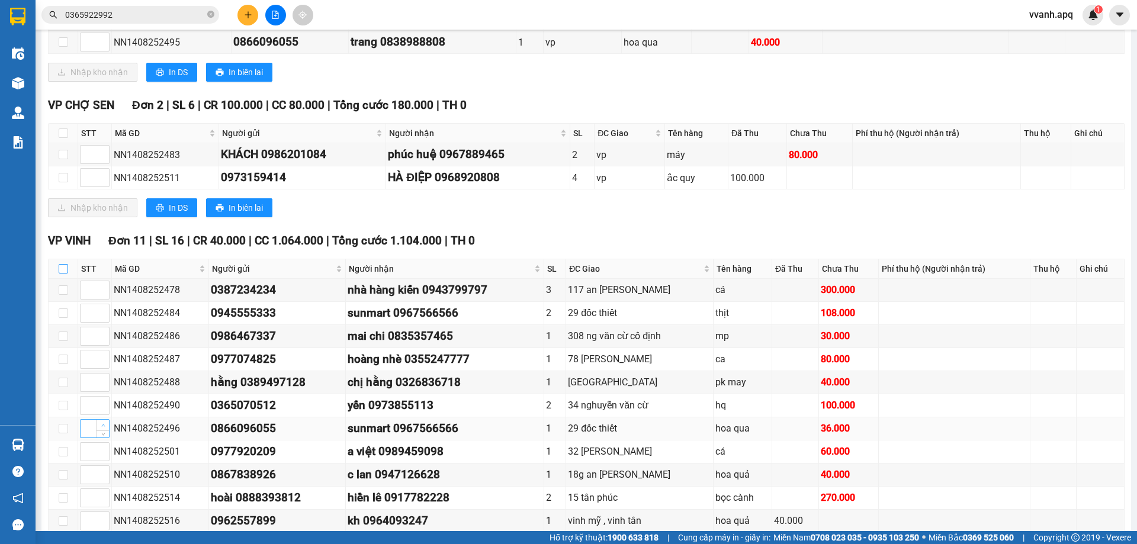
checkbox input "true"
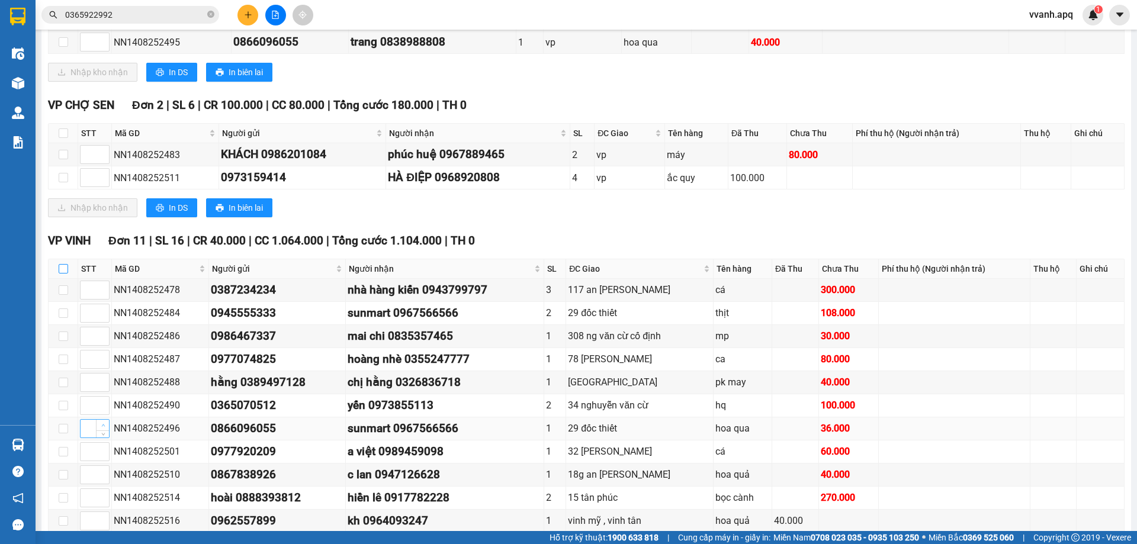
checkbox input "true"
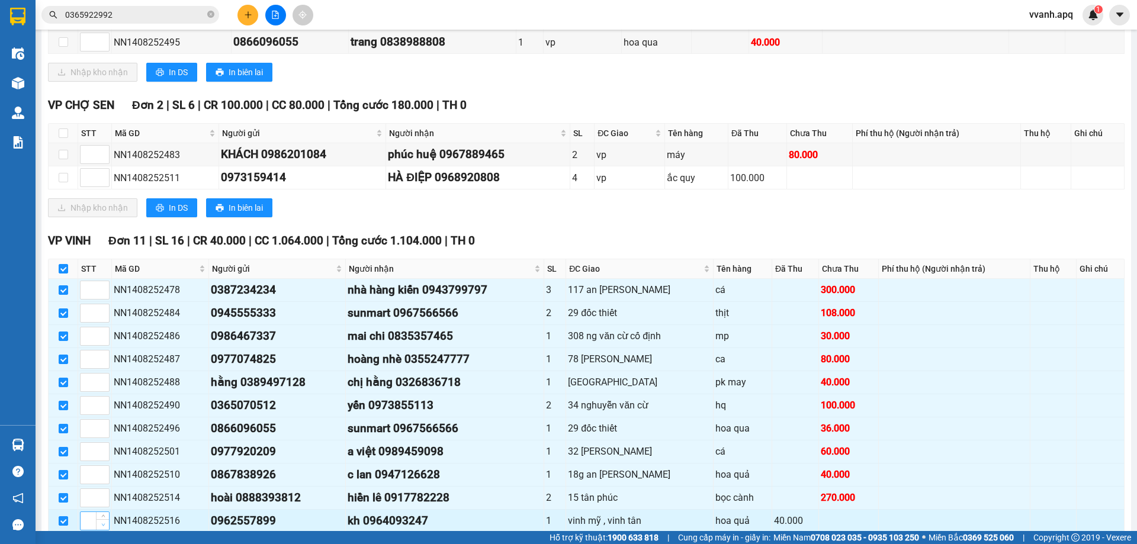
scroll to position [300, 0]
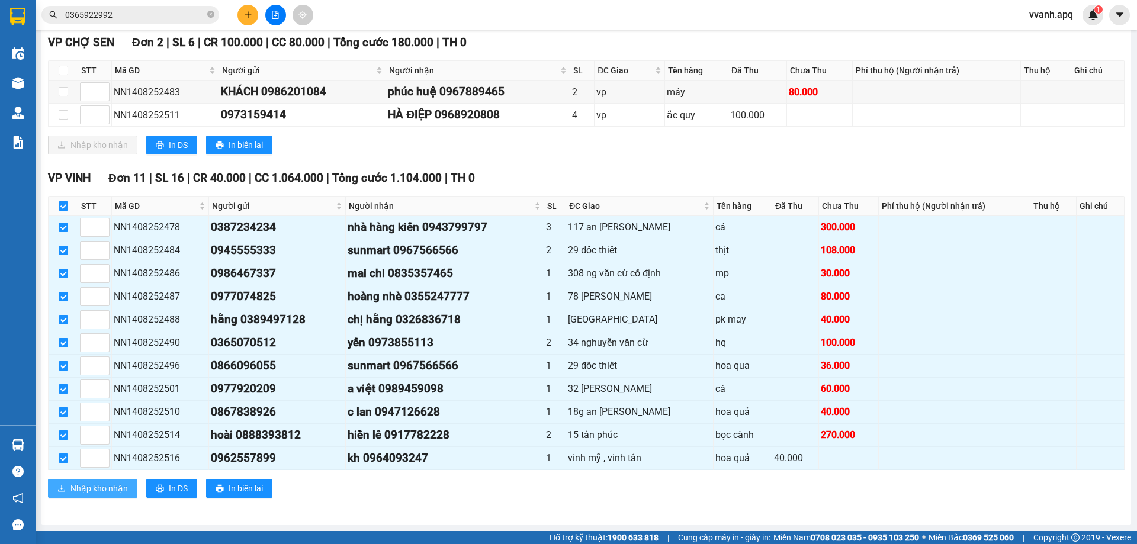
click at [108, 488] on span "Nhập kho nhận" at bounding box center [98, 488] width 57 height 13
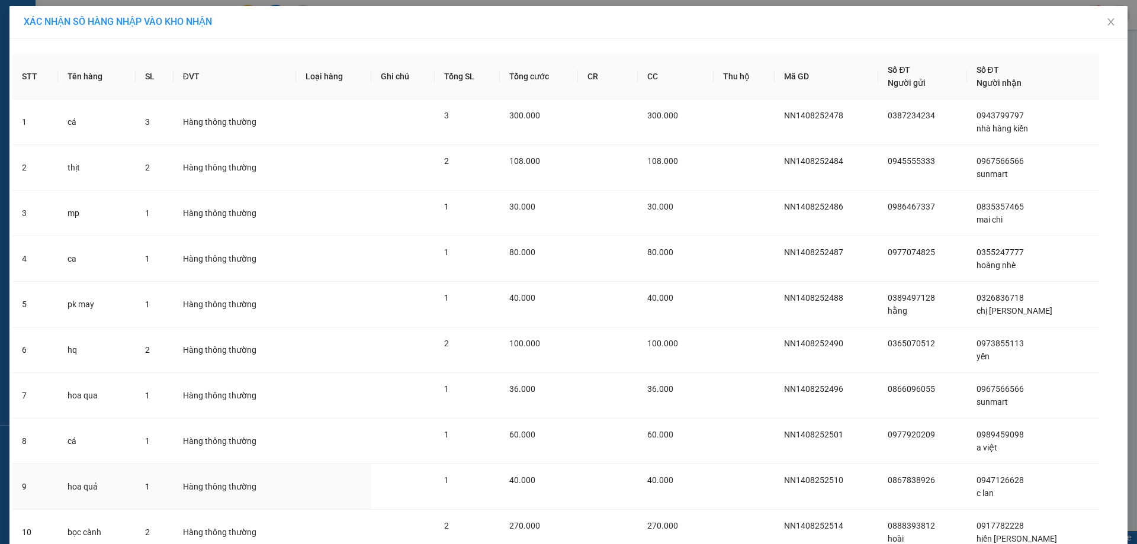
scroll to position [143, 0]
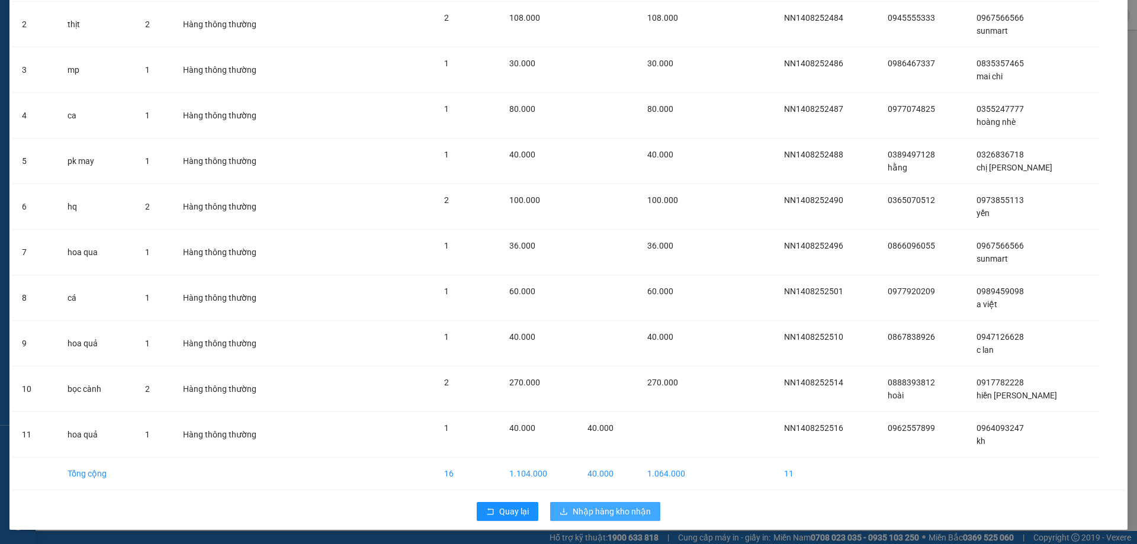
click at [622, 511] on span "Nhập hàng kho nhận" at bounding box center [612, 511] width 78 height 13
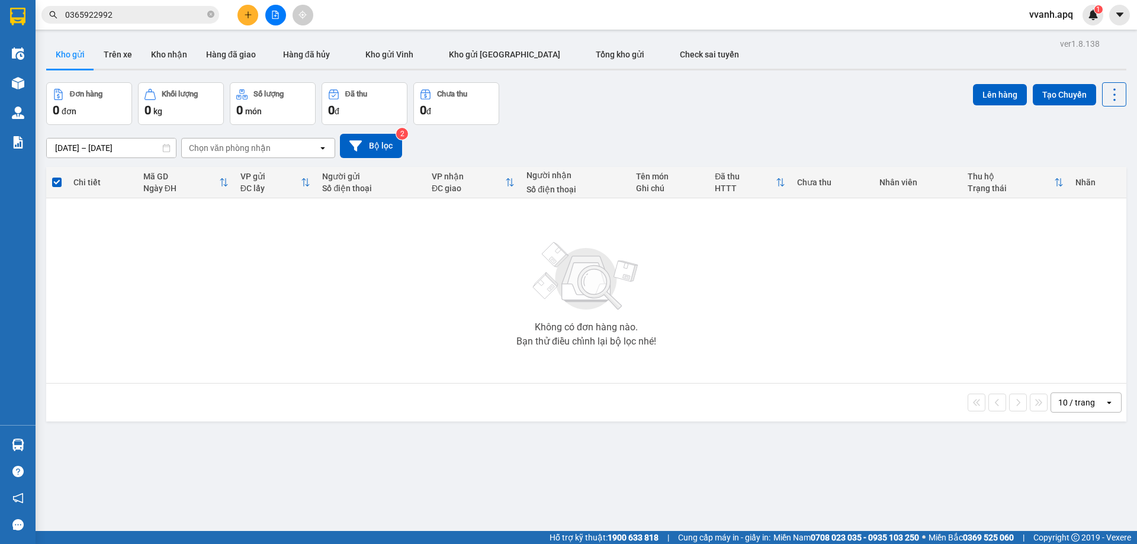
click at [574, 307] on img at bounding box center [586, 276] width 118 height 83
click at [1022, 21] on span "vvanh.apq" at bounding box center [1051, 14] width 63 height 15
click at [1037, 36] on li "Đăng xuất" at bounding box center [1058, 36] width 76 height 19
